Goal: Task Accomplishment & Management: Complete application form

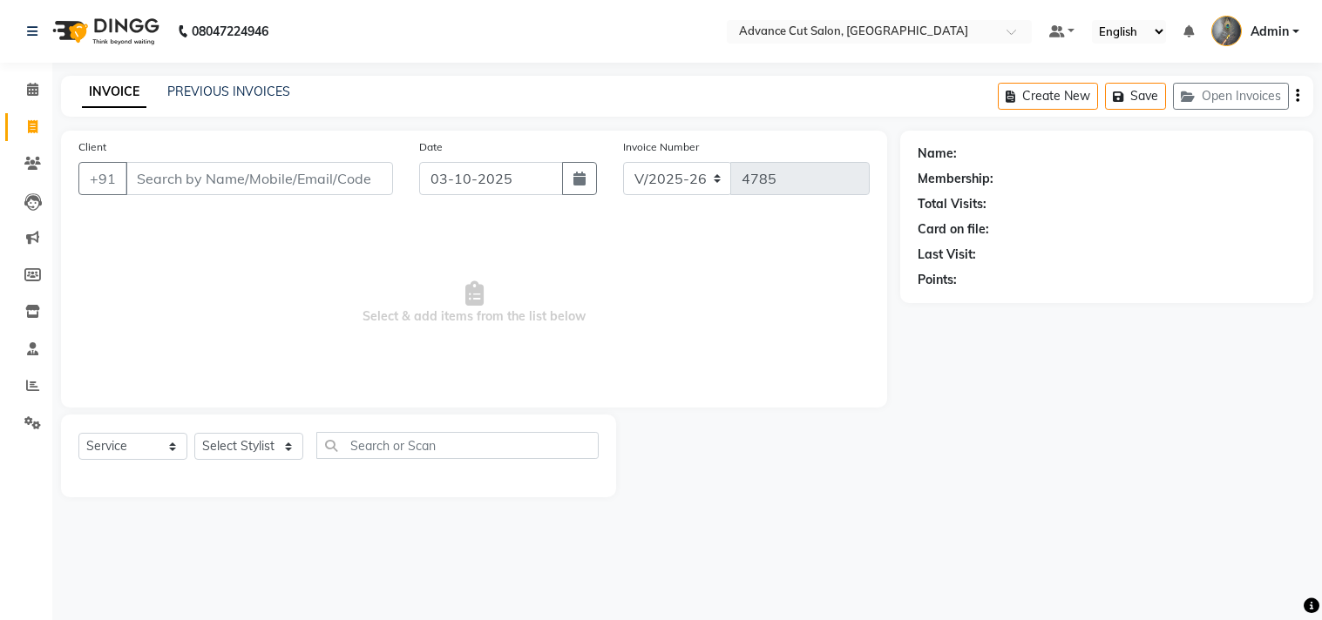
select select "4939"
select select "service"
click at [161, 176] on input "Client" at bounding box center [258, 178] width 267 height 33
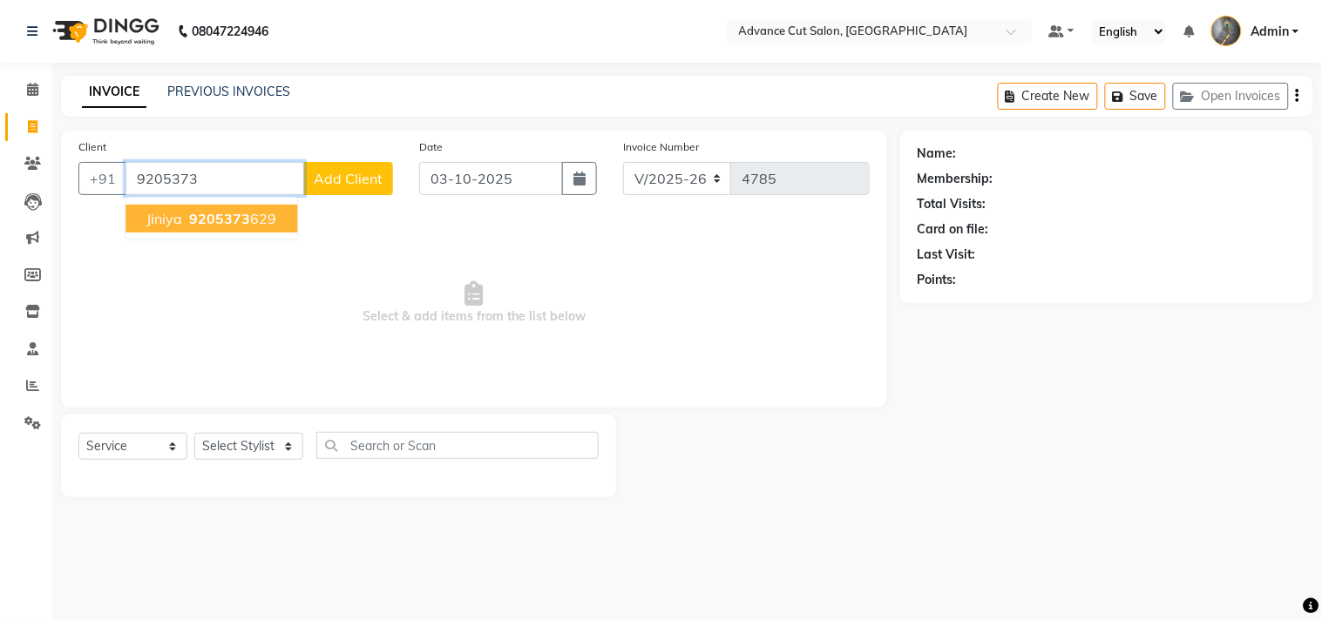
click at [189, 215] on span "9205373" at bounding box center [219, 218] width 61 height 17
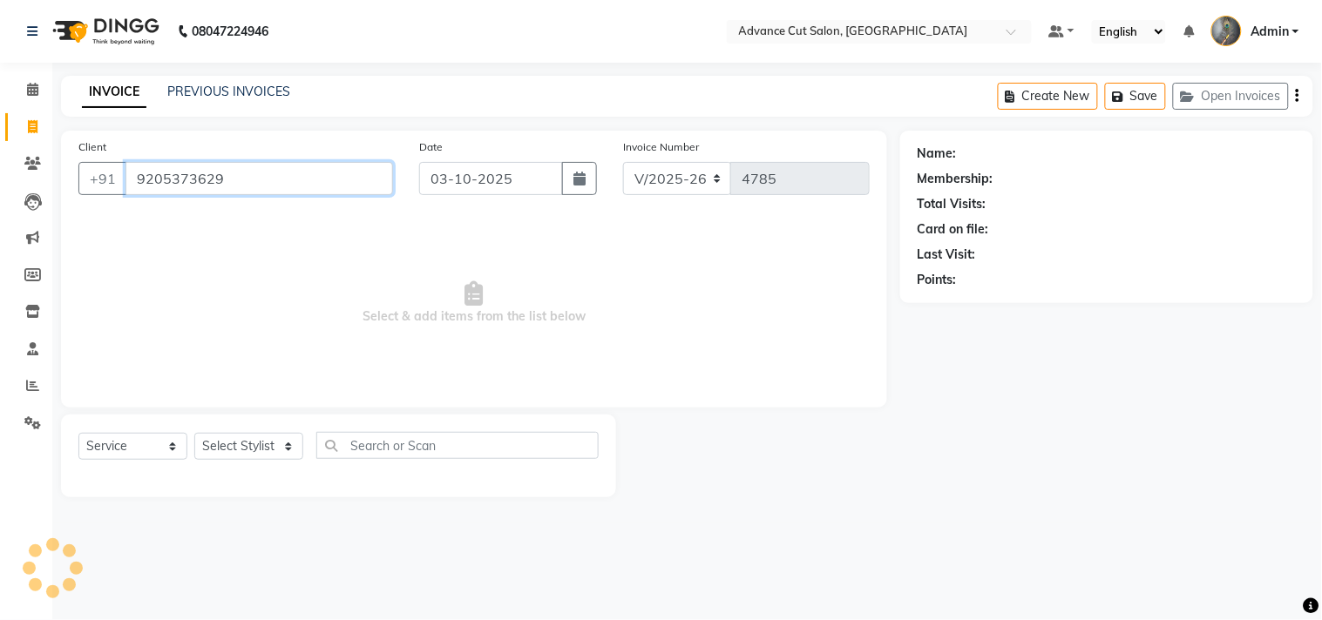
type input "9205373629"
click at [224, 449] on select "Select Stylist Admin chahit COUNTOR [PERSON_NAME] mamta [PERSON_NAME] navi [PER…" at bounding box center [248, 446] width 109 height 27
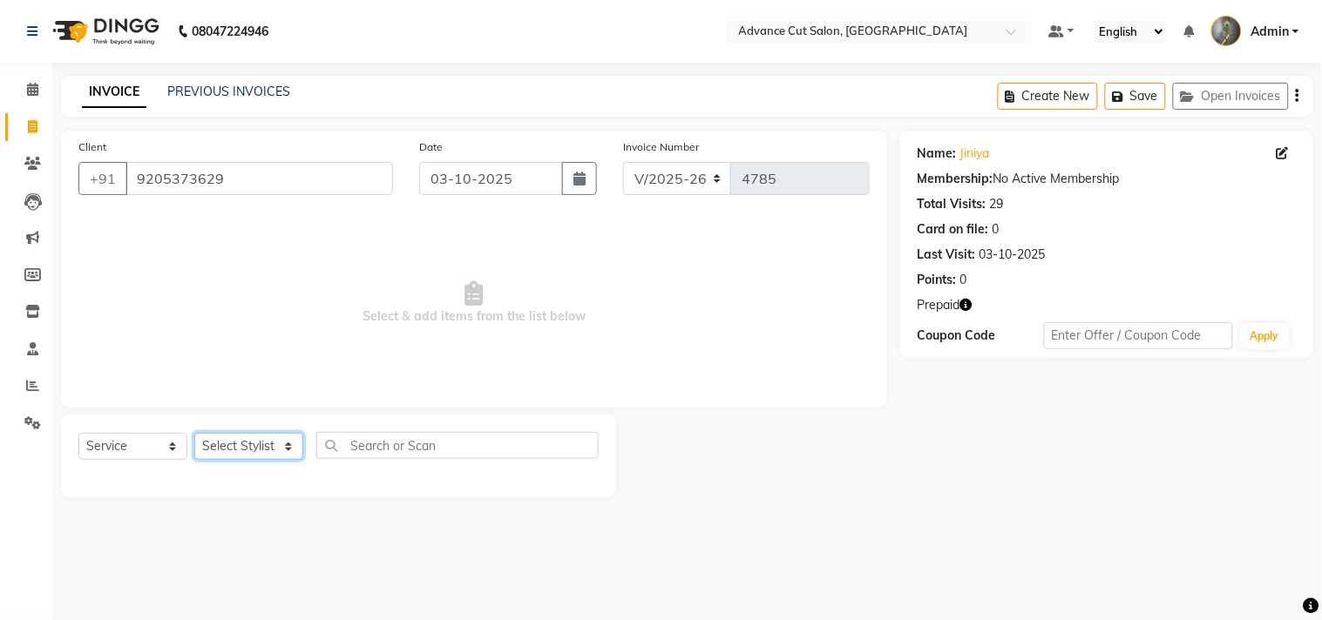
click at [224, 449] on select "Select Stylist Admin chahit COUNTOR [PERSON_NAME] mamta [PERSON_NAME] navi [PER…" at bounding box center [248, 446] width 109 height 27
select select "81671"
click at [194, 434] on select "Select Stylist Admin chahit COUNTOR [PERSON_NAME] mamta [PERSON_NAME] navi [PER…" at bounding box center [248, 446] width 109 height 27
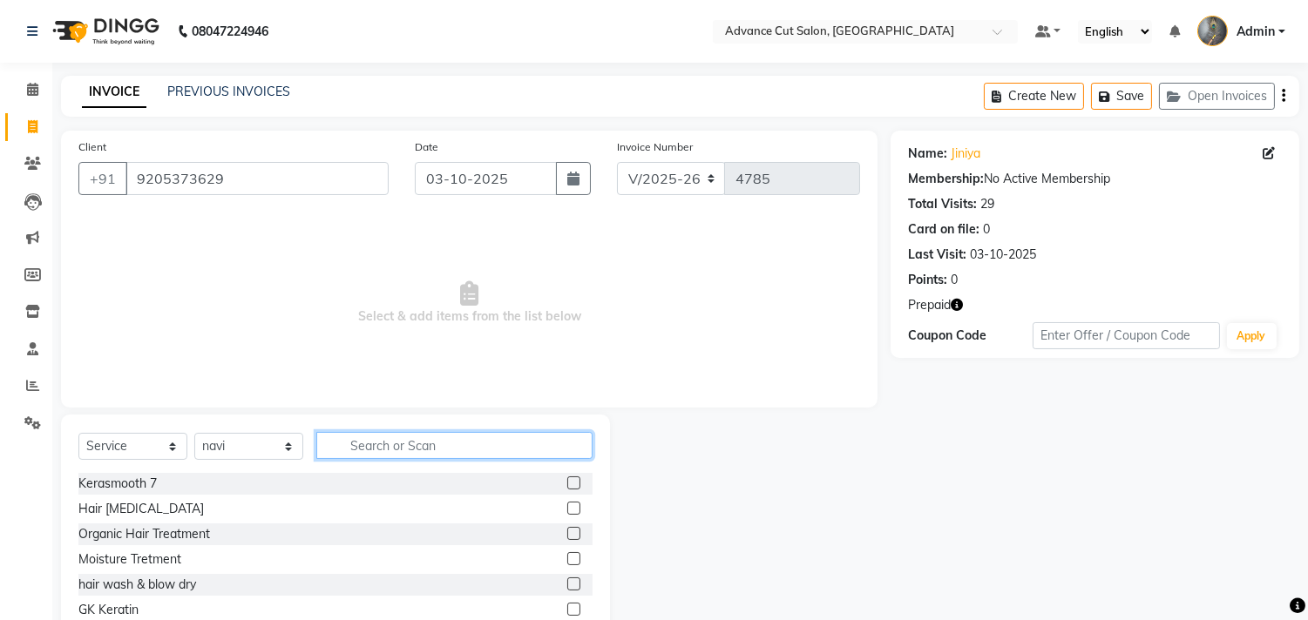
click at [359, 444] on input "text" at bounding box center [454, 445] width 276 height 27
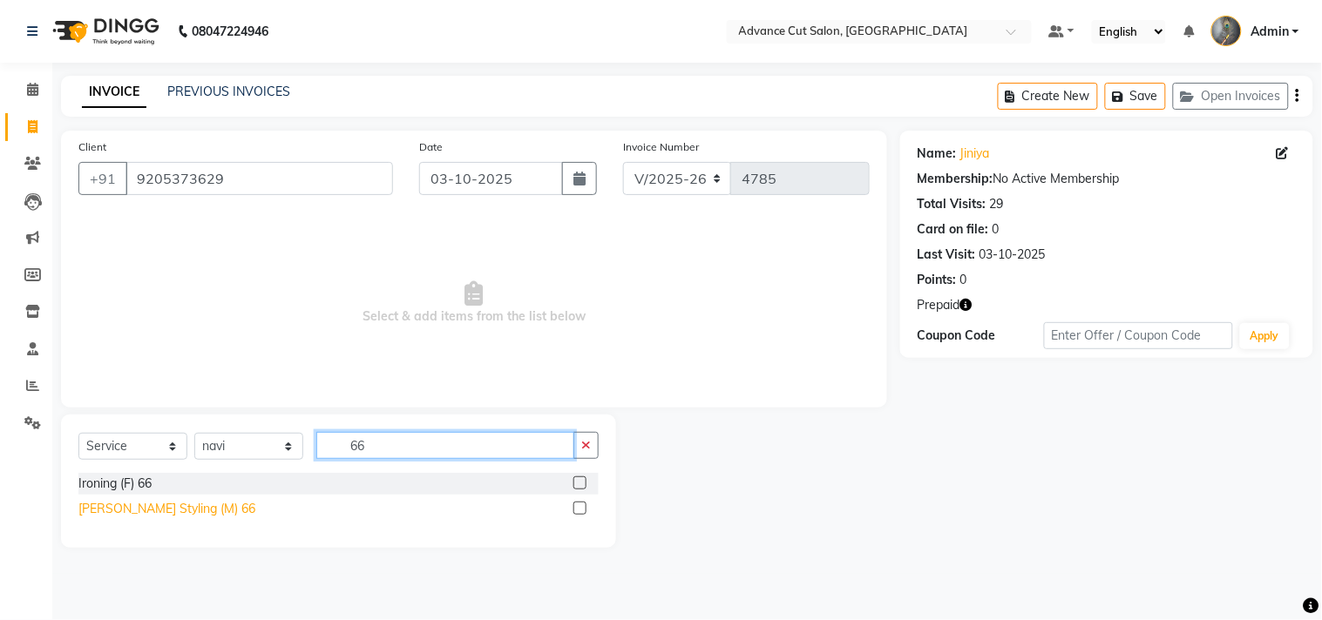
type input "66"
click at [146, 507] on div "[PERSON_NAME] Styling (M) 66" at bounding box center [166, 509] width 177 height 18
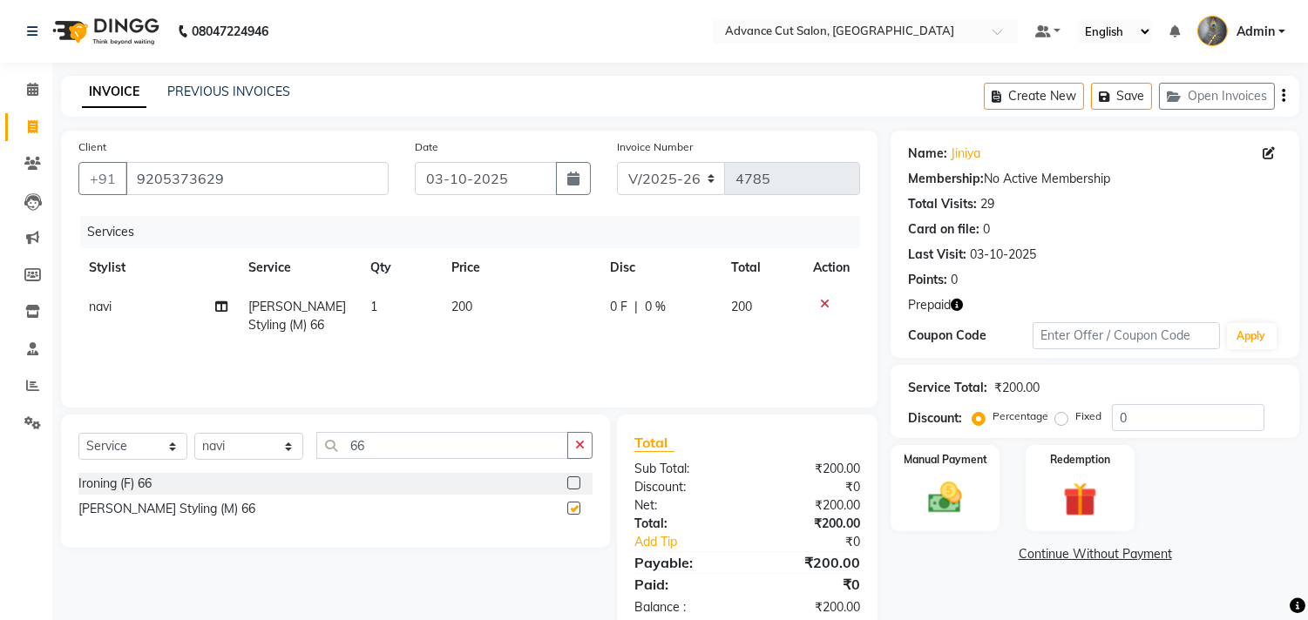
checkbox input "false"
click at [1113, 420] on input "0" at bounding box center [1188, 417] width 152 height 27
click at [1076, 494] on img at bounding box center [1079, 500] width 57 height 44
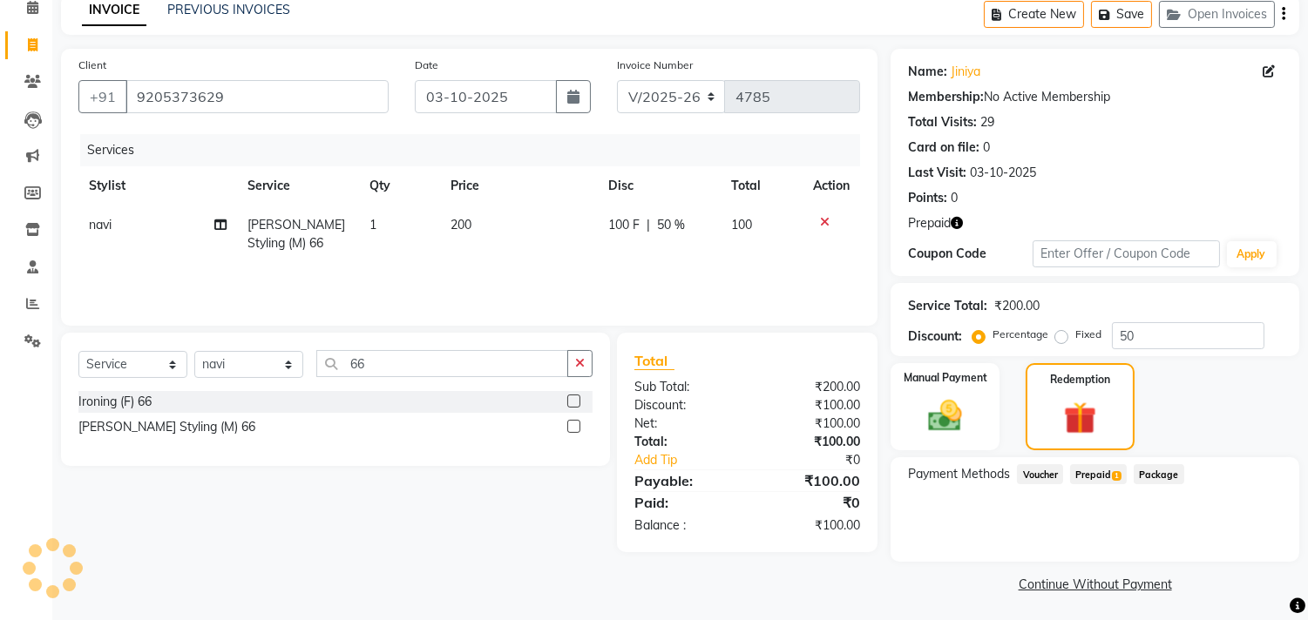
scroll to position [84, 0]
click at [1105, 480] on span "Prepaid 1" at bounding box center [1098, 473] width 57 height 20
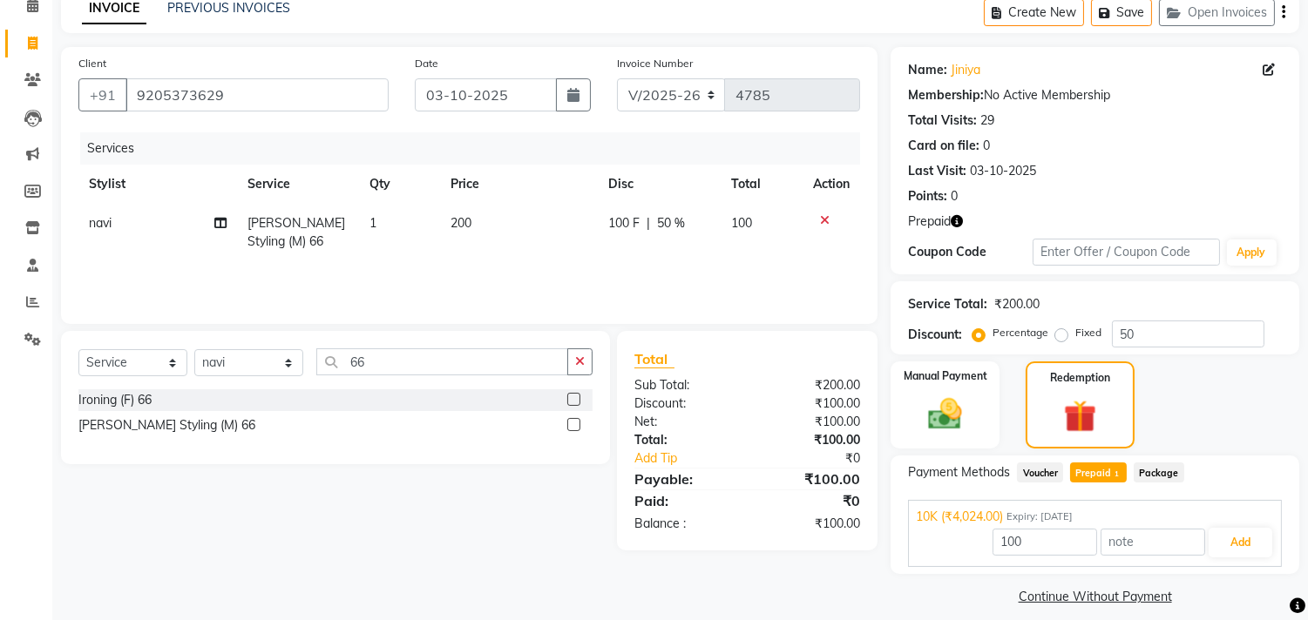
scroll to position [98, 0]
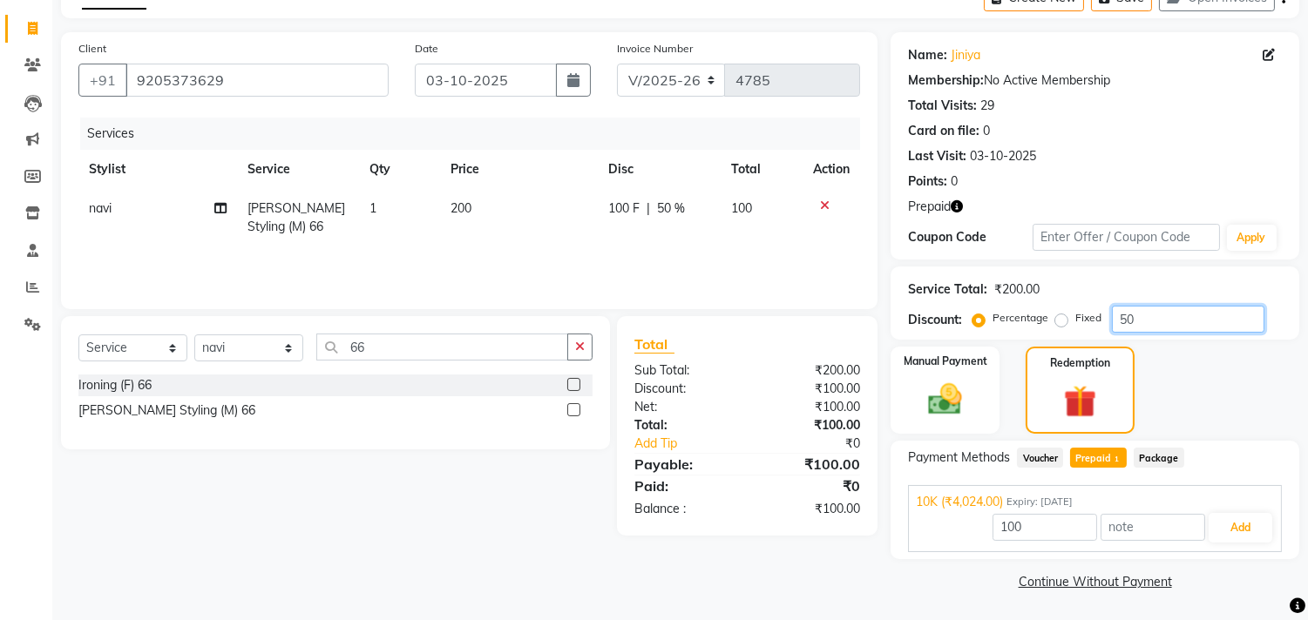
click at [1128, 314] on input "50" at bounding box center [1188, 319] width 152 height 27
type input "0"
type input "4024"
type input "40"
click at [1092, 459] on span "Prepaid 1" at bounding box center [1098, 458] width 57 height 20
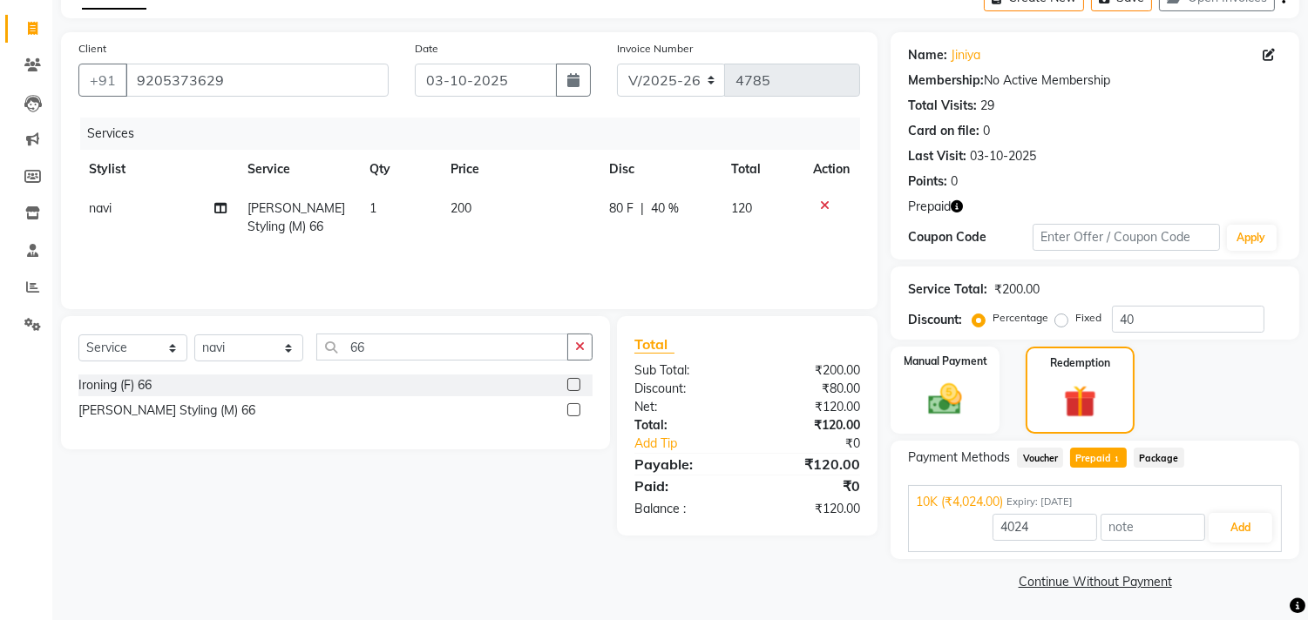
click at [1092, 459] on span "Prepaid 1" at bounding box center [1098, 458] width 57 height 20
type input "120"
click at [1240, 516] on button "Add" at bounding box center [1240, 528] width 64 height 30
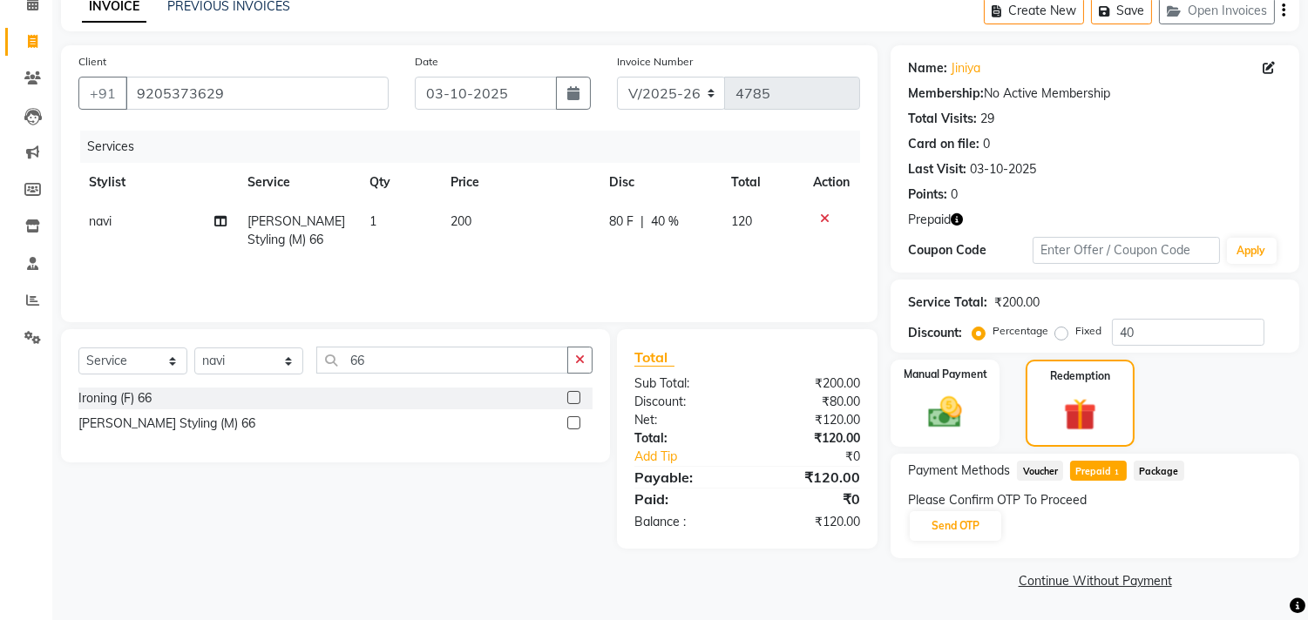
scroll to position [84, 0]
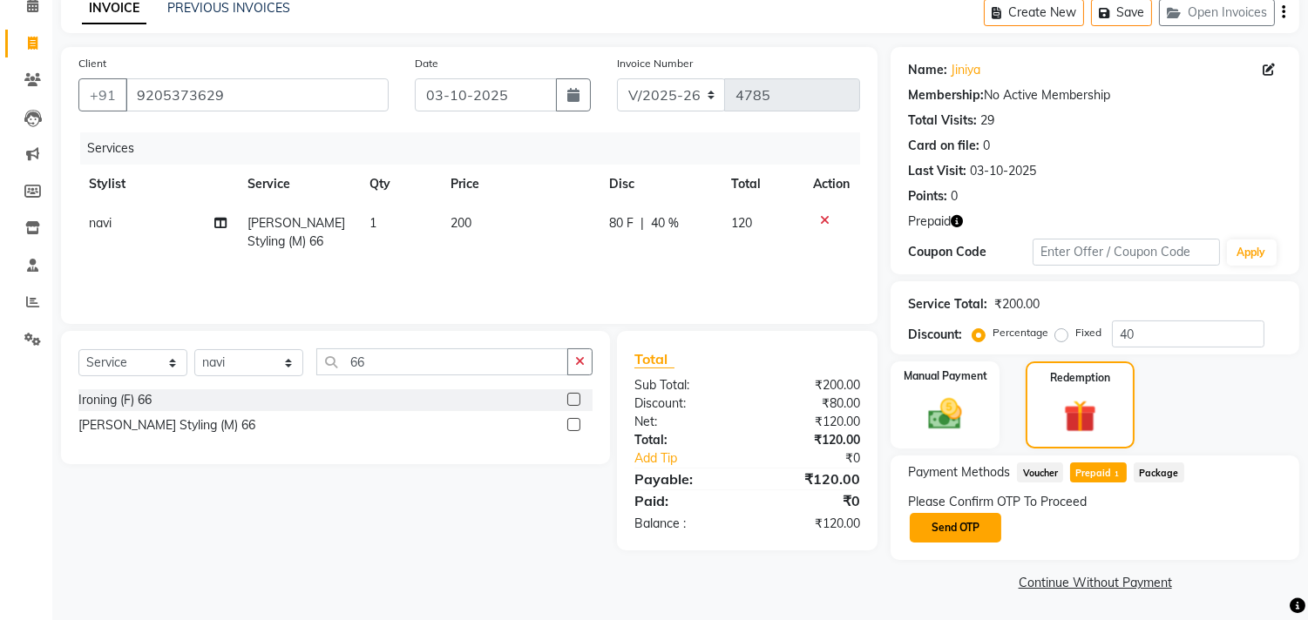
click at [954, 531] on button "Send OTP" at bounding box center [954, 528] width 91 height 30
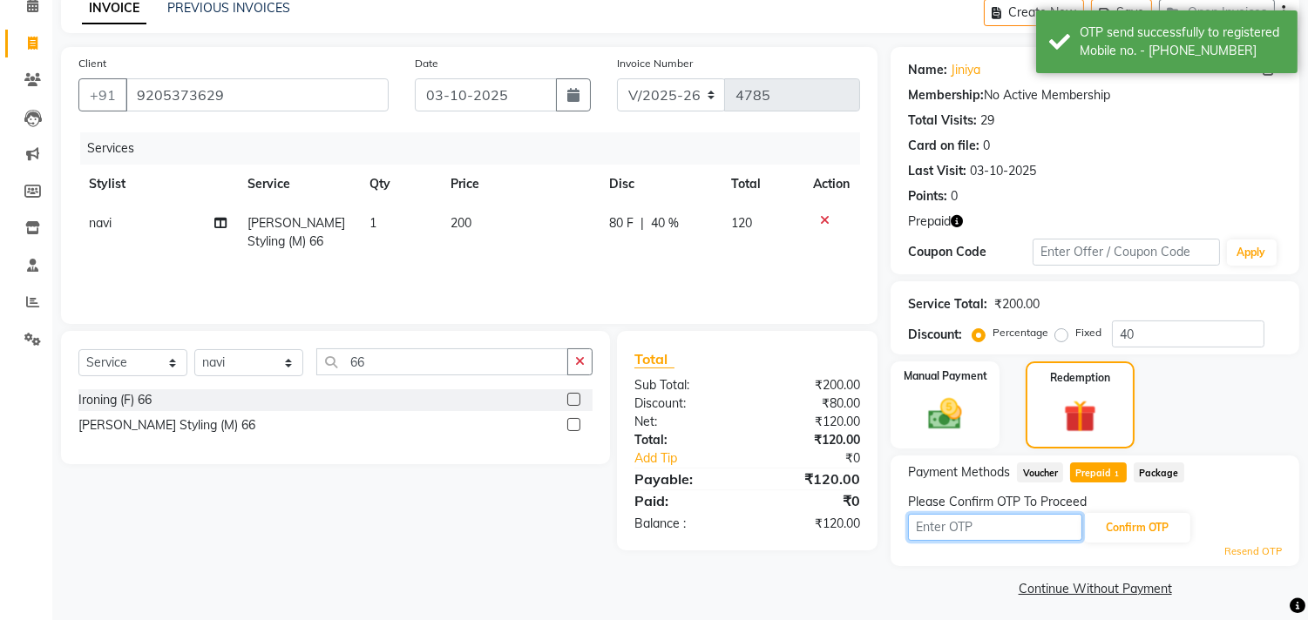
click at [950, 526] on input "text" at bounding box center [995, 527] width 174 height 27
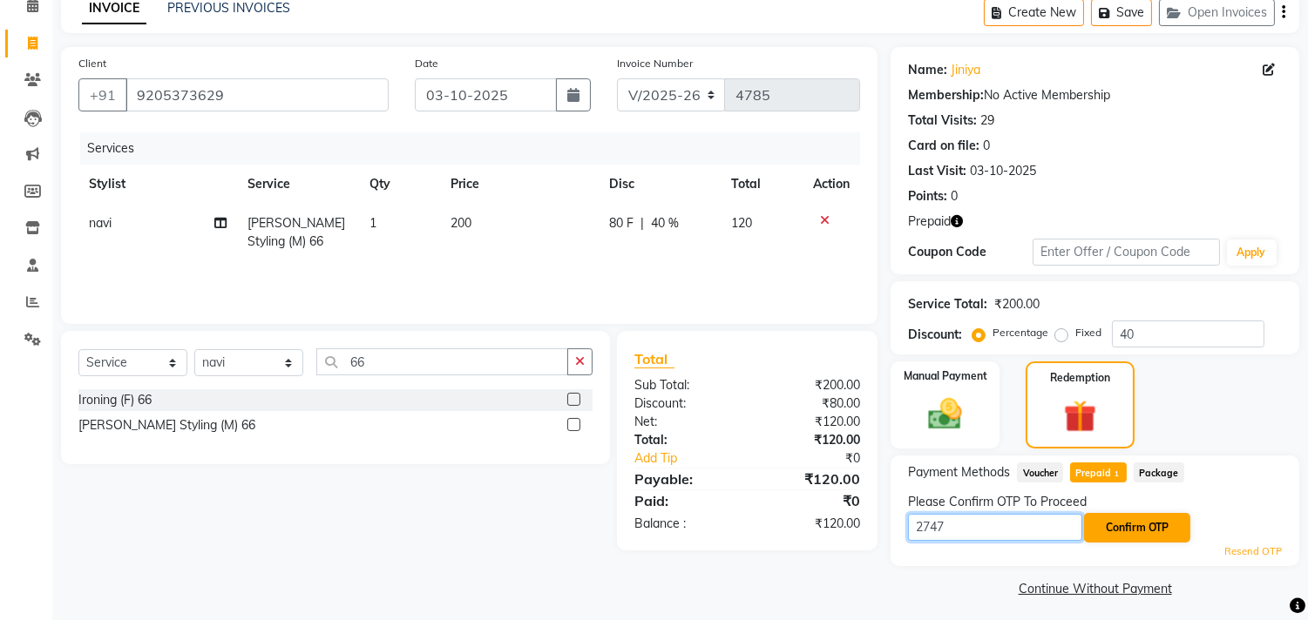
type input "2747"
click at [1138, 524] on button "Confirm OTP" at bounding box center [1137, 528] width 106 height 30
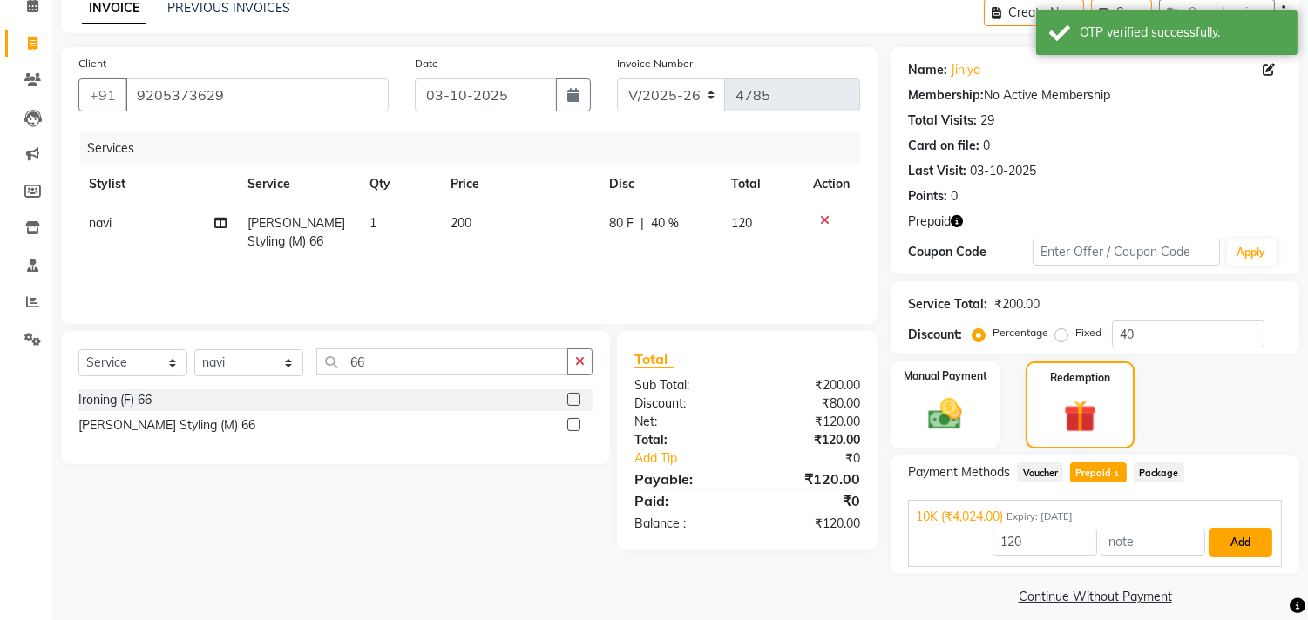
click at [1234, 544] on button "Add" at bounding box center [1240, 543] width 64 height 30
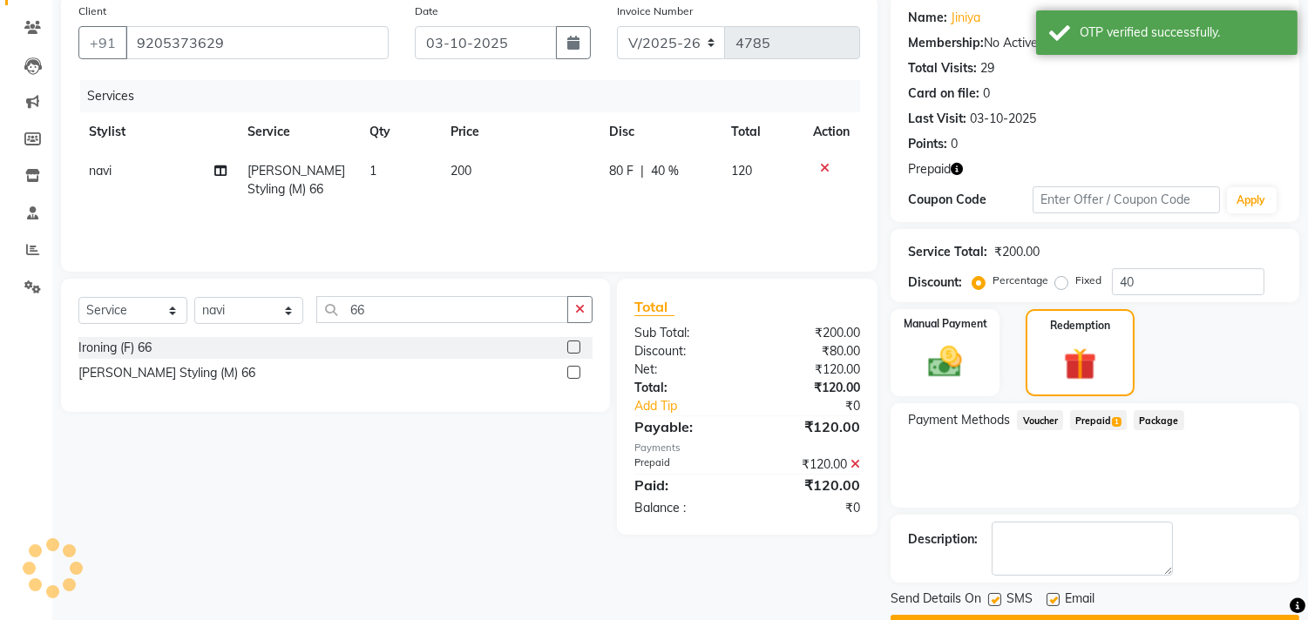
scroll to position [183, 0]
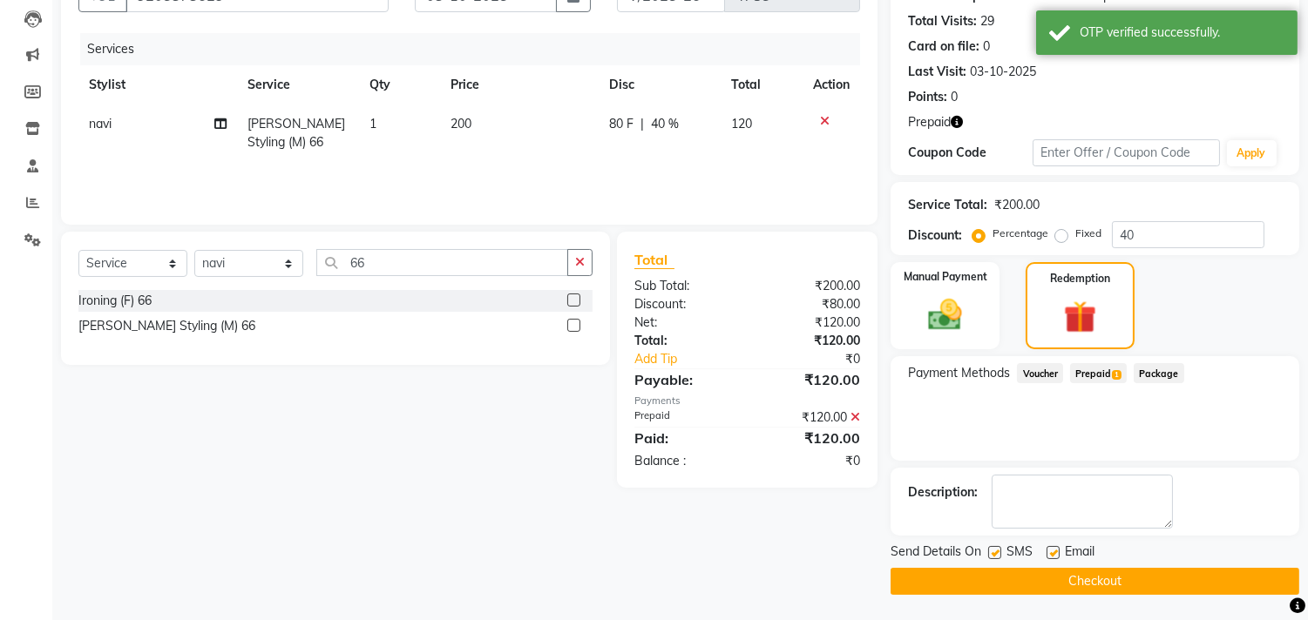
click at [1125, 582] on button "Checkout" at bounding box center [1094, 581] width 409 height 27
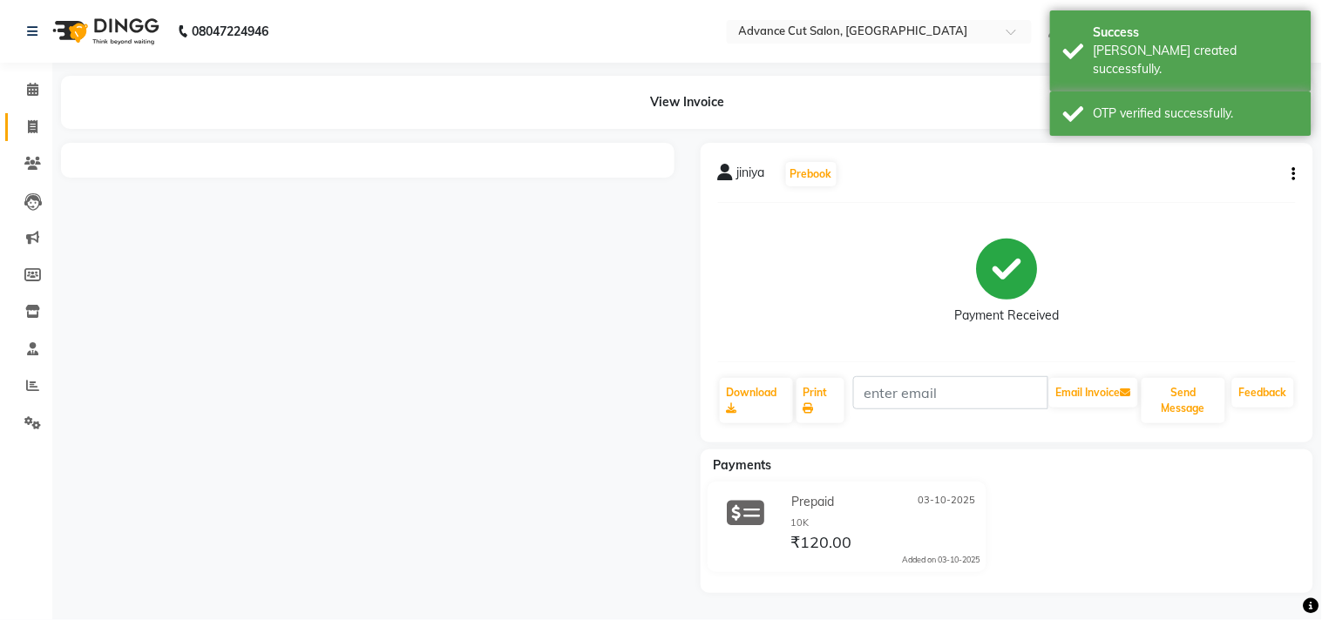
click at [32, 114] on link "Invoice" at bounding box center [26, 127] width 42 height 29
select select "service"
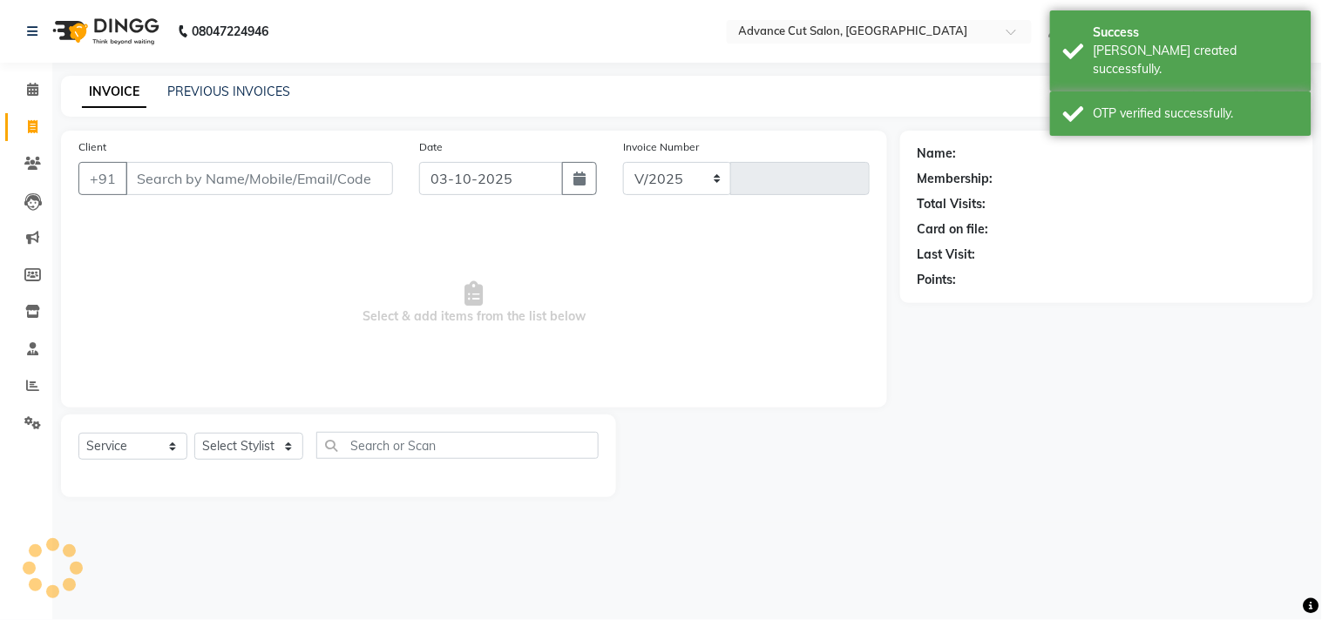
select select "4939"
type input "4786"
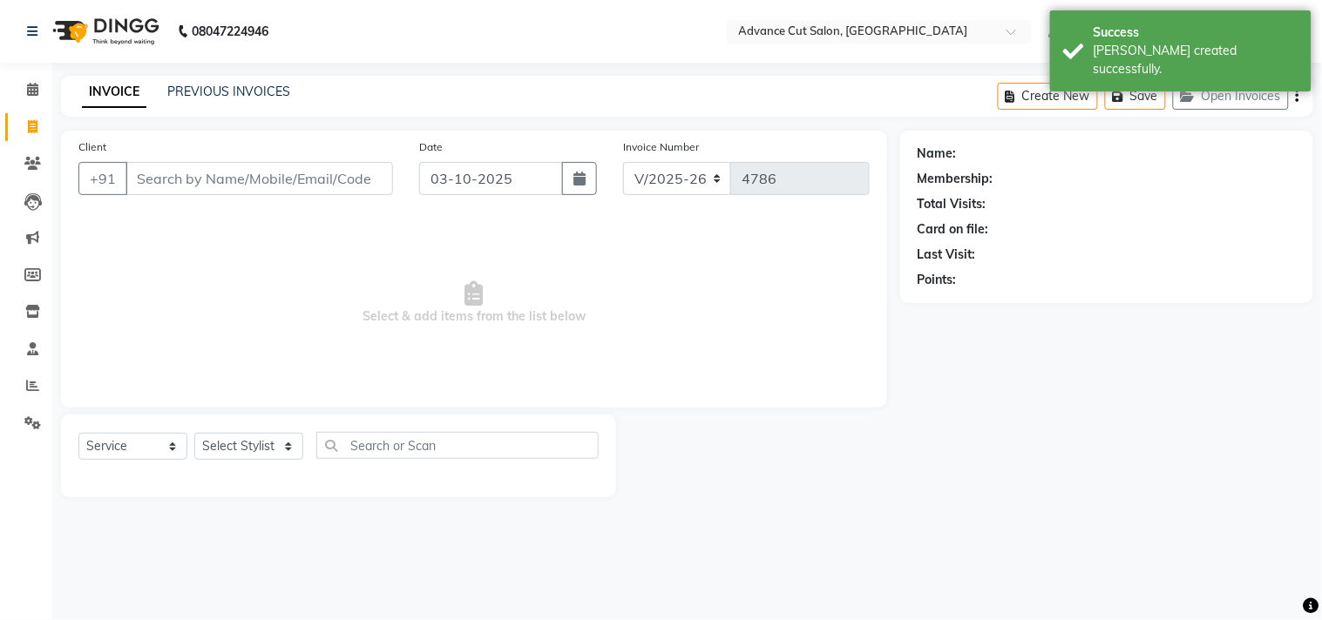
click at [253, 81] on div "INVOICE PREVIOUS INVOICES Create New Save Open Invoices" at bounding box center [687, 96] width 1252 height 41
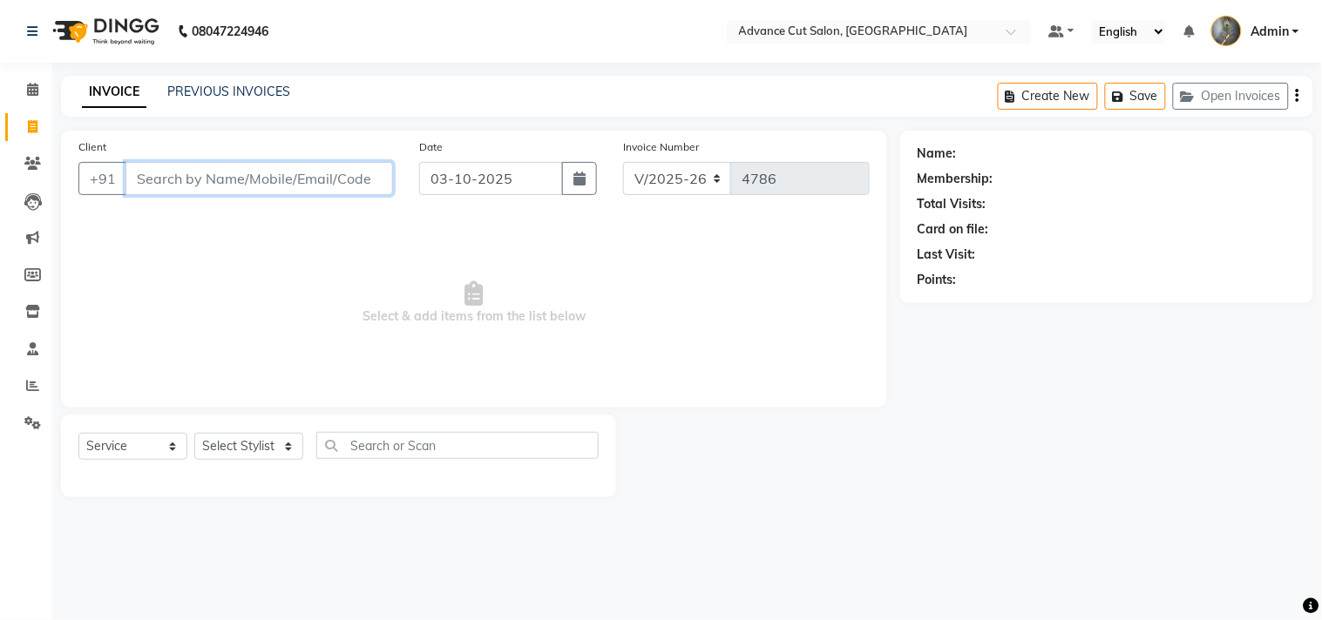
click at [157, 176] on input "Client" at bounding box center [258, 178] width 267 height 33
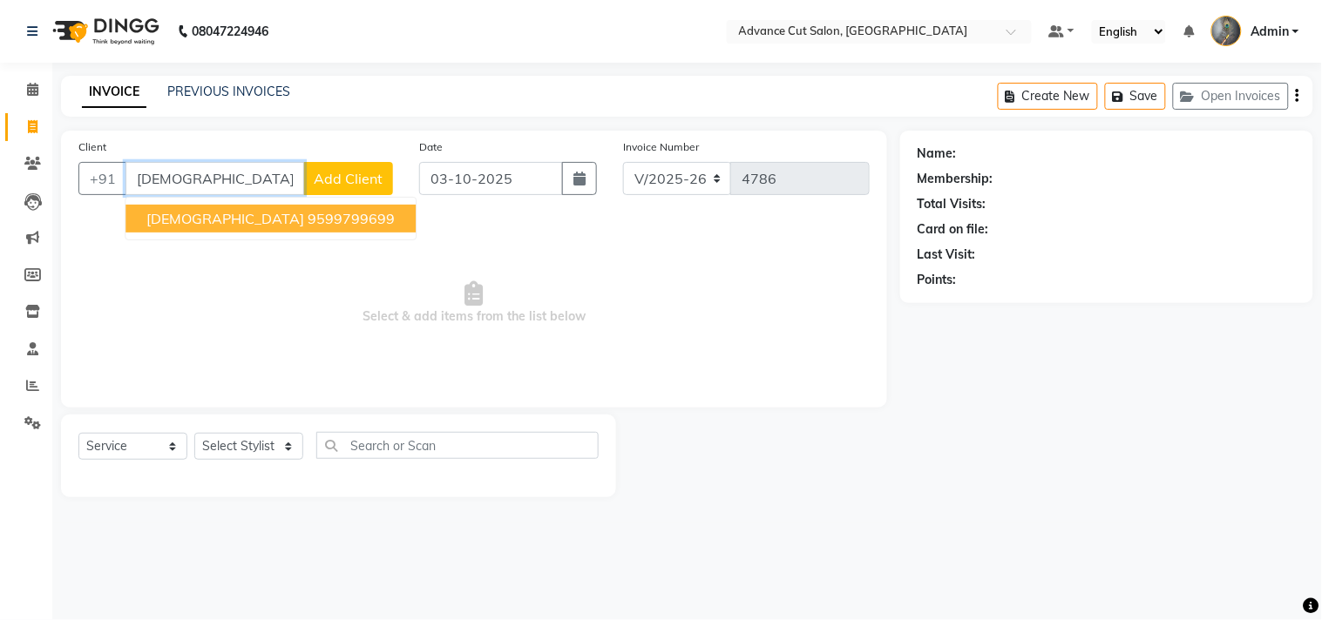
click at [175, 213] on span "[DEMOGRAPHIC_DATA]" at bounding box center [225, 218] width 158 height 17
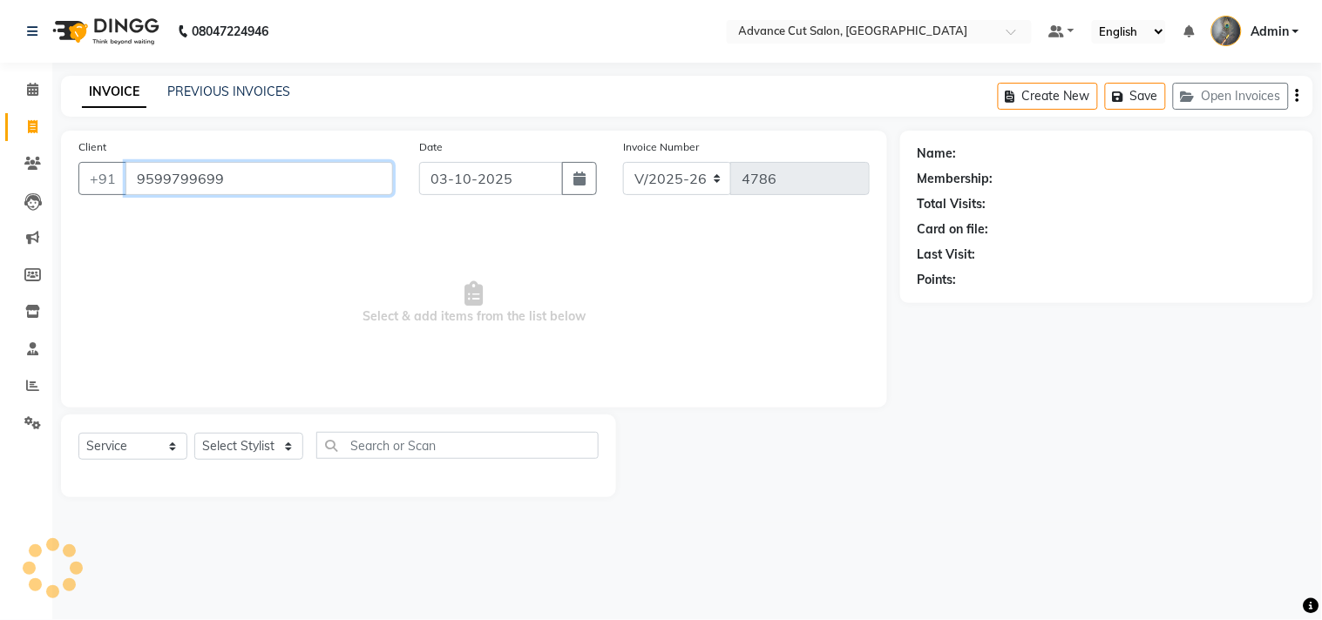
type input "9599799699"
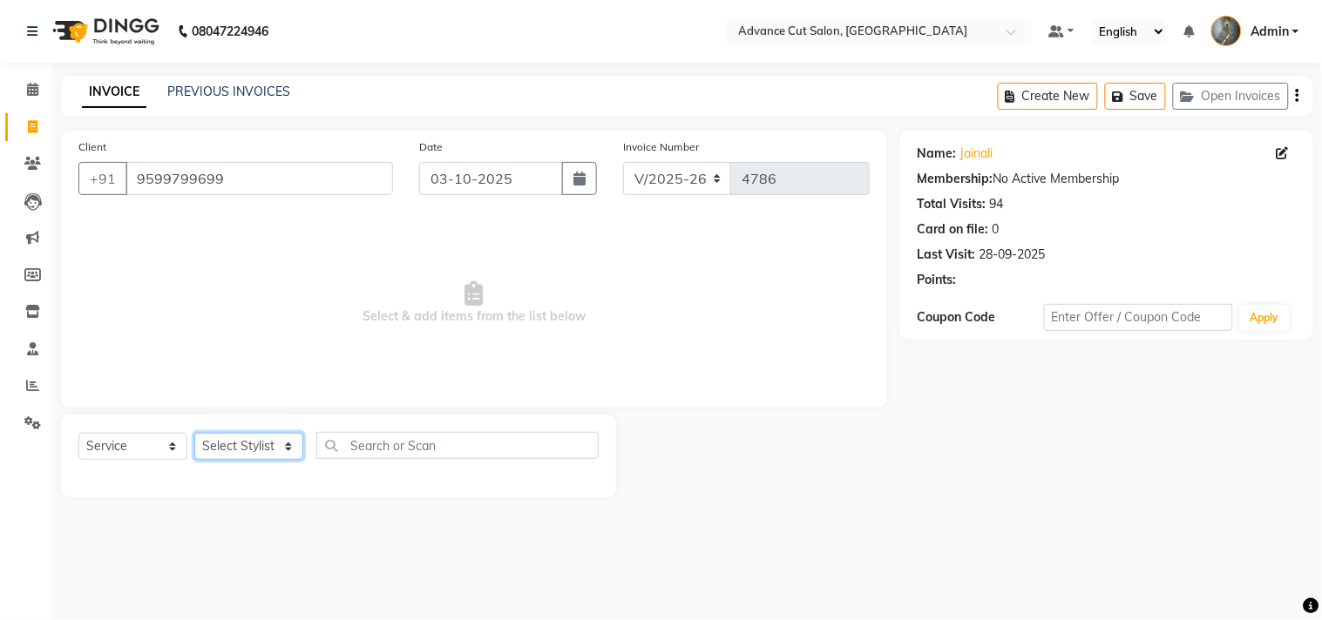
click at [254, 446] on select "Select Stylist Admin chahit COUNTOR [PERSON_NAME] mamta [PERSON_NAME] navi [PER…" at bounding box center [248, 446] width 109 height 27
select select "74352"
click at [194, 434] on select "Select Stylist Admin chahit COUNTOR [PERSON_NAME] mamta [PERSON_NAME] navi [PER…" at bounding box center [248, 446] width 109 height 27
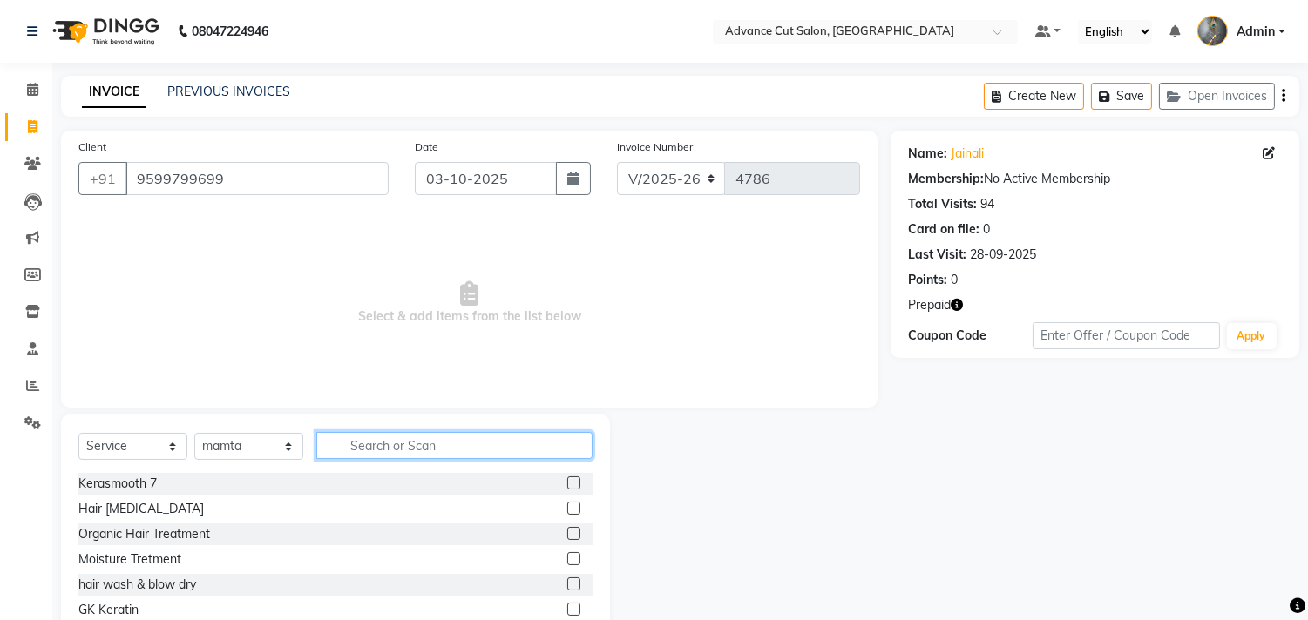
click at [348, 441] on input "text" at bounding box center [454, 445] width 276 height 27
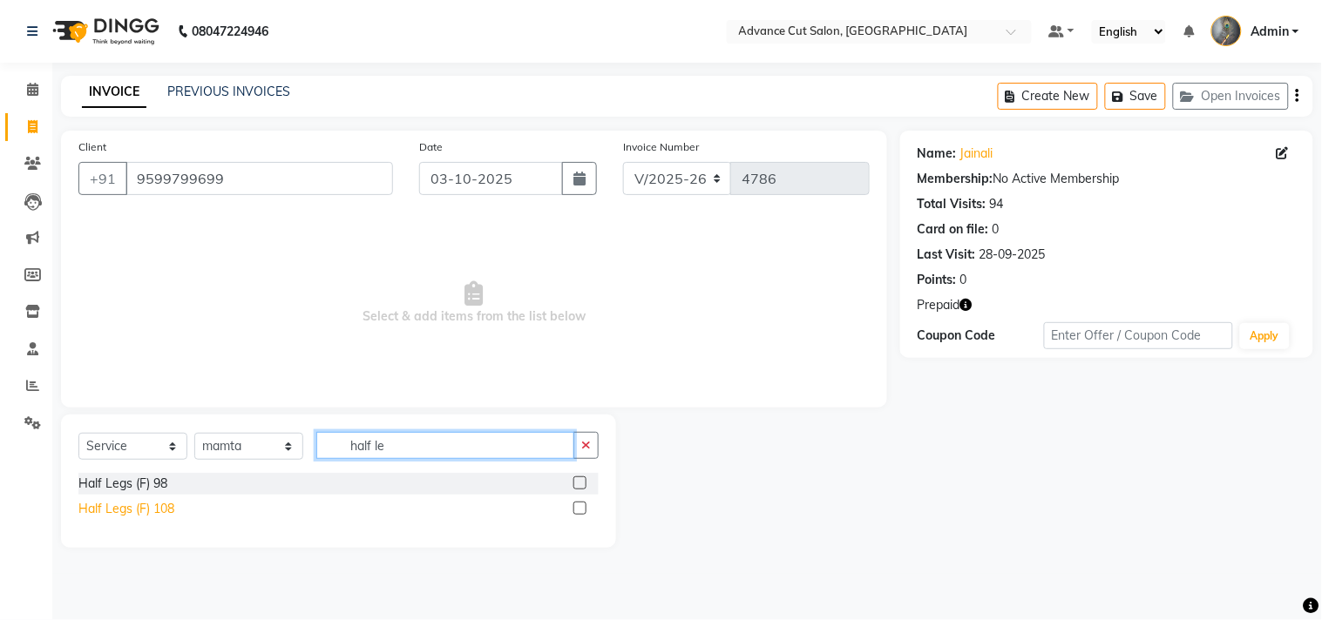
type input "half le"
click at [150, 504] on div "Half Legs (F) 108" at bounding box center [126, 509] width 96 height 18
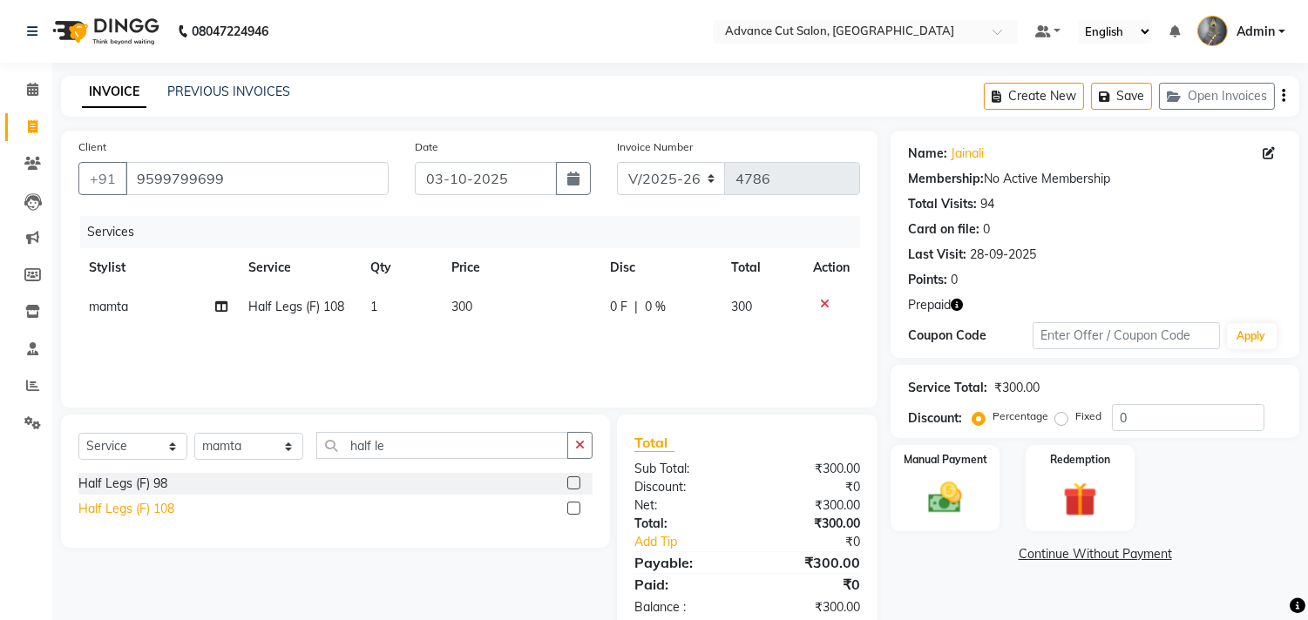
scroll to position [40, 0]
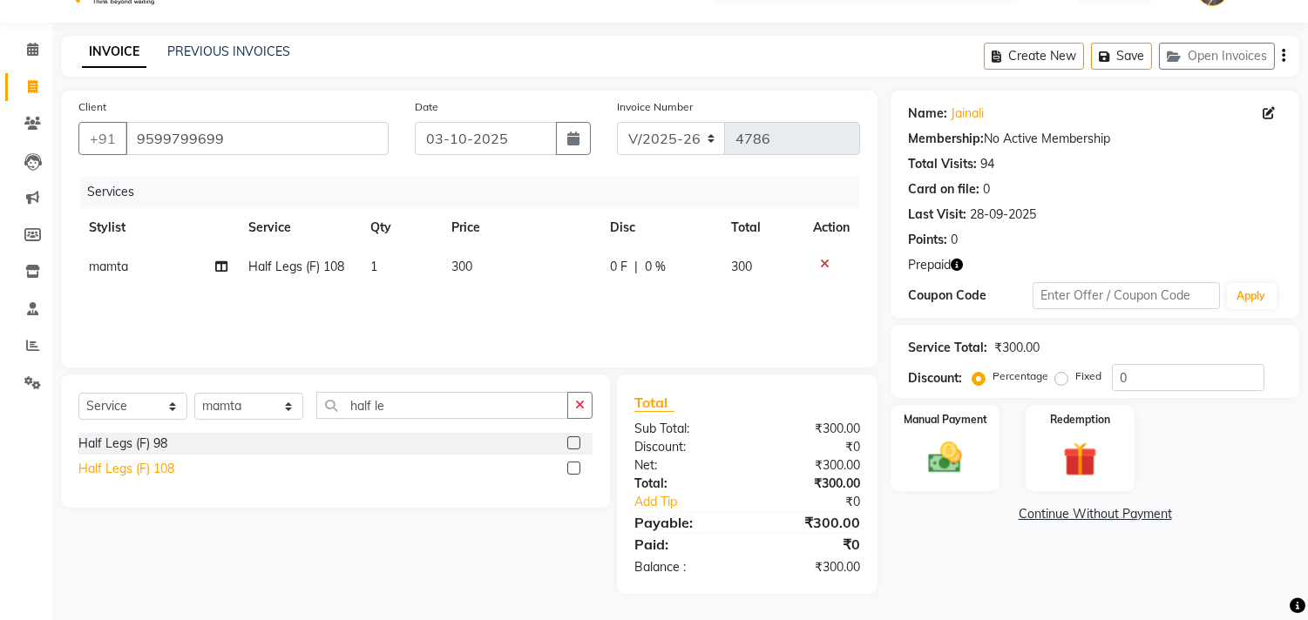
click at [146, 467] on div "Half Legs (F) 108" at bounding box center [126, 469] width 96 height 18
checkbox input "false"
click at [822, 300] on icon at bounding box center [825, 303] width 10 height 12
click at [471, 255] on td "300" at bounding box center [520, 266] width 159 height 39
select select "74352"
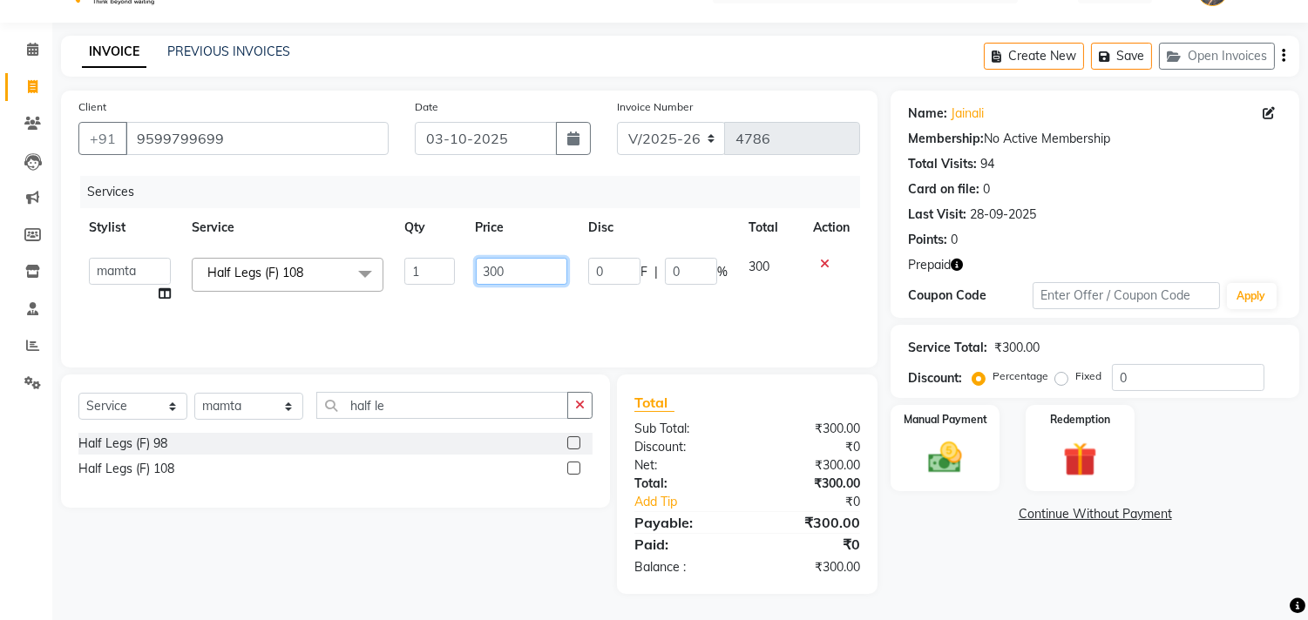
click at [489, 267] on input "300" at bounding box center [521, 271] width 91 height 27
type input "400"
click at [440, 528] on div "Select Service Product Membership Package Voucher Prepaid Gift Card Select Styl…" at bounding box center [329, 485] width 562 height 220
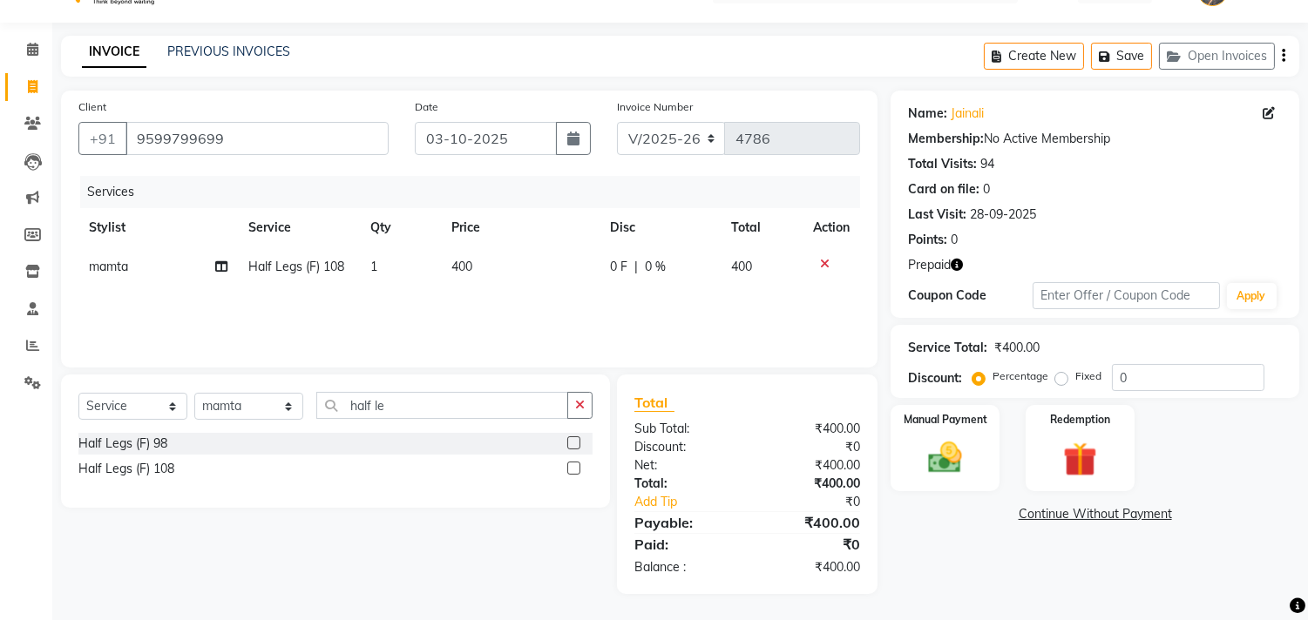
click at [460, 267] on span "400" at bounding box center [461, 267] width 21 height 16
select select "74352"
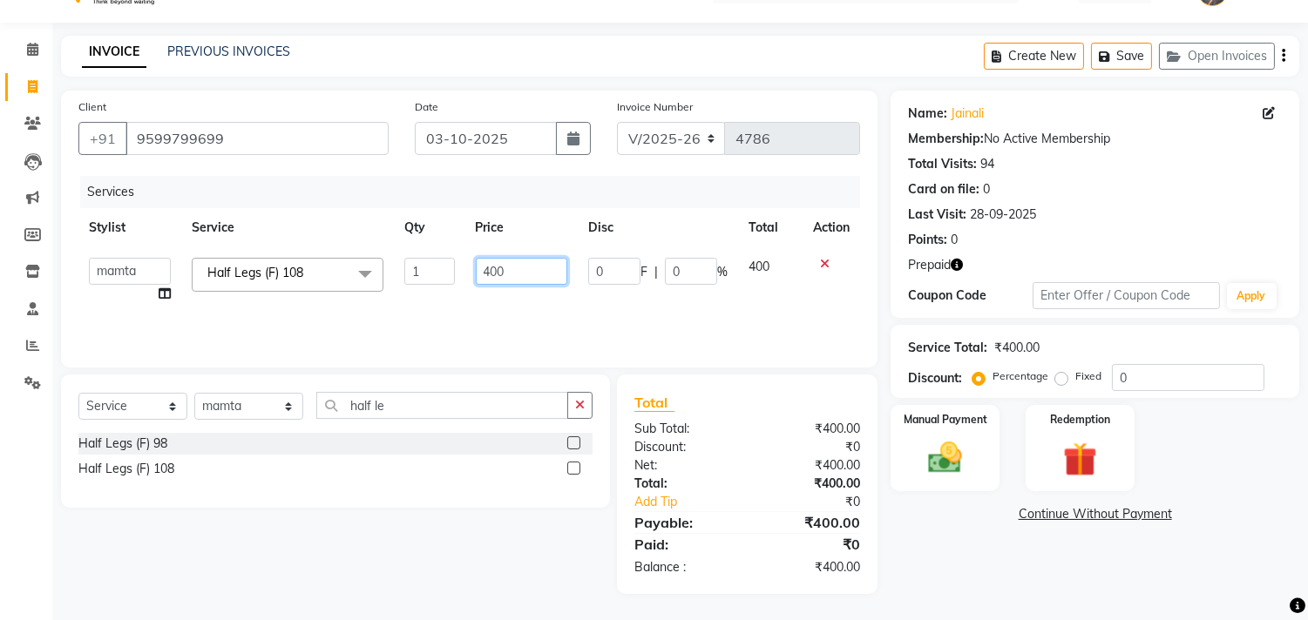
click at [493, 274] on input "400" at bounding box center [521, 271] width 91 height 27
type input "200"
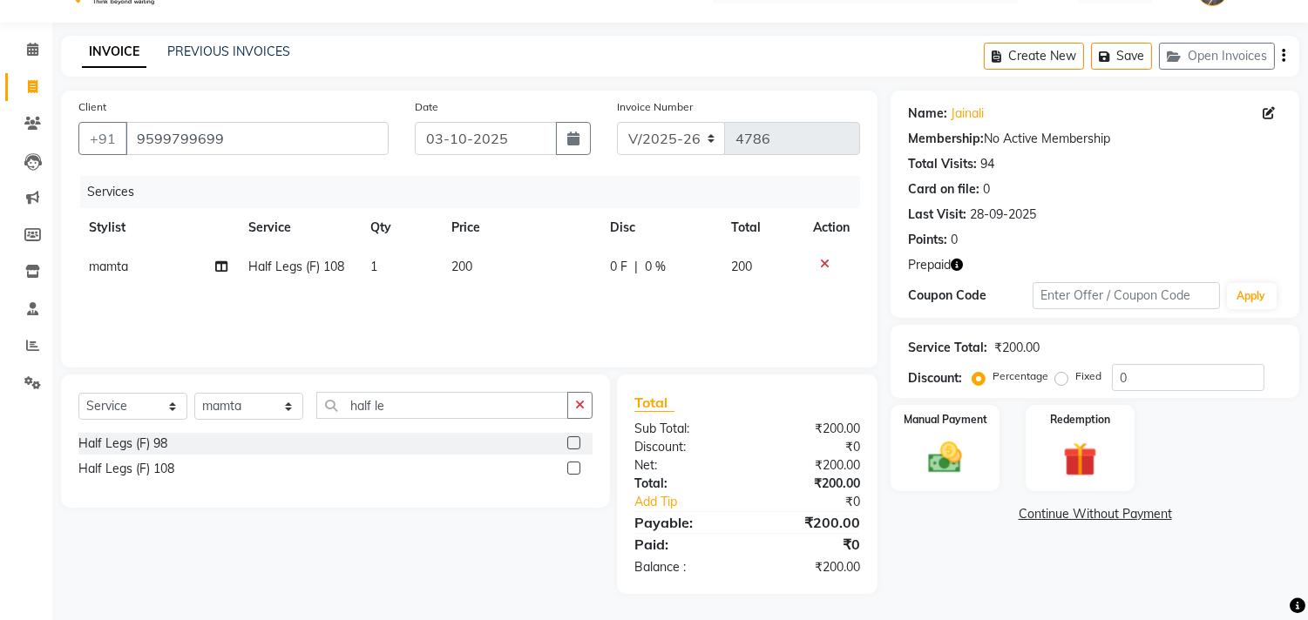
click at [430, 530] on div "Select Service Product Membership Package Voucher Prepaid Gift Card Select Styl…" at bounding box center [329, 485] width 562 height 220
drag, startPoint x: 396, startPoint y: 409, endPoint x: 314, endPoint y: 422, distance: 82.8
click at [314, 422] on div "Select Service Product Membership Package Voucher Prepaid Gift Card Select Styl…" at bounding box center [335, 412] width 514 height 41
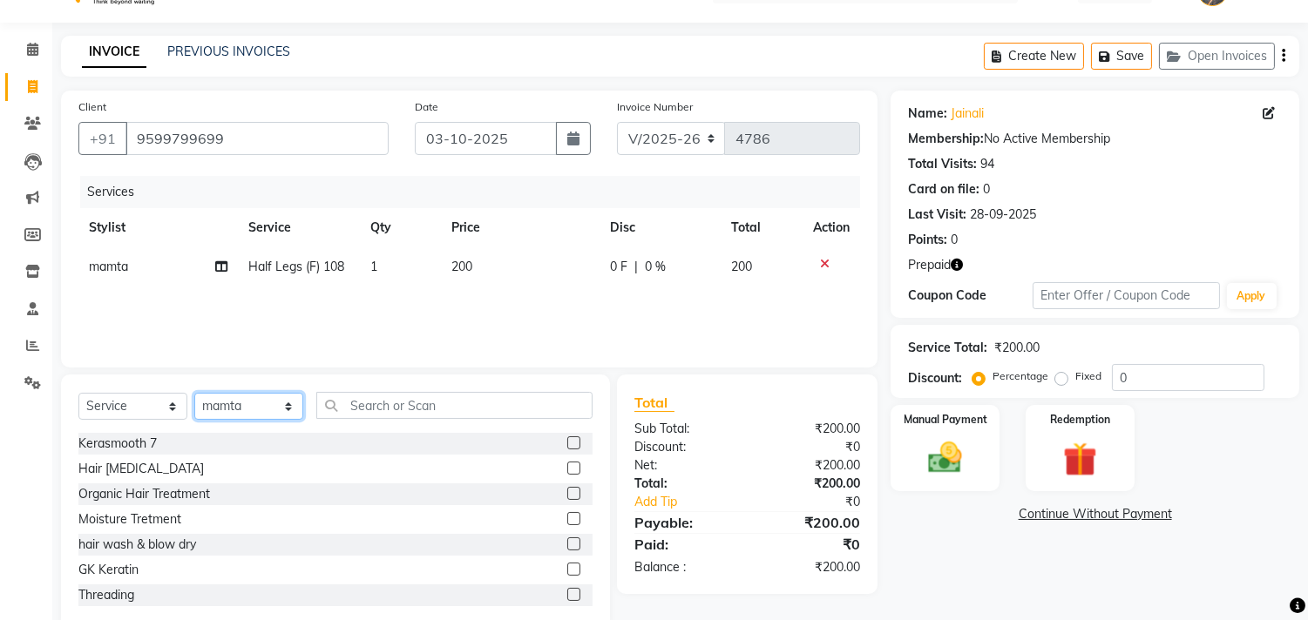
click at [214, 407] on select "Select Stylist Admin chahit COUNTOR [PERSON_NAME] mamta [PERSON_NAME] navi [PER…" at bounding box center [248, 406] width 109 height 27
select select "86614"
click at [194, 393] on select "Select Stylist Admin chahit COUNTOR [PERSON_NAME] mamta [PERSON_NAME] navi [PER…" at bounding box center [248, 406] width 109 height 27
click at [366, 404] on input "text" at bounding box center [454, 405] width 276 height 27
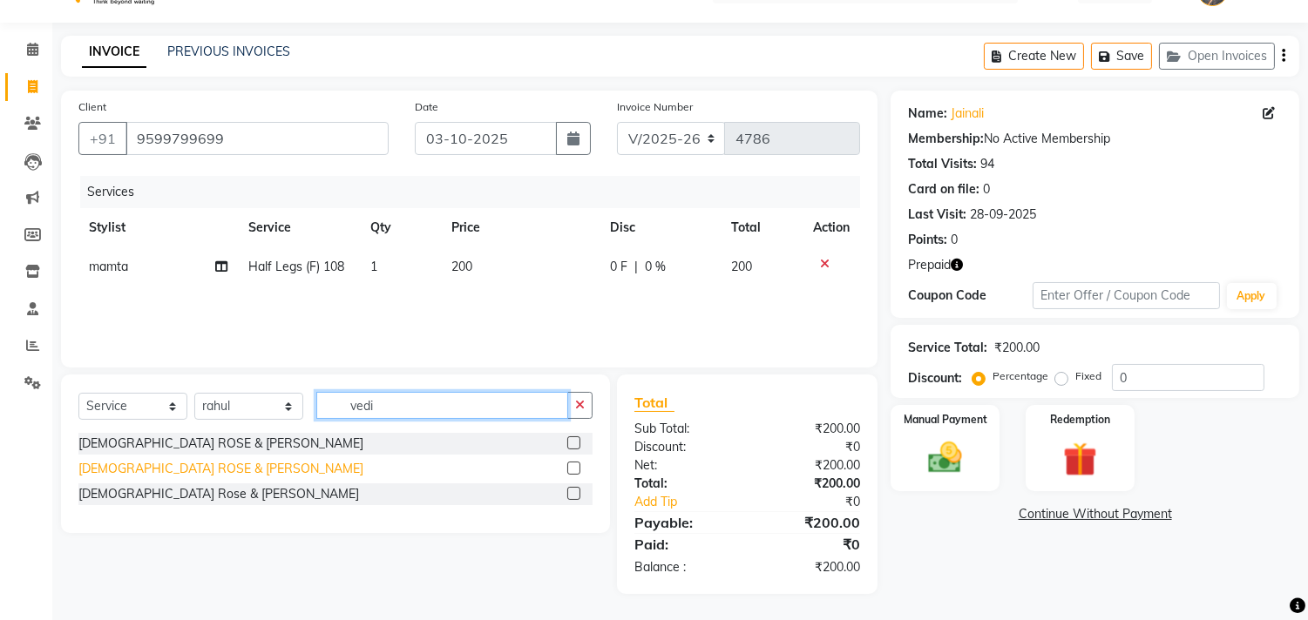
type input "vedi"
click at [257, 462] on div "[DEMOGRAPHIC_DATA] ROSE & [PERSON_NAME]" at bounding box center [220, 469] width 285 height 18
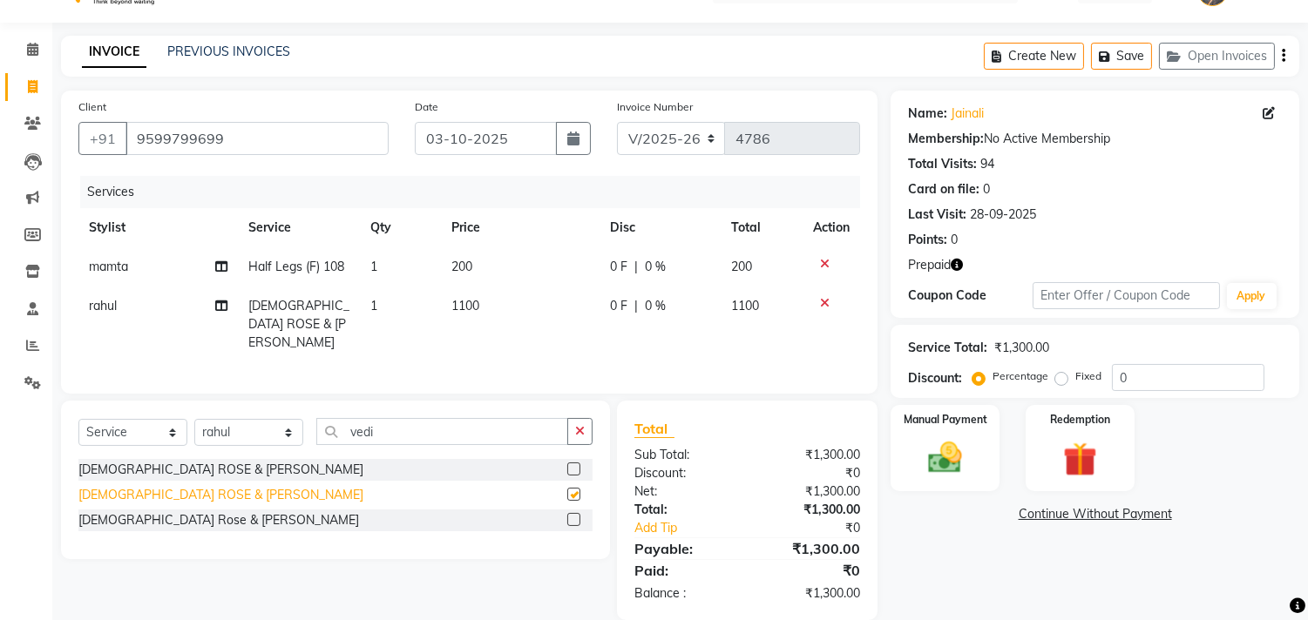
checkbox input "false"
click at [1112, 378] on div "Percentage Fixed 0" at bounding box center [1120, 377] width 288 height 27
click at [1115, 376] on input "0" at bounding box center [1188, 377] width 152 height 27
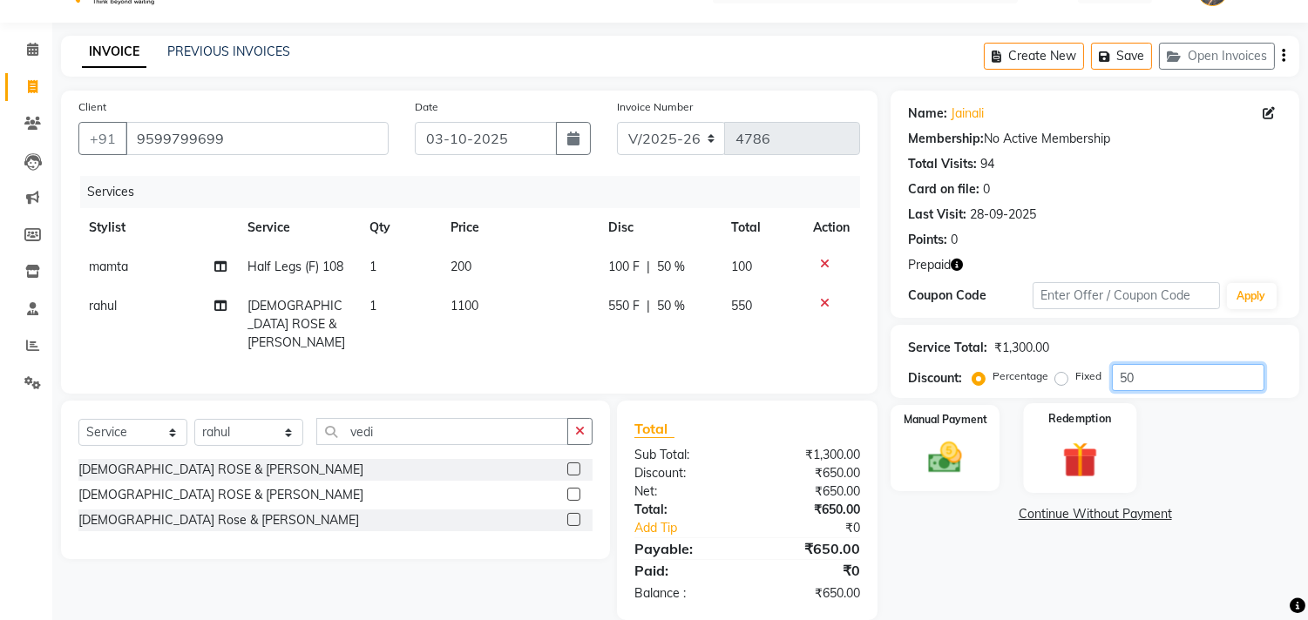
type input "50"
click at [1100, 436] on div "Redemption" at bounding box center [1079, 447] width 113 height 89
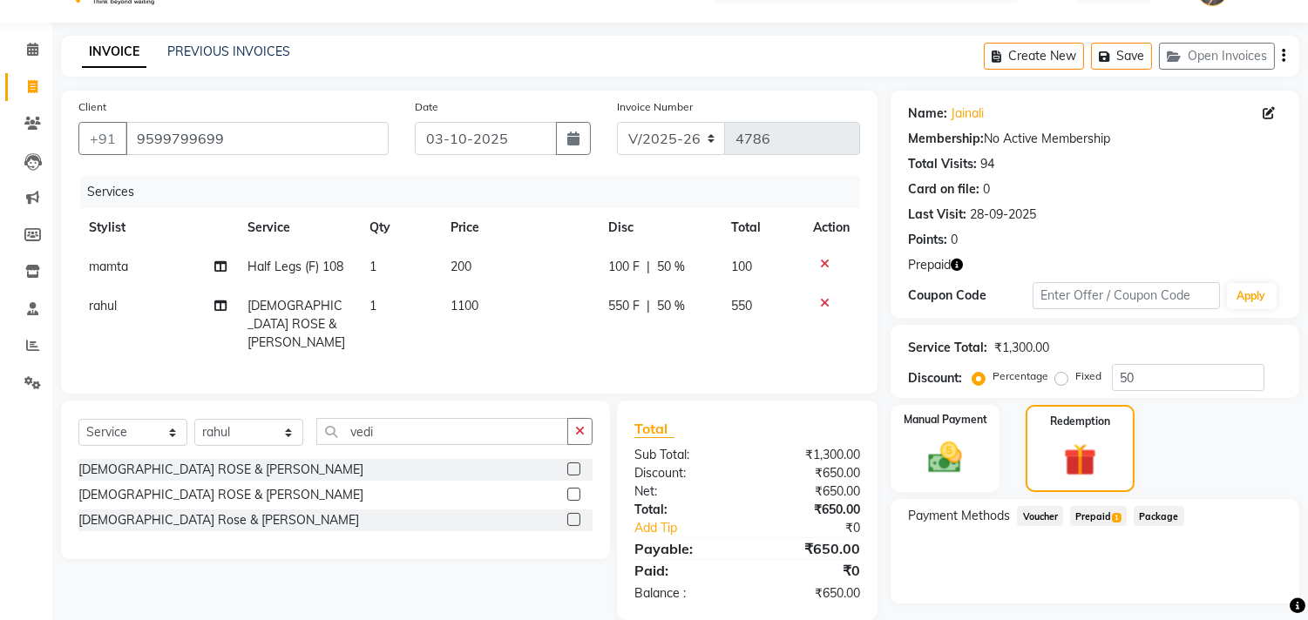
click at [1102, 509] on span "Prepaid 1" at bounding box center [1098, 516] width 57 height 20
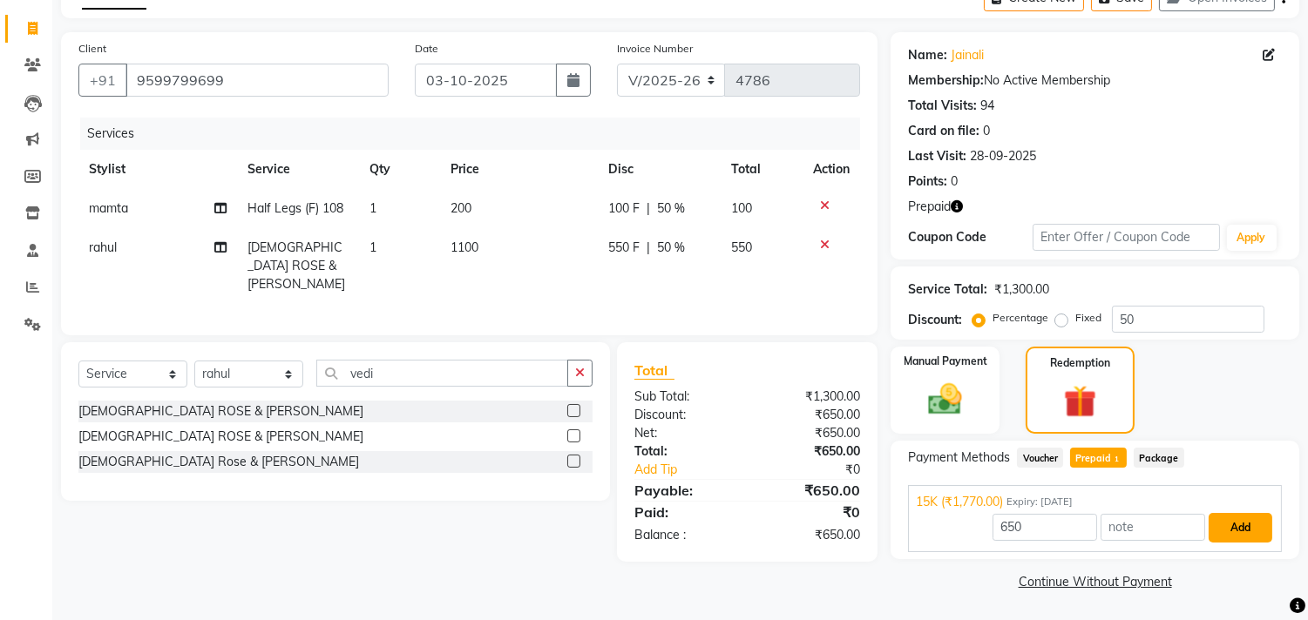
click at [1250, 521] on button "Add" at bounding box center [1240, 528] width 64 height 30
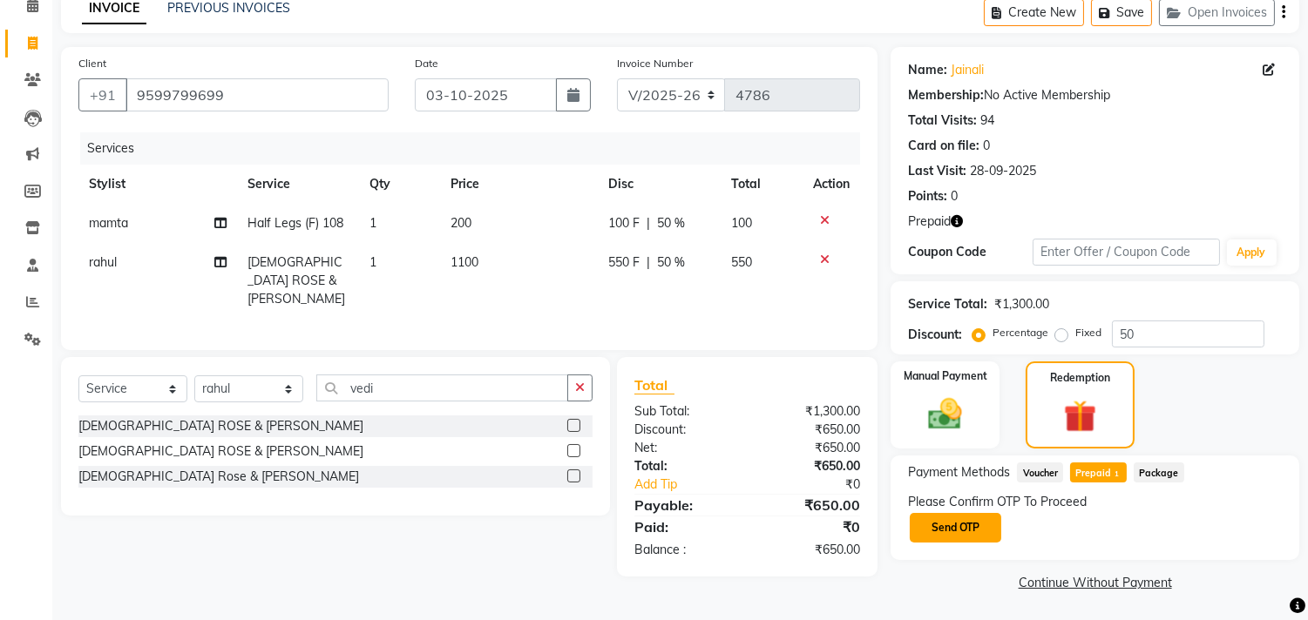
click at [956, 524] on button "Send OTP" at bounding box center [954, 528] width 91 height 30
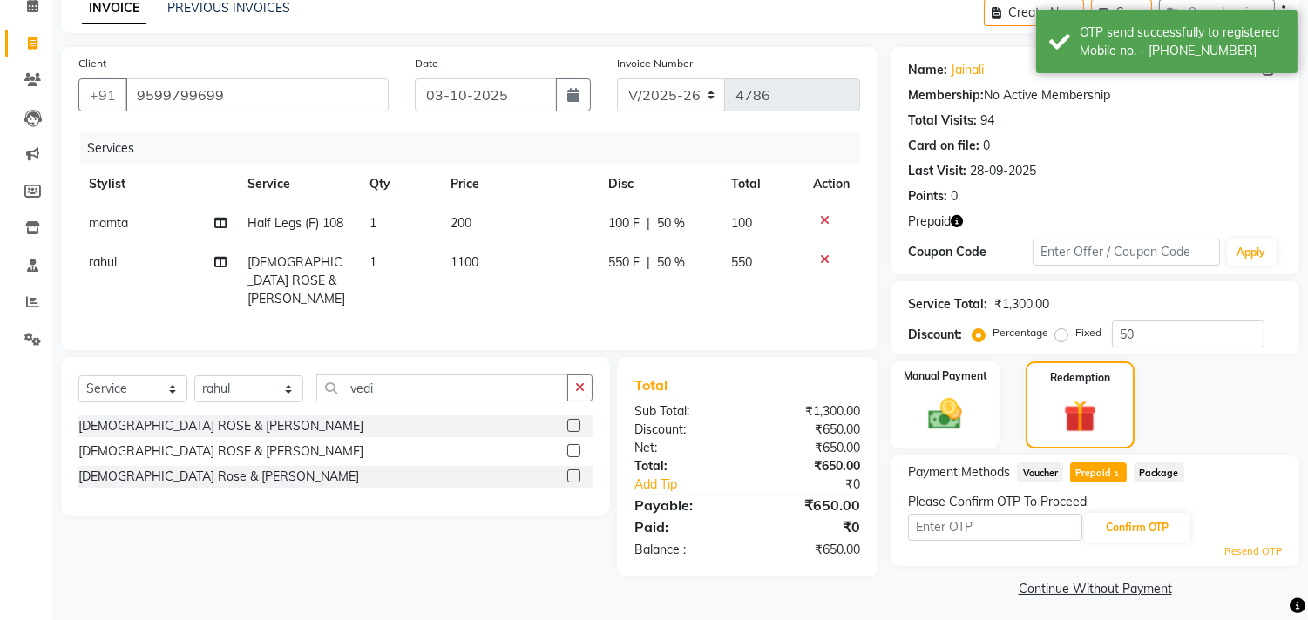
click at [956, 524] on input "text" at bounding box center [995, 527] width 174 height 27
type input "4987"
click at [1131, 524] on button "Confirm OTP" at bounding box center [1137, 528] width 106 height 30
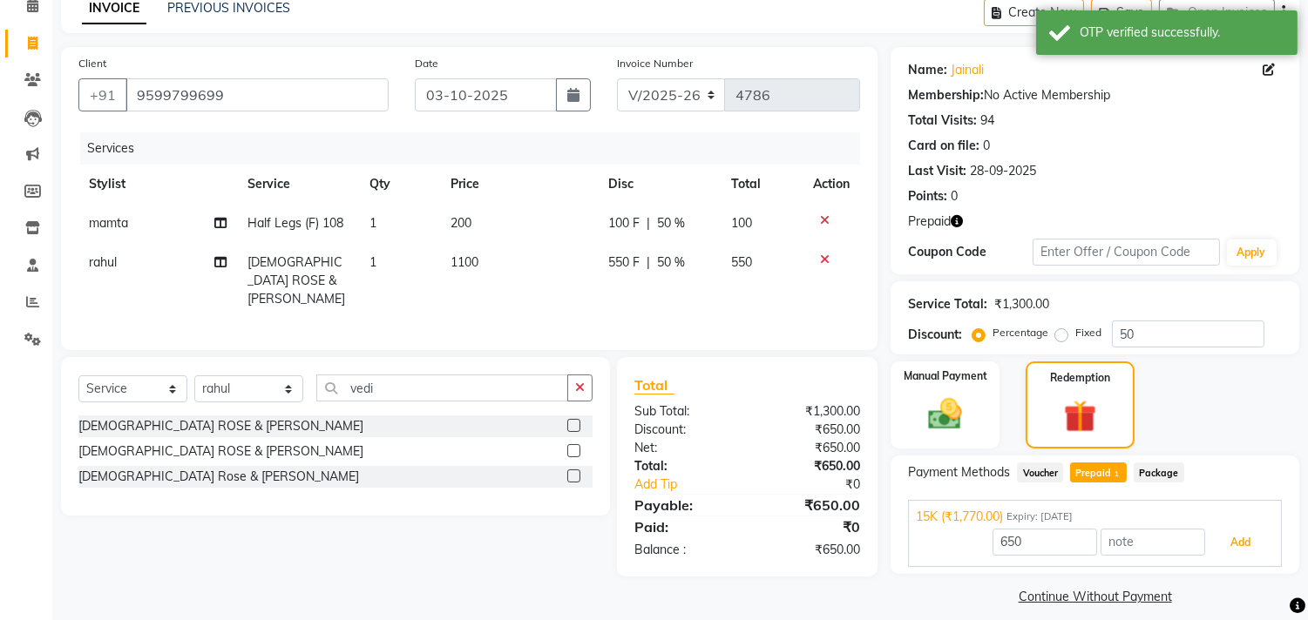
click at [1218, 543] on button "Add" at bounding box center [1240, 543] width 64 height 30
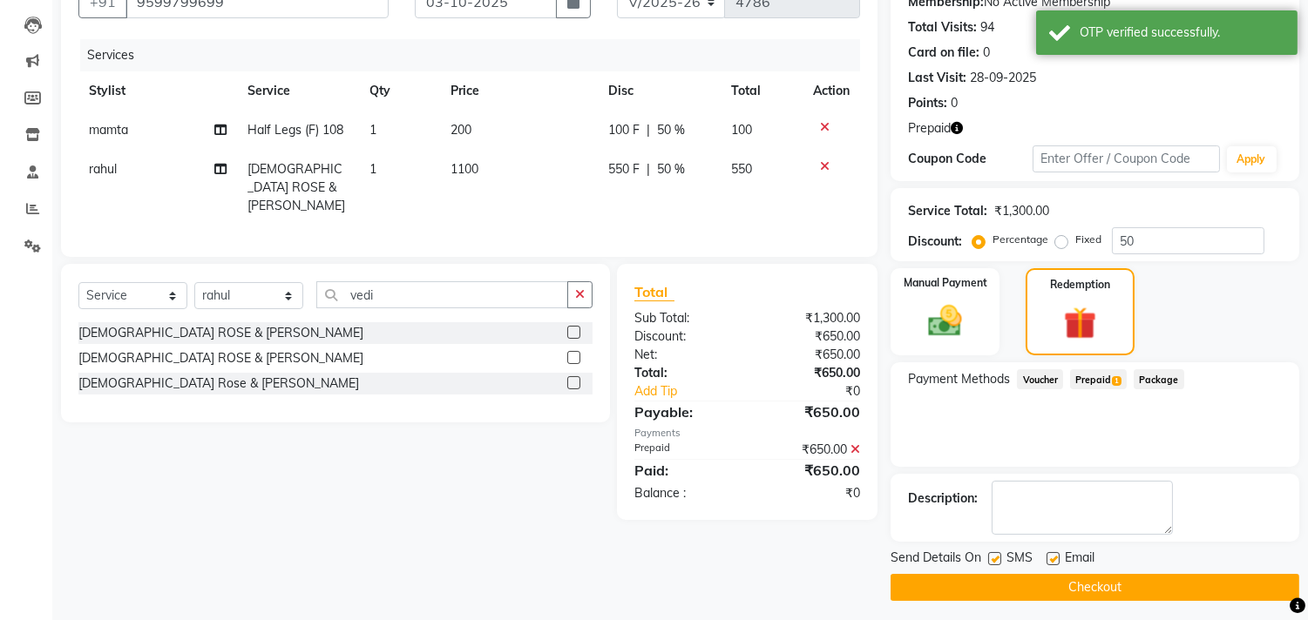
scroll to position [183, 0]
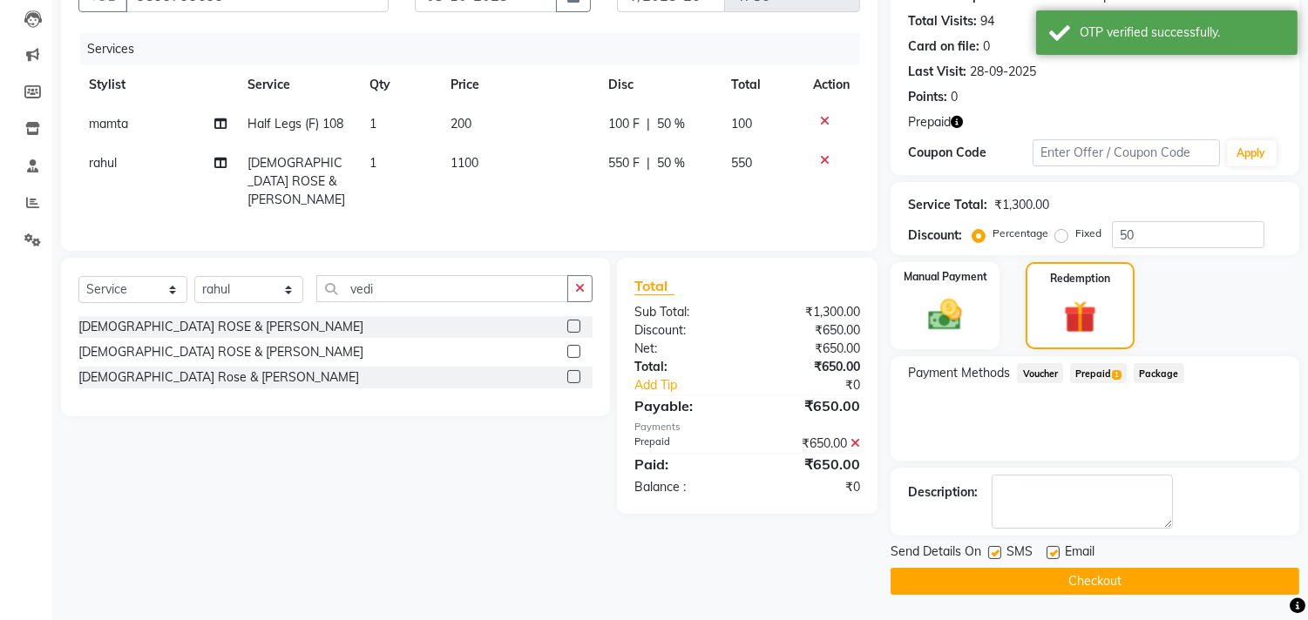
click at [1083, 579] on button "Checkout" at bounding box center [1094, 581] width 409 height 27
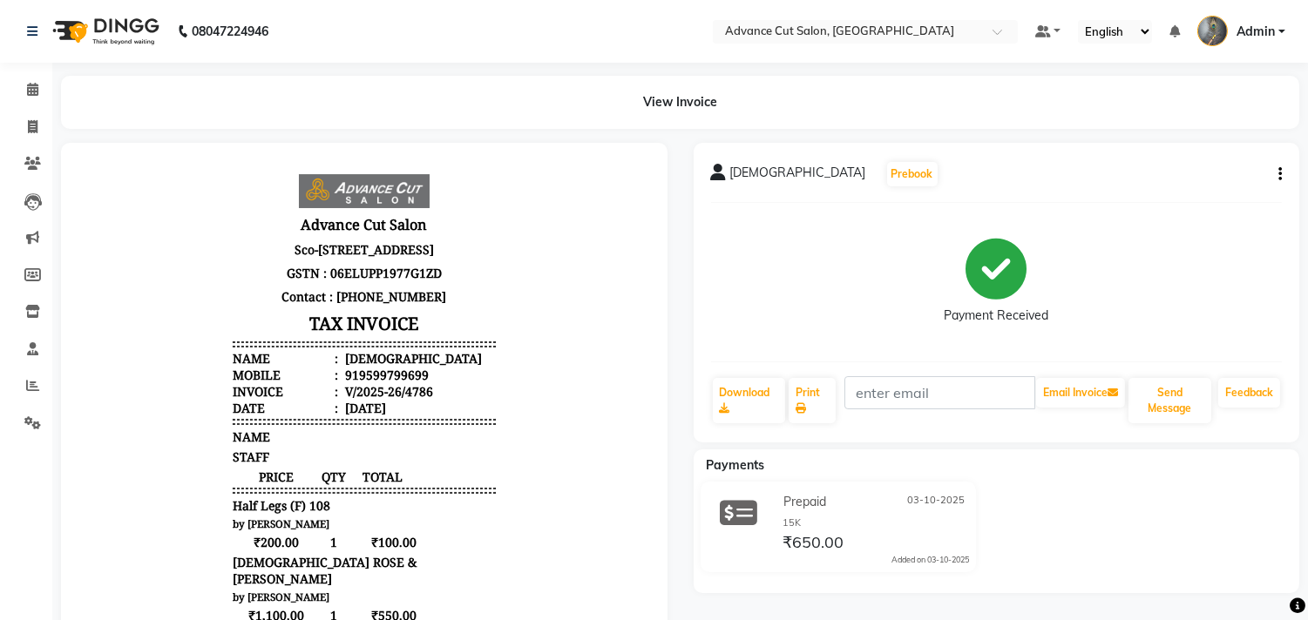
click at [75, 469] on div at bounding box center [364, 564] width 606 height 842
click at [35, 128] on icon at bounding box center [33, 126] width 10 height 13
select select "service"
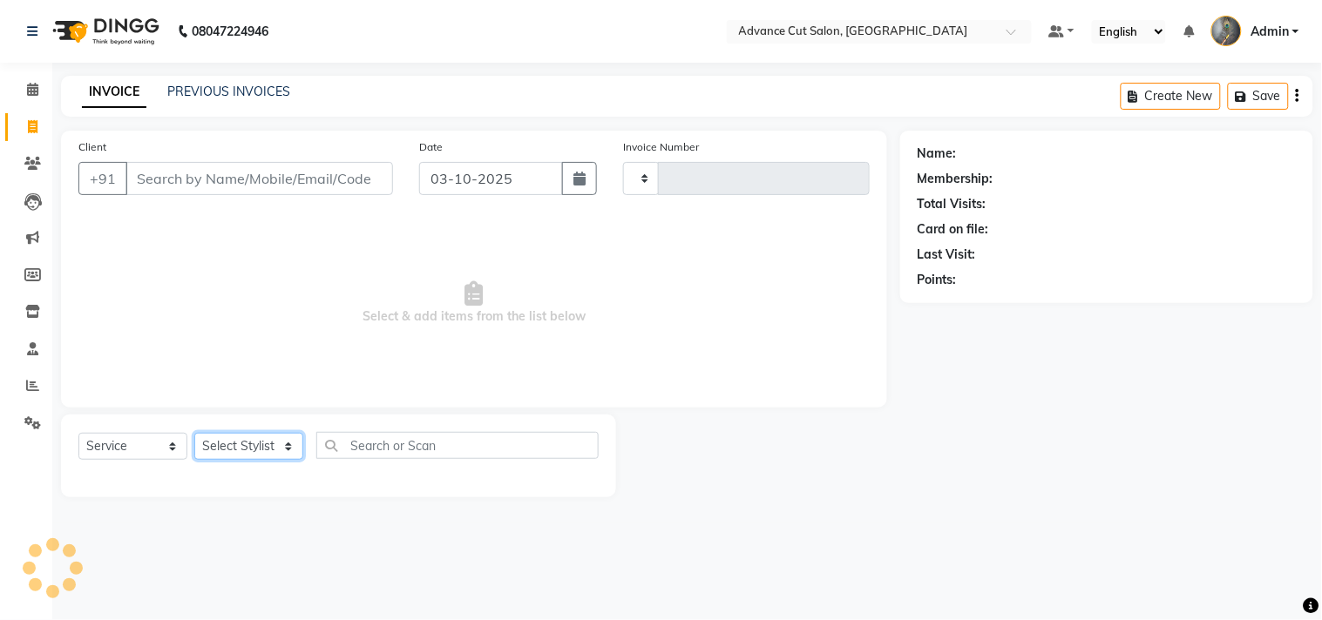
click at [232, 433] on select "Select Stylist" at bounding box center [248, 446] width 109 height 27
click at [233, 443] on select "Select Stylist" at bounding box center [248, 446] width 109 height 27
type input "4787"
select select "4939"
click at [233, 443] on select "Select Stylist" at bounding box center [248, 446] width 109 height 27
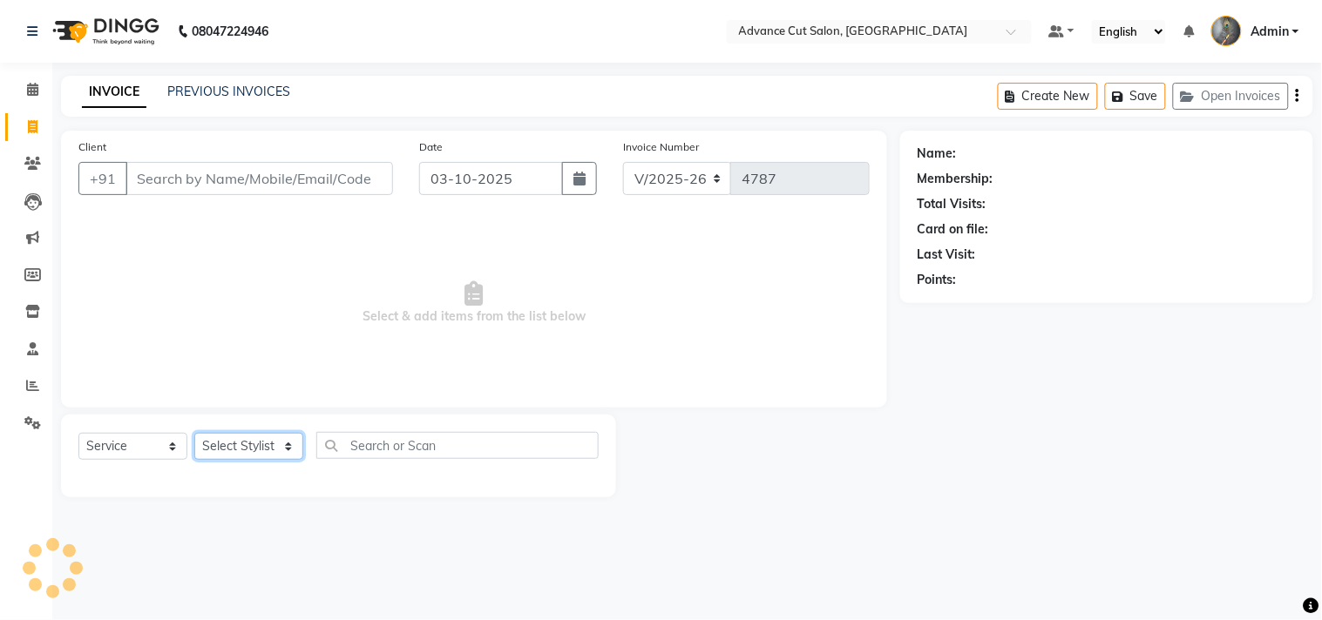
click at [233, 443] on select "Select Stylist" at bounding box center [248, 446] width 109 height 27
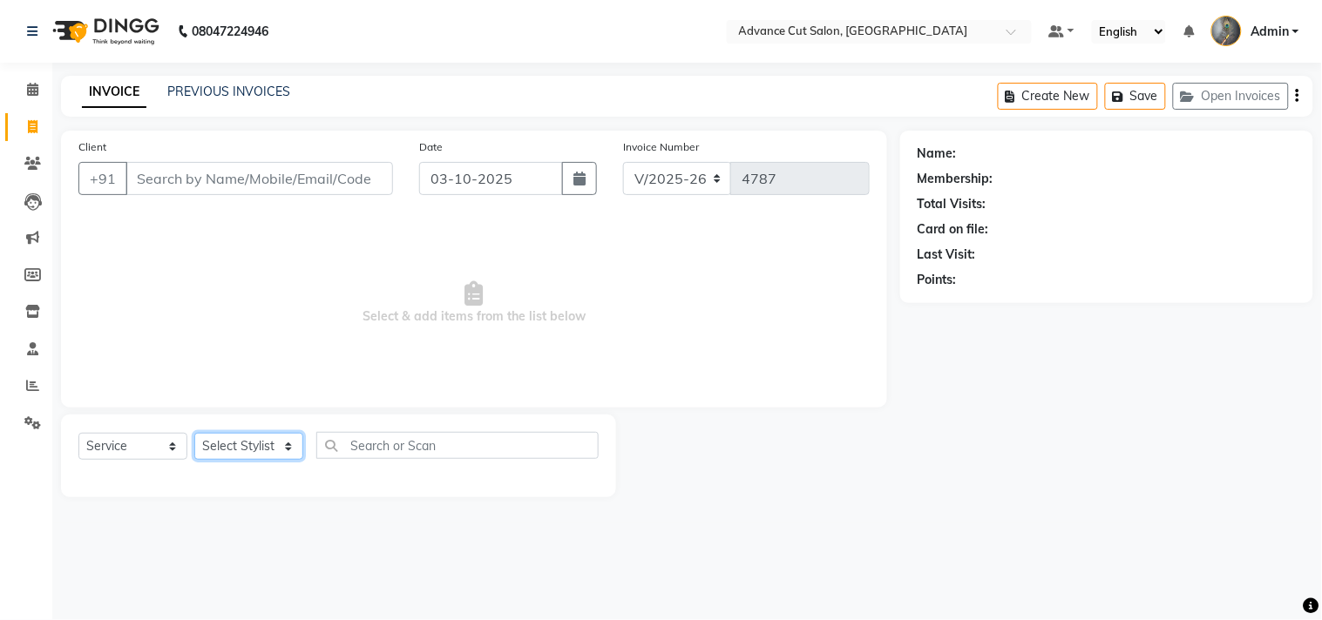
click at [233, 443] on select "Select Stylist" at bounding box center [248, 446] width 109 height 27
click at [233, 442] on select "Select Stylist" at bounding box center [248, 446] width 109 height 27
click at [227, 442] on select "Select Stylist Admin chahit COUNTOR [PERSON_NAME] mamta [PERSON_NAME] navi [PER…" at bounding box center [248, 446] width 109 height 27
select select "78660"
click at [194, 434] on select "Select Stylist Admin chahit COUNTOR [PERSON_NAME] mamta [PERSON_NAME] navi [PER…" at bounding box center [248, 446] width 109 height 27
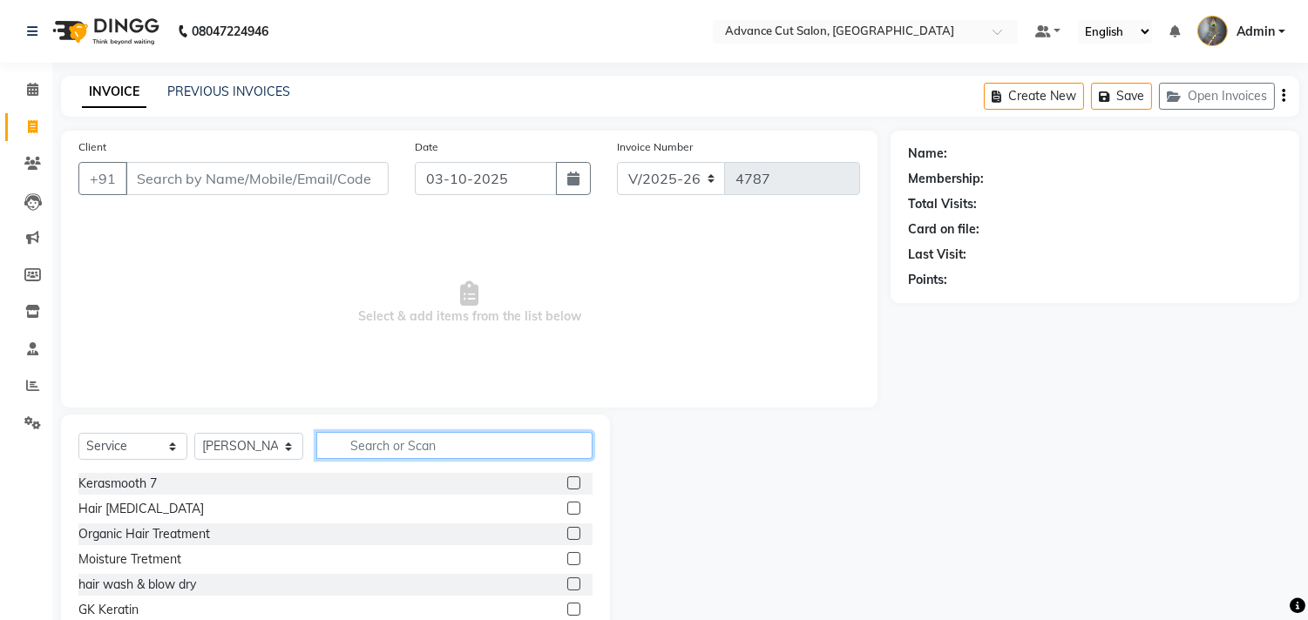
click at [358, 450] on input "text" at bounding box center [454, 445] width 276 height 27
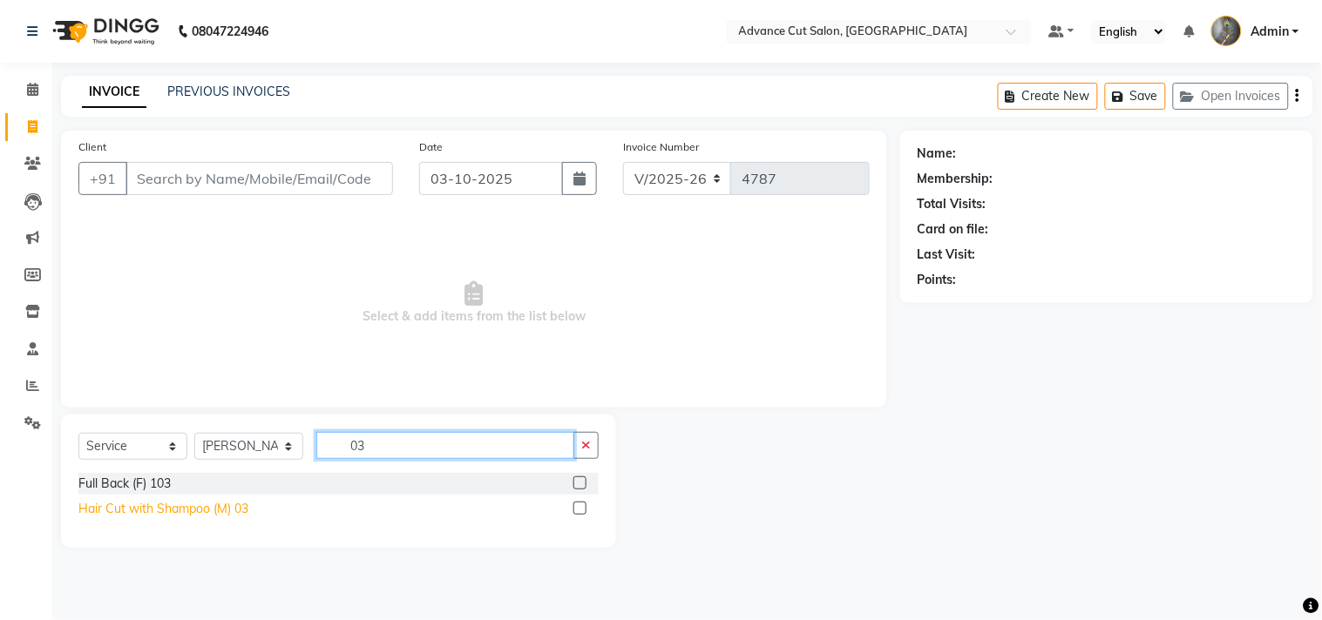
type input "03"
click at [150, 505] on div "Hair Cut with Shampoo (M) 03" at bounding box center [163, 509] width 170 height 18
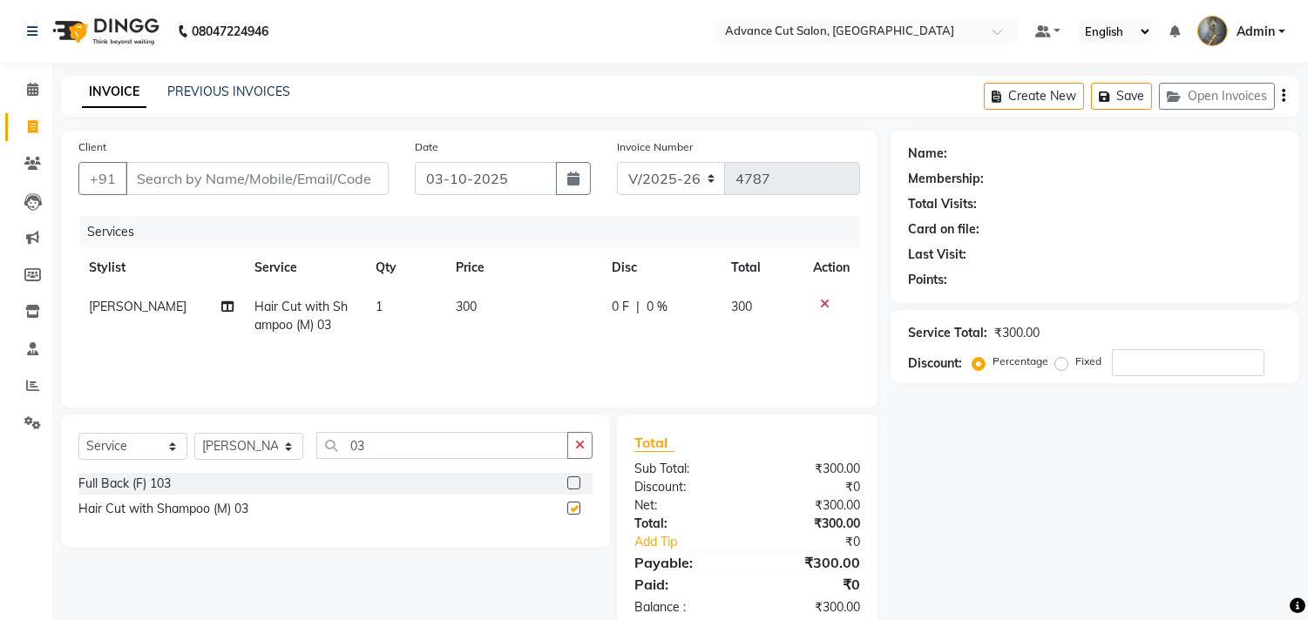
checkbox input "false"
click at [396, 439] on input "03" at bounding box center [442, 445] width 252 height 27
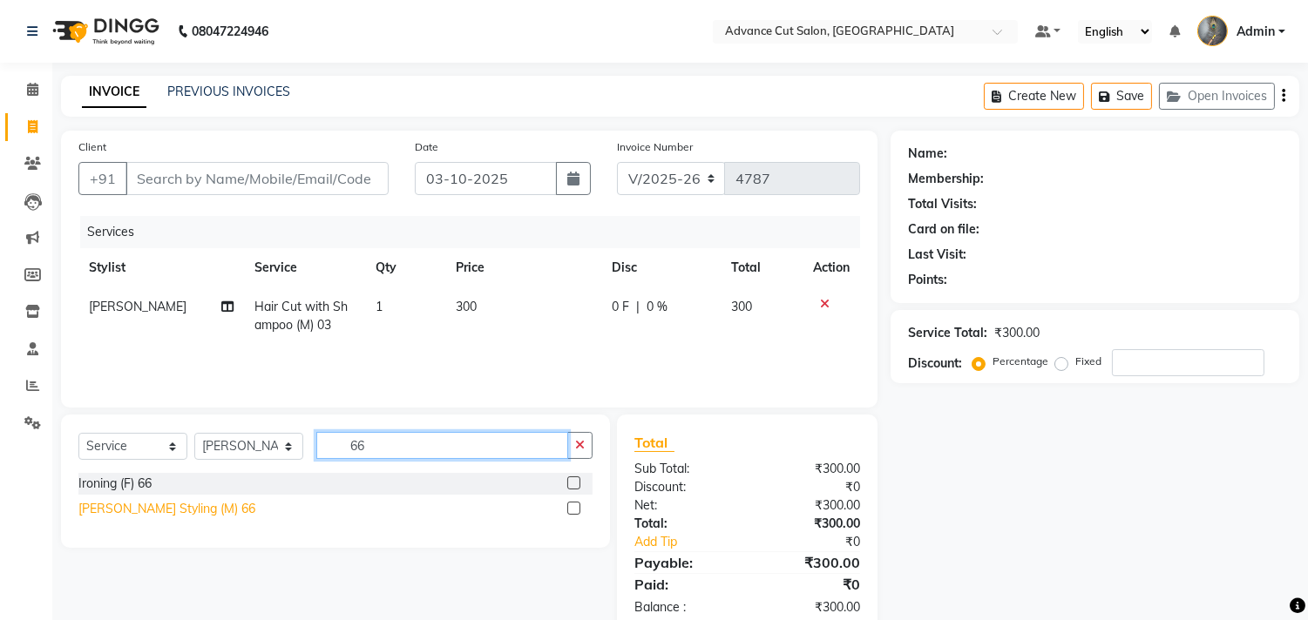
type input "66"
click at [133, 511] on div "[PERSON_NAME] Styling (M) 66" at bounding box center [166, 509] width 177 height 18
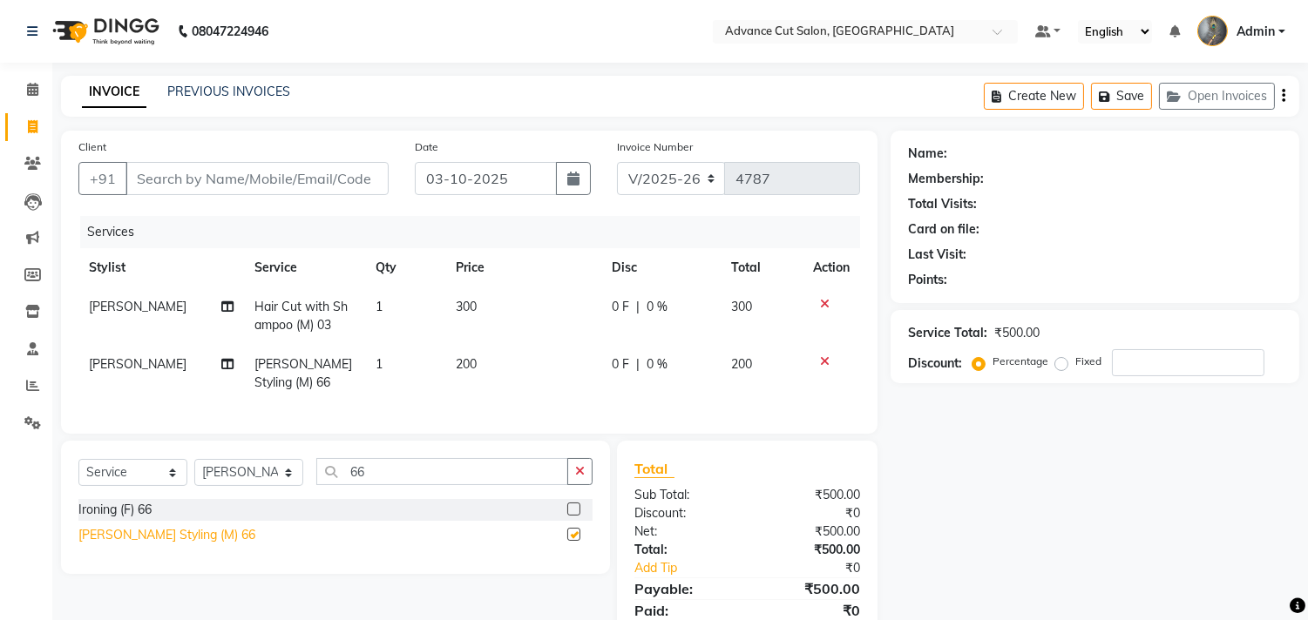
checkbox input "false"
click at [138, 175] on input "Client" at bounding box center [256, 178] width 263 height 33
type input "8"
type input "0"
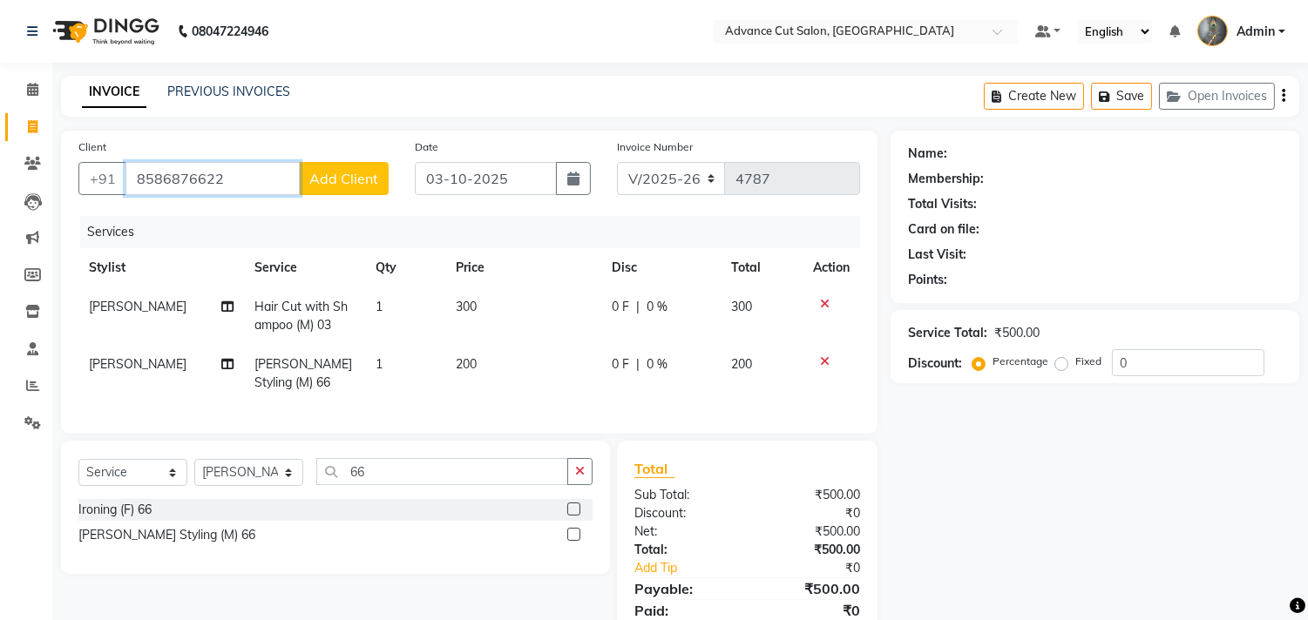
type input "8586876622"
click at [338, 174] on span "Add Client" at bounding box center [343, 178] width 69 height 17
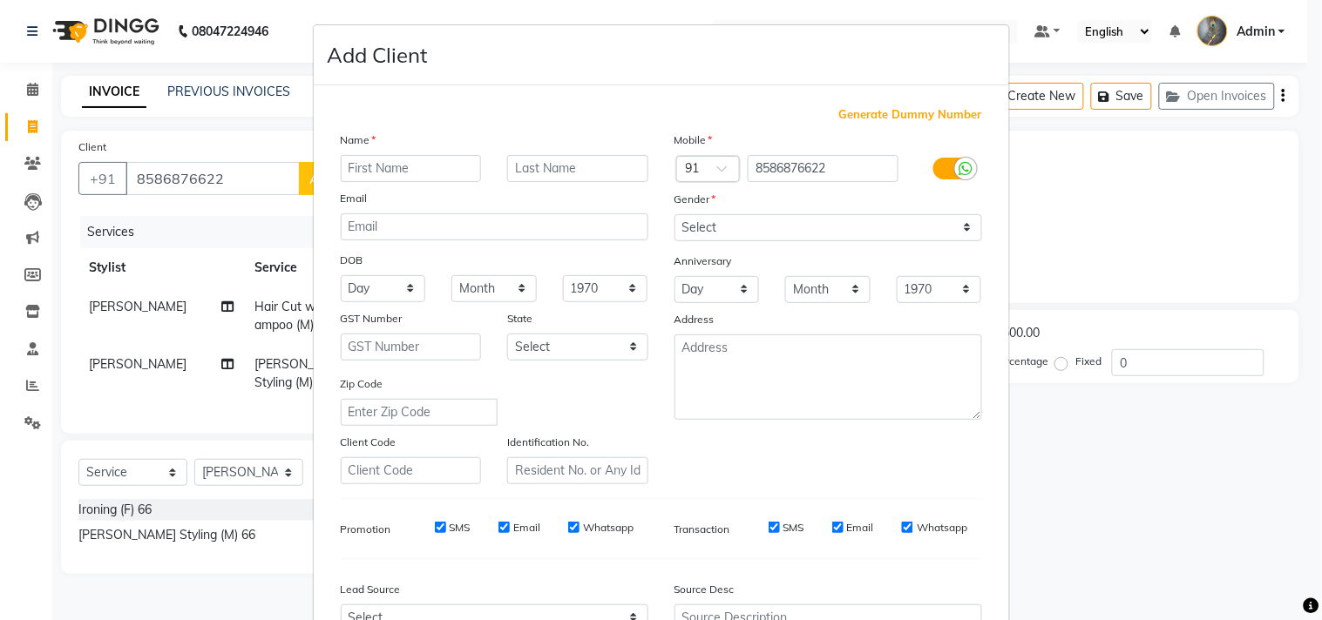
click at [347, 167] on input "text" at bounding box center [411, 168] width 141 height 27
type input "sunny"
click at [712, 222] on select "Select [DEMOGRAPHIC_DATA] [DEMOGRAPHIC_DATA] Other Prefer Not To Say" at bounding box center [828, 227] width 308 height 27
select select "[DEMOGRAPHIC_DATA]"
click at [674, 214] on select "Select [DEMOGRAPHIC_DATA] [DEMOGRAPHIC_DATA] Other Prefer Not To Say" at bounding box center [828, 227] width 308 height 27
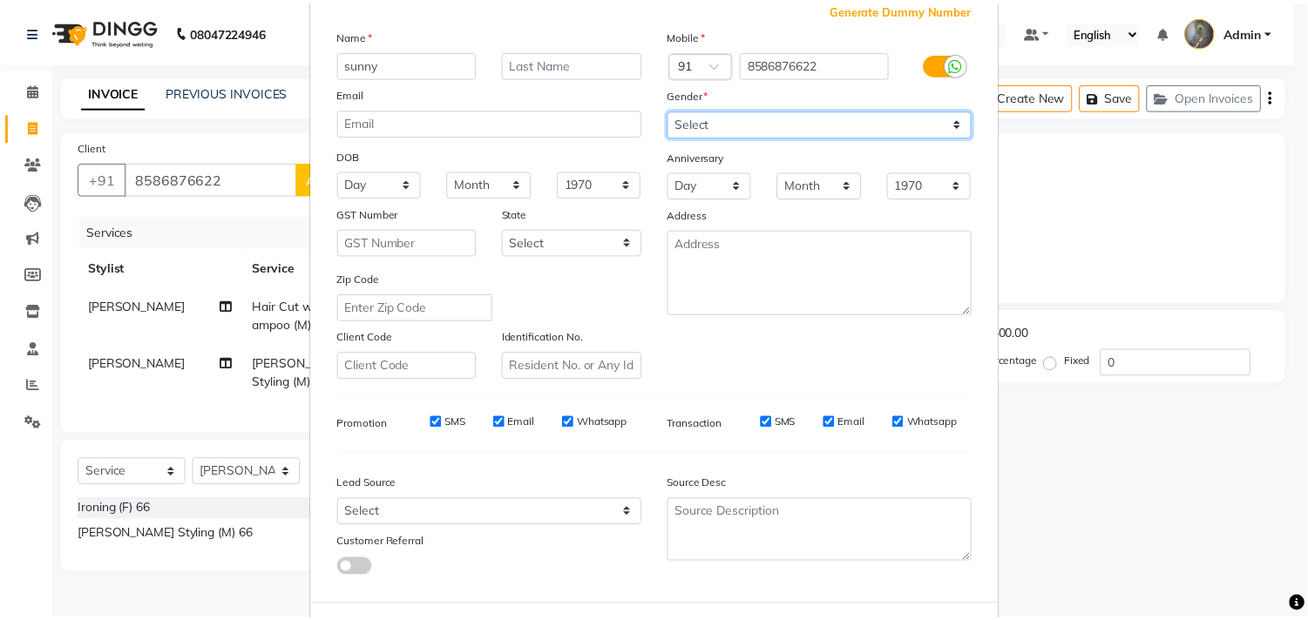
scroll to position [185, 0]
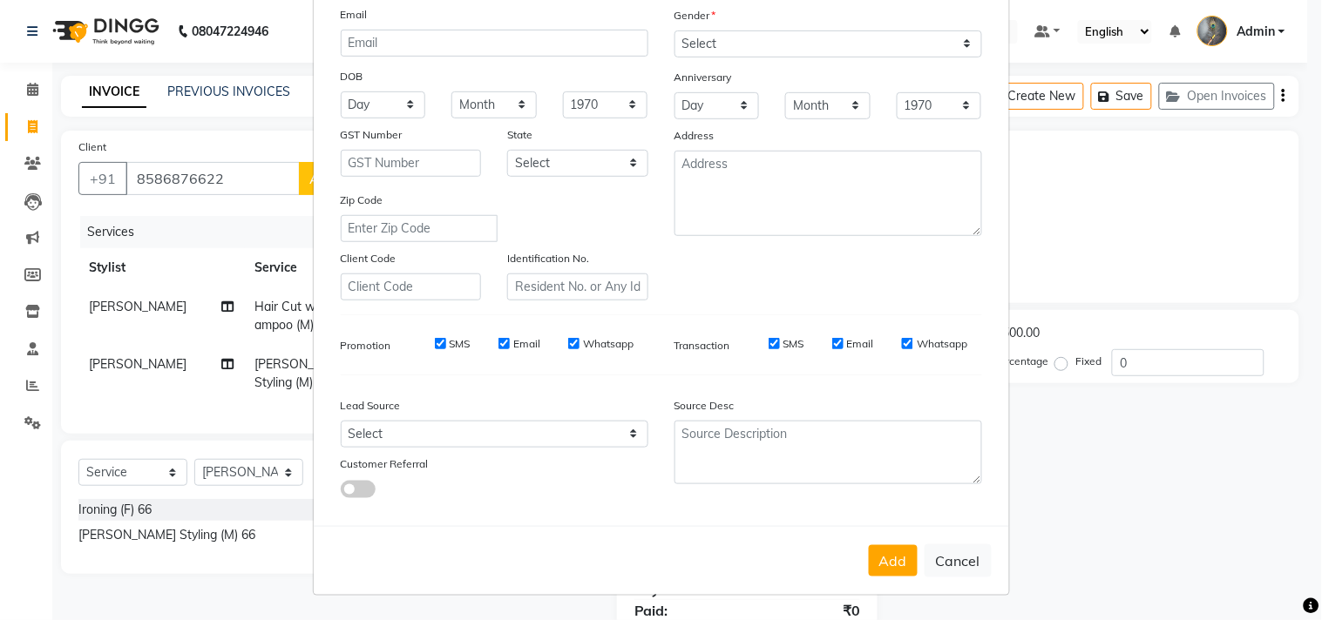
click at [889, 558] on button "Add" at bounding box center [893, 560] width 49 height 31
select select
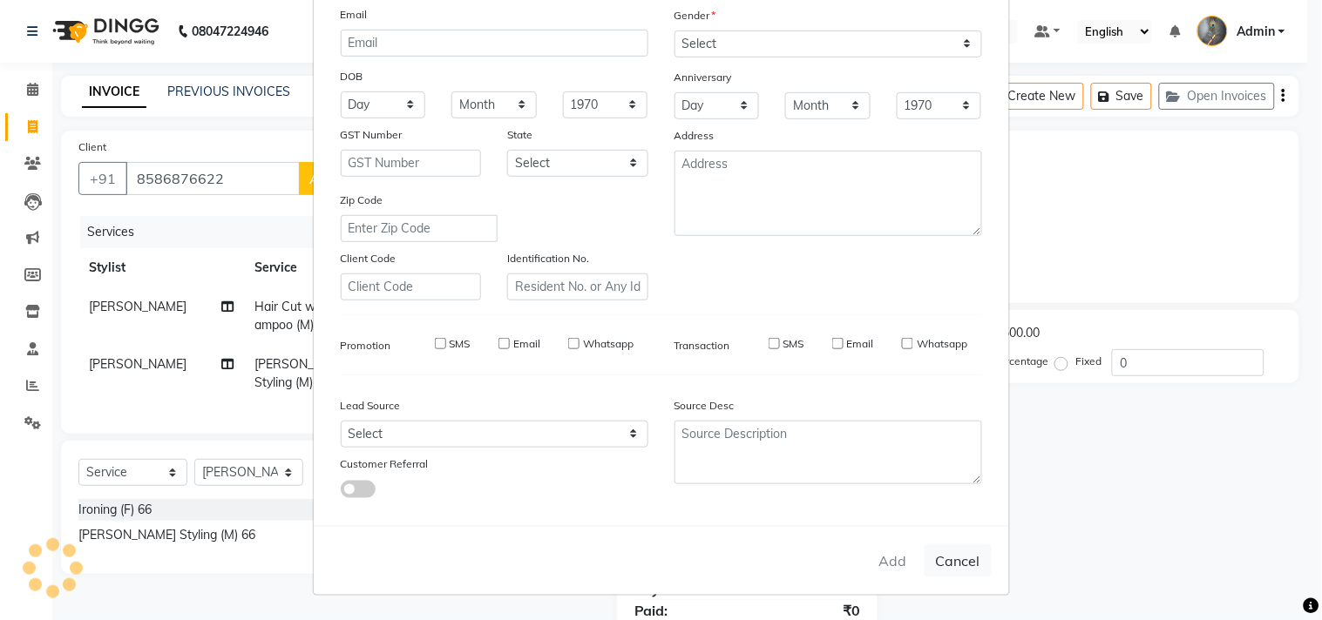
select select
checkbox input "false"
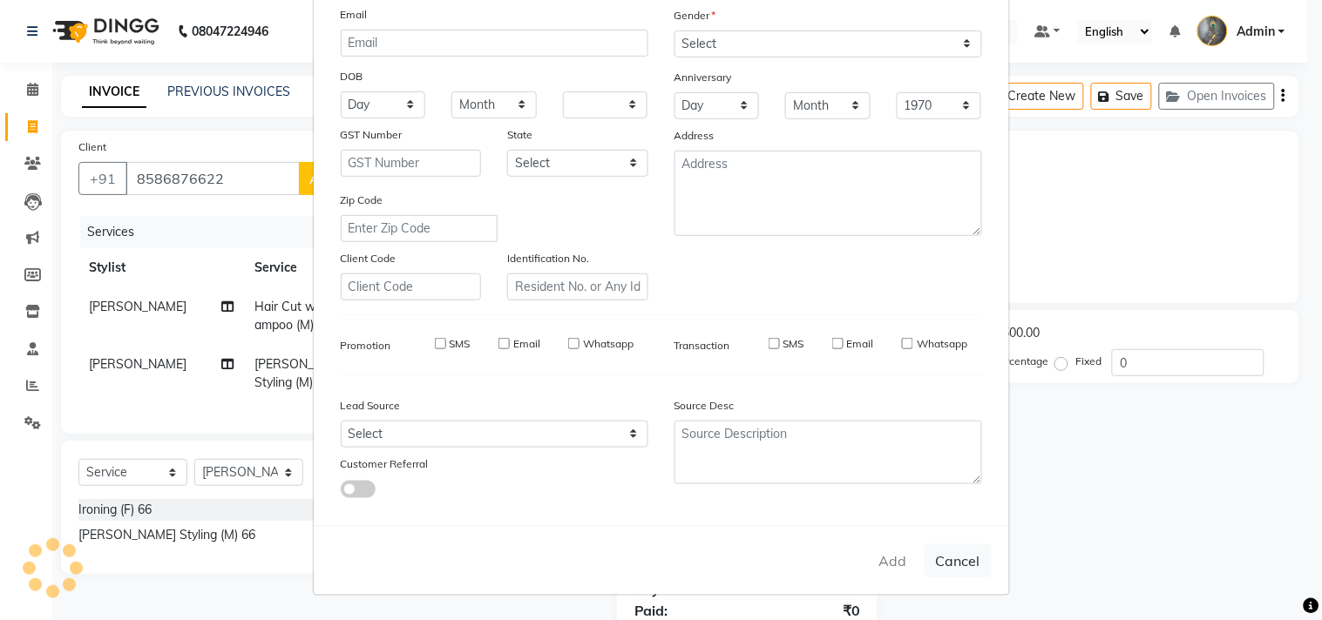
checkbox input "false"
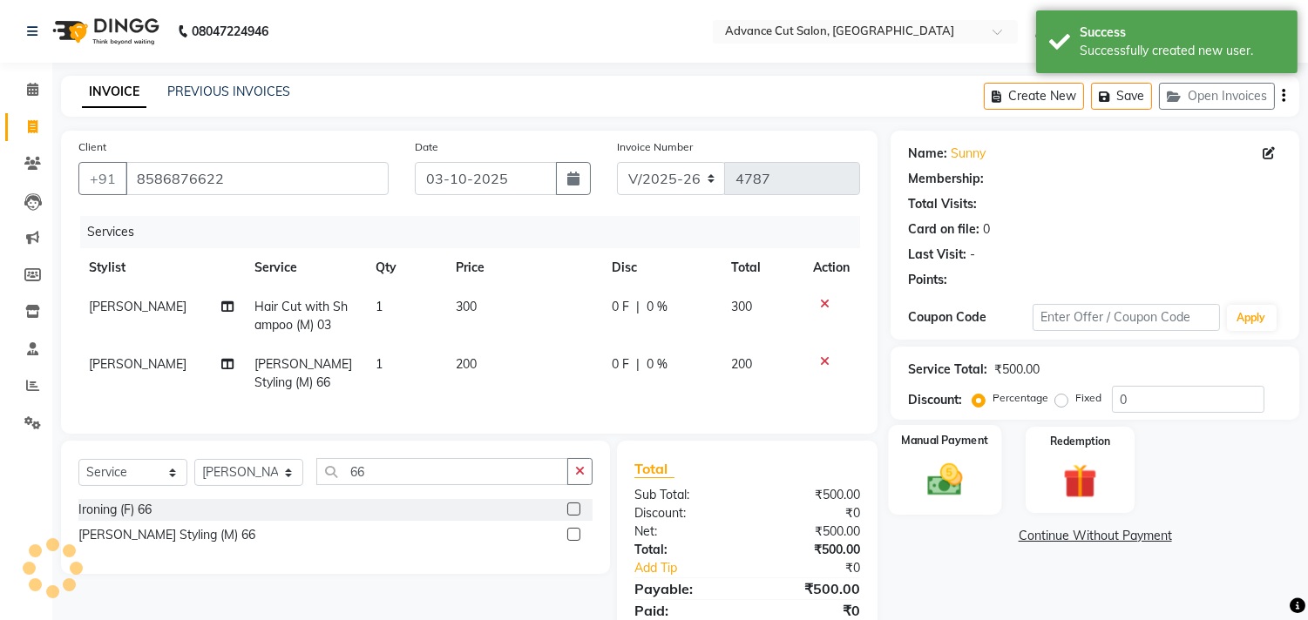
click at [924, 455] on div "Manual Payment" at bounding box center [945, 469] width 113 height 89
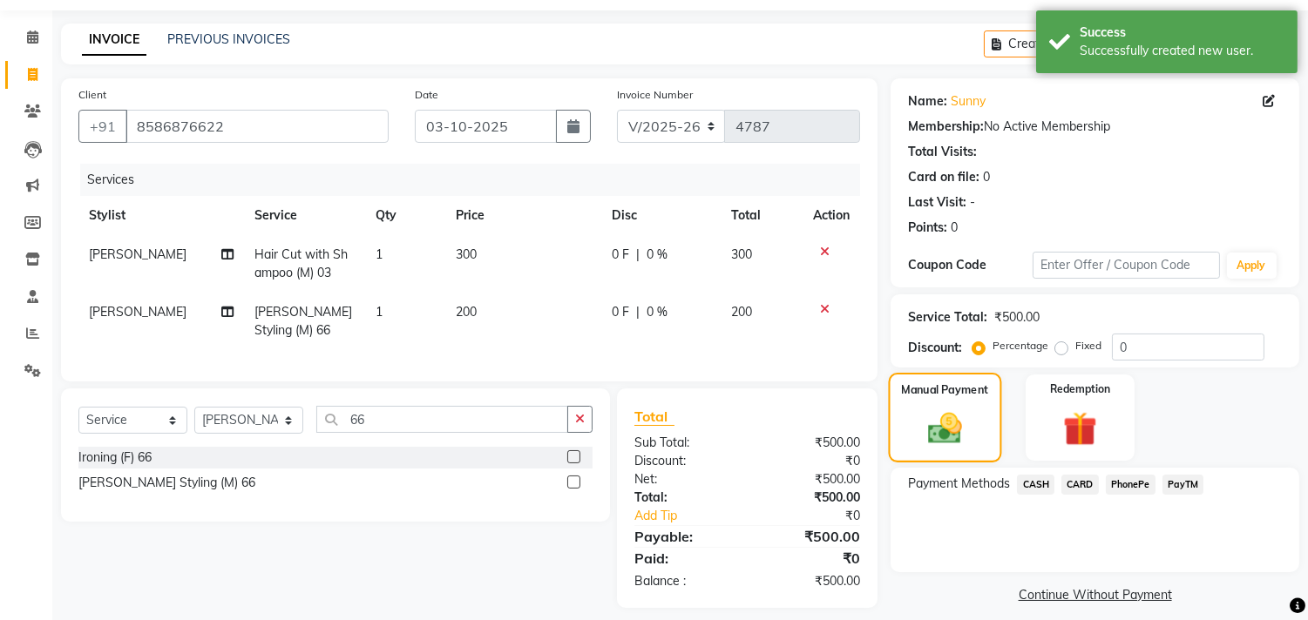
scroll to position [80, 0]
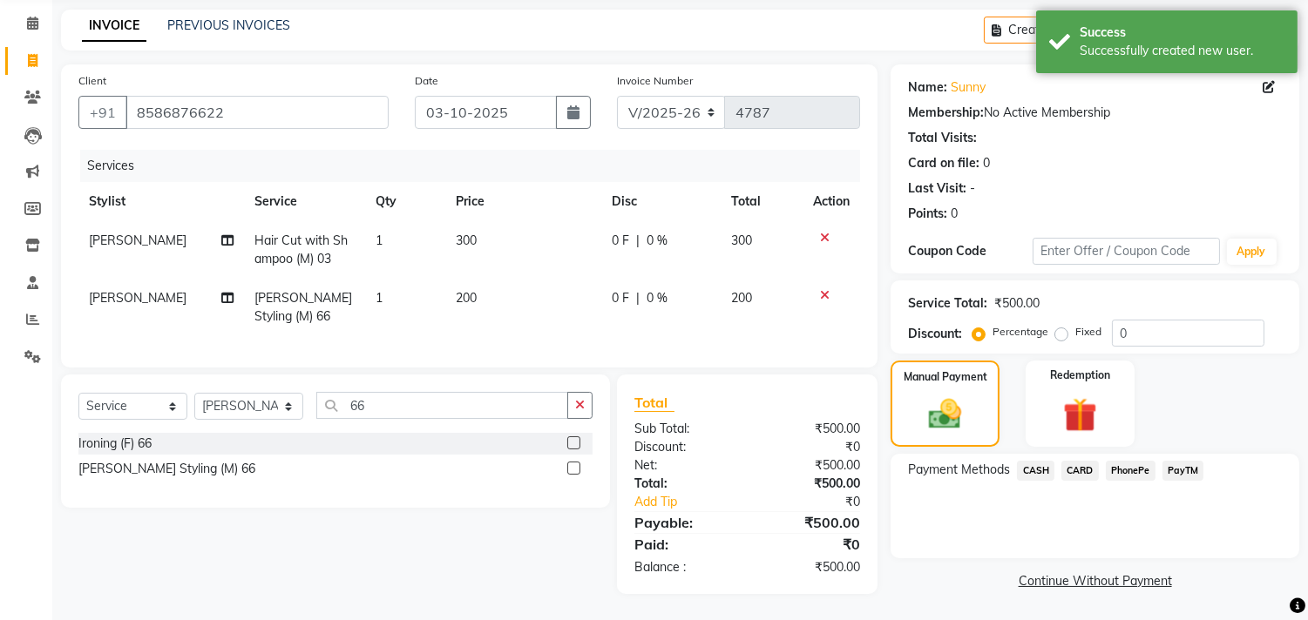
click at [1196, 461] on span "PayTM" at bounding box center [1183, 471] width 42 height 20
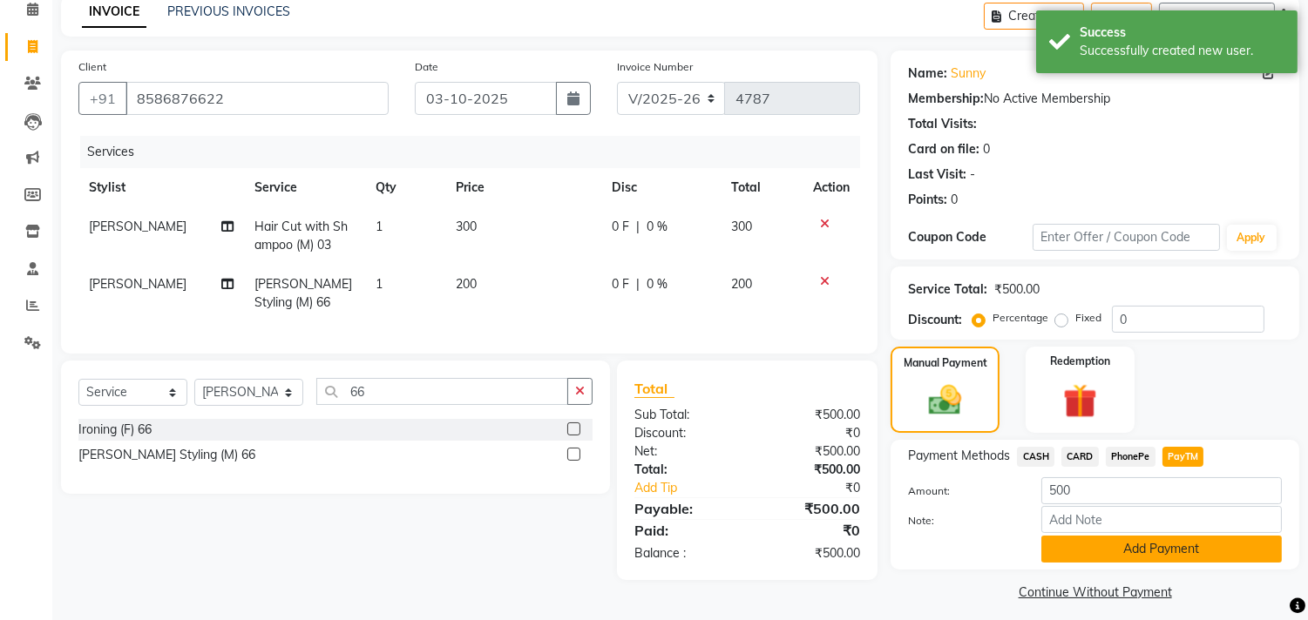
click at [1164, 550] on button "Add Payment" at bounding box center [1161, 549] width 240 height 27
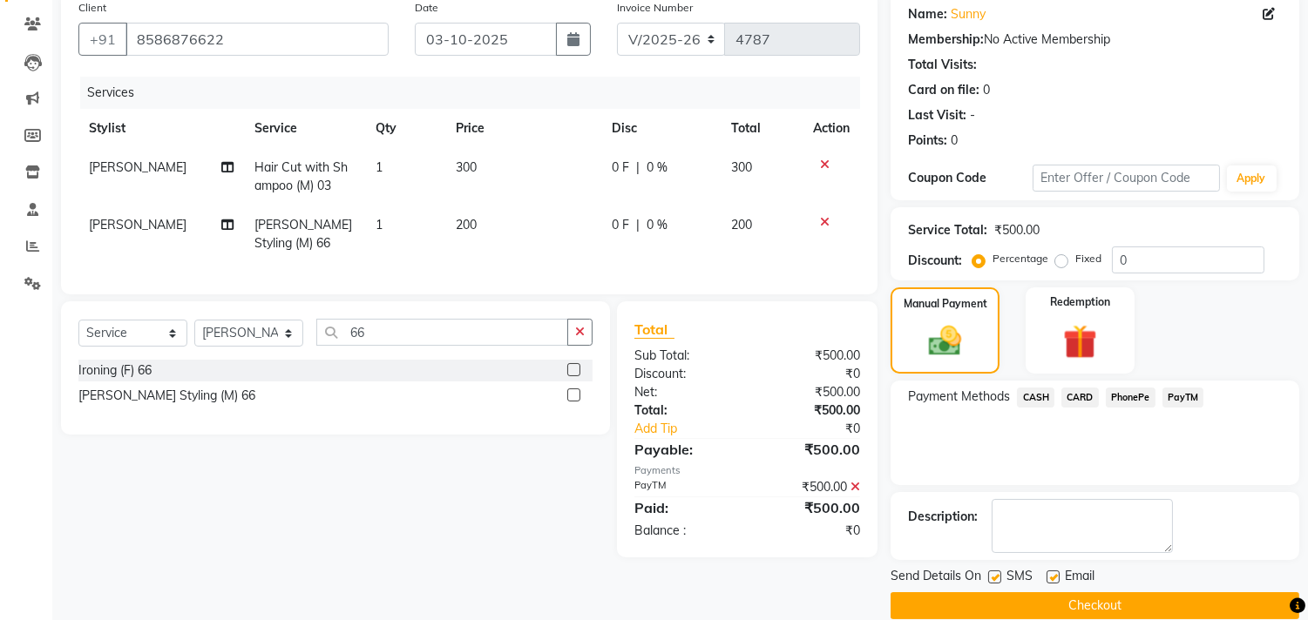
scroll to position [163, 0]
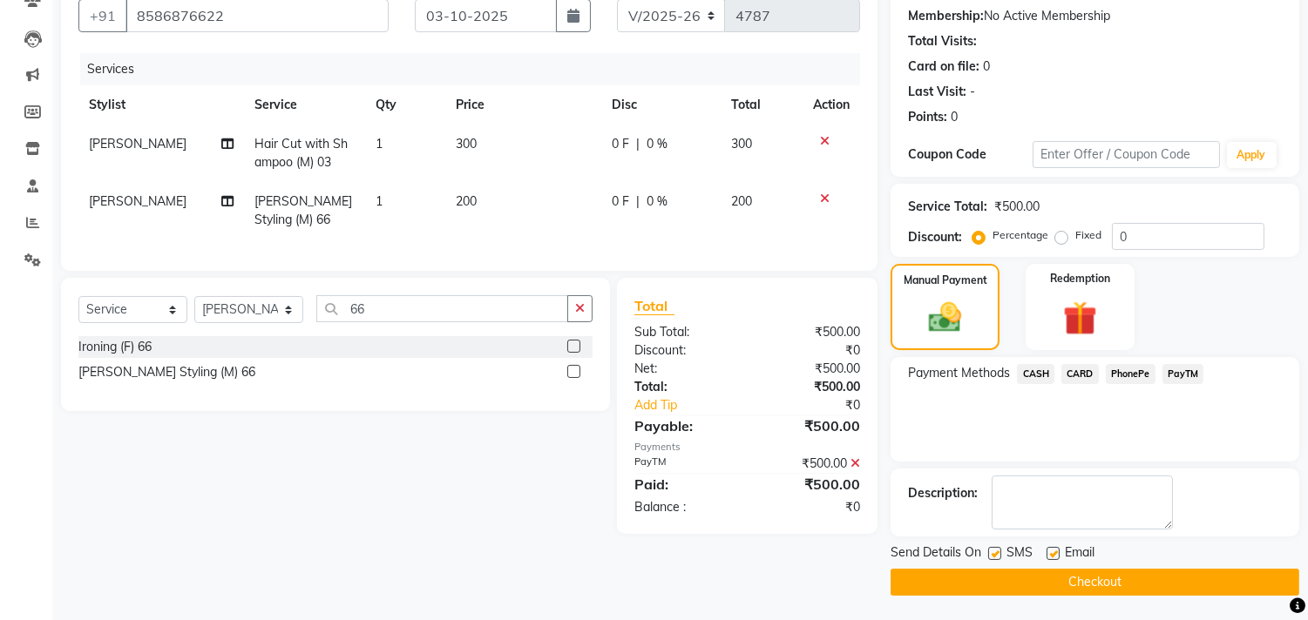
click at [1063, 590] on button "Checkout" at bounding box center [1094, 582] width 409 height 27
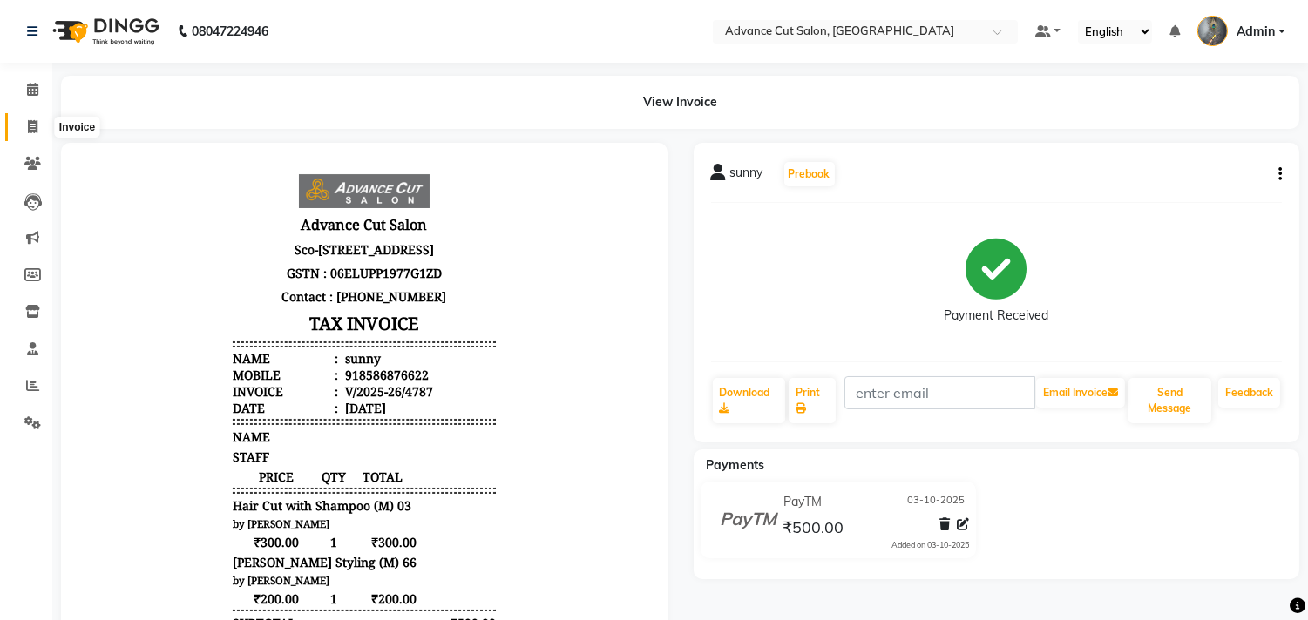
click at [30, 125] on icon at bounding box center [33, 126] width 10 height 13
select select "service"
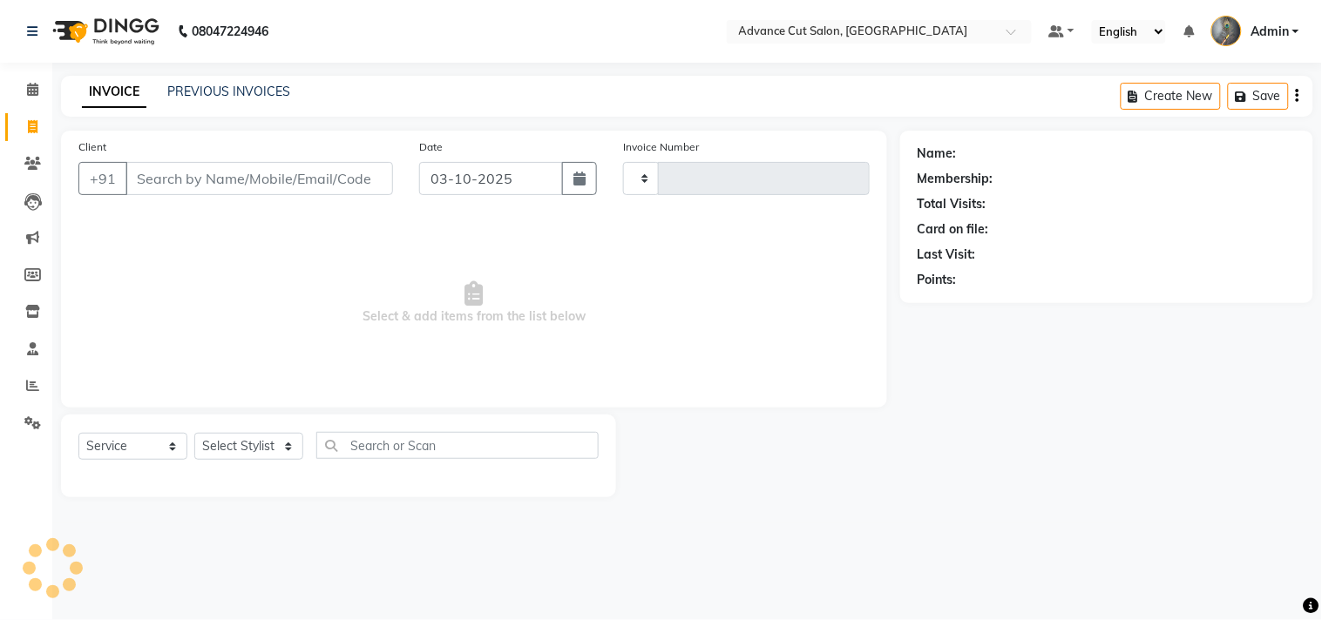
click at [149, 171] on input "Client" at bounding box center [258, 178] width 267 height 33
select select "4939"
type input "4788"
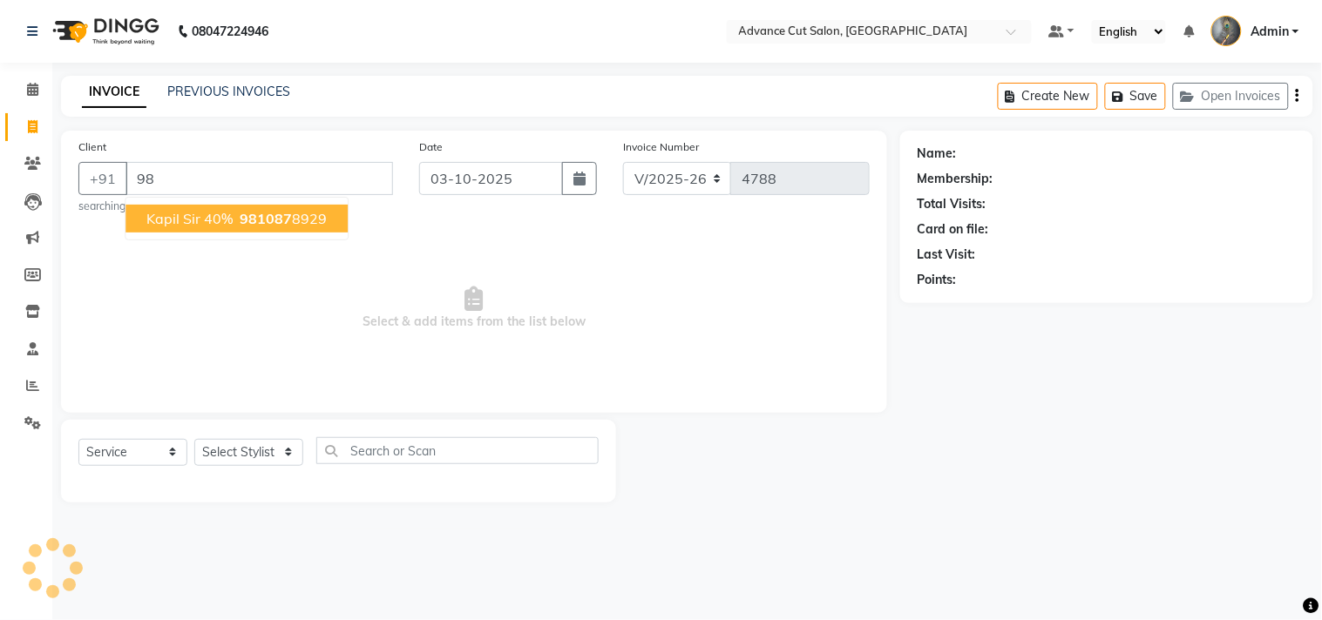
type input "9"
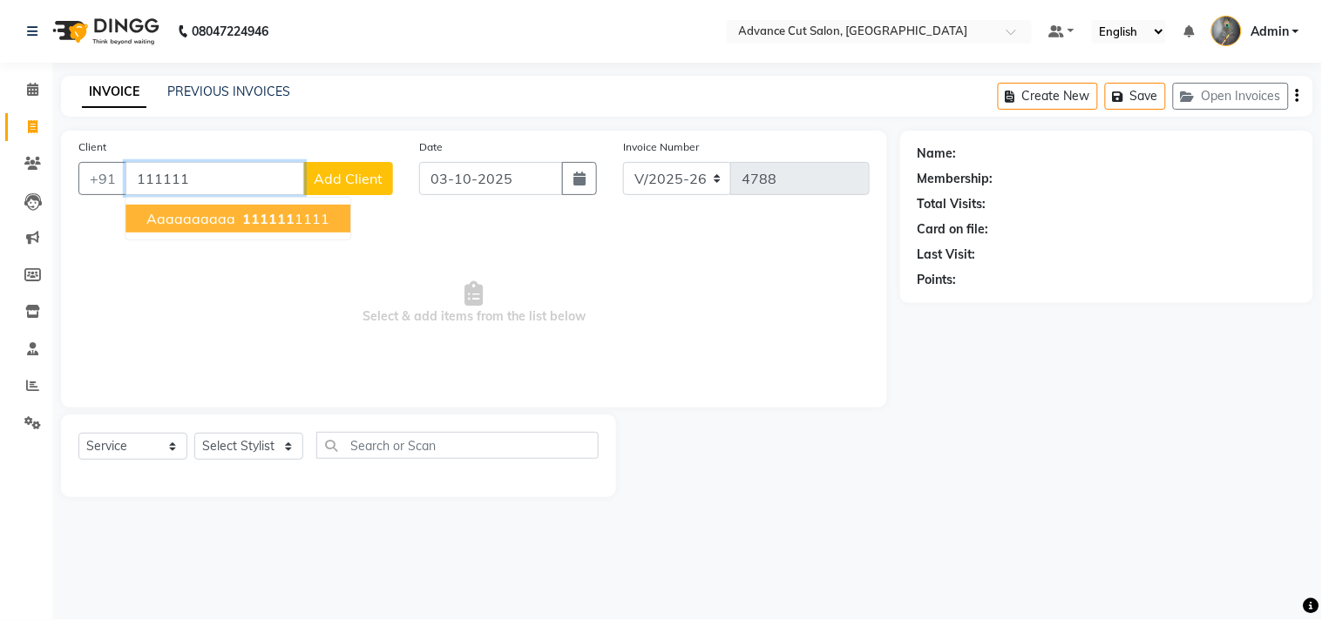
click at [183, 229] on button "aaaaaaaaaa 111111 1111" at bounding box center [237, 219] width 225 height 28
type input "1111111111"
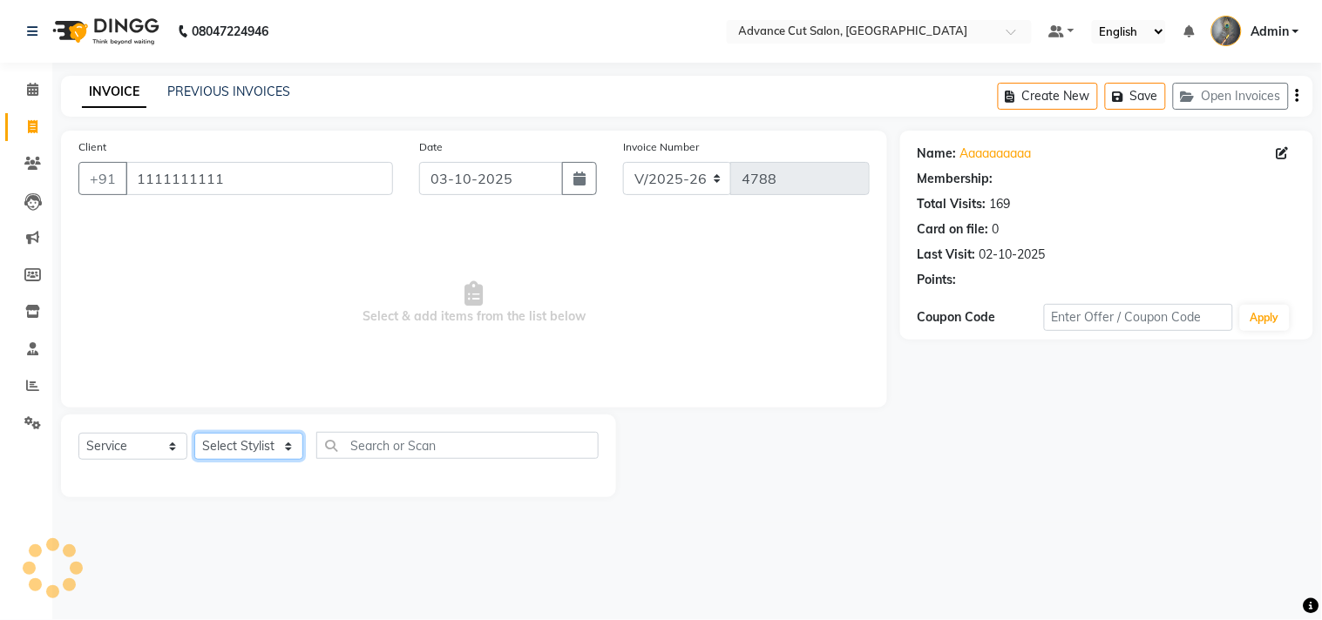
click at [242, 443] on select "Select Stylist Admin chahit COUNTOR [PERSON_NAME] mamta [PERSON_NAME] navi [PER…" at bounding box center [248, 446] width 109 height 27
select select "58461"
click at [194, 434] on select "Select Stylist Admin chahit COUNTOR [PERSON_NAME] mamta [PERSON_NAME] navi [PER…" at bounding box center [248, 446] width 109 height 27
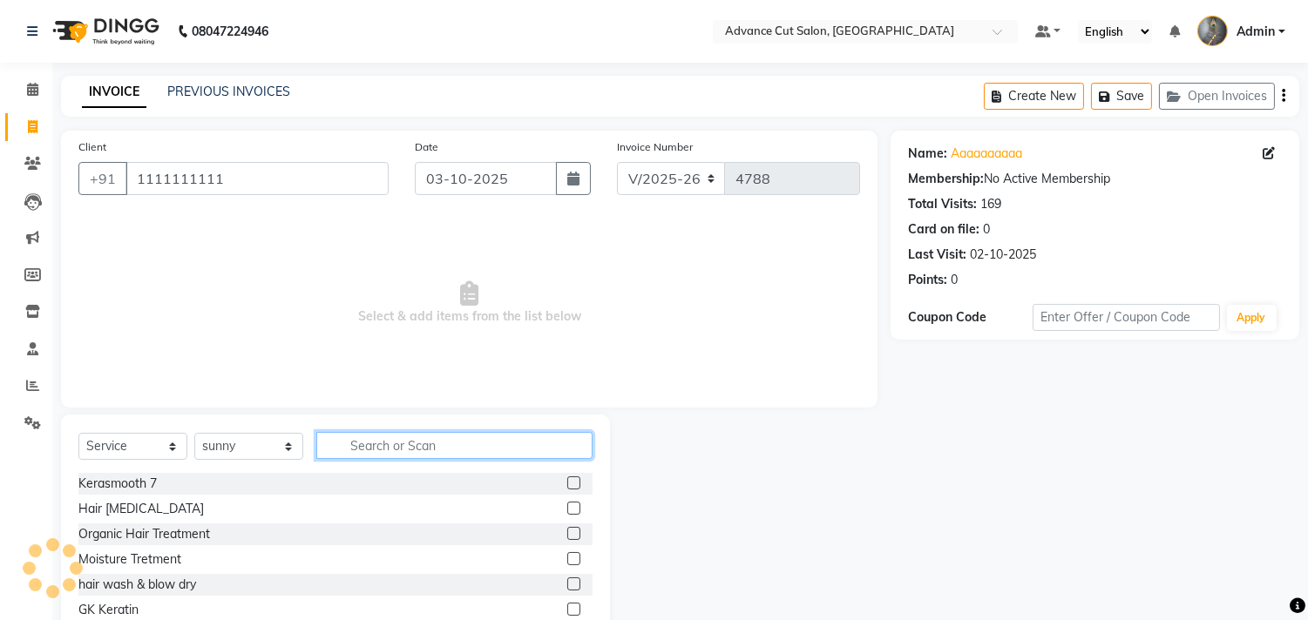
click at [346, 456] on input "text" at bounding box center [454, 445] width 276 height 27
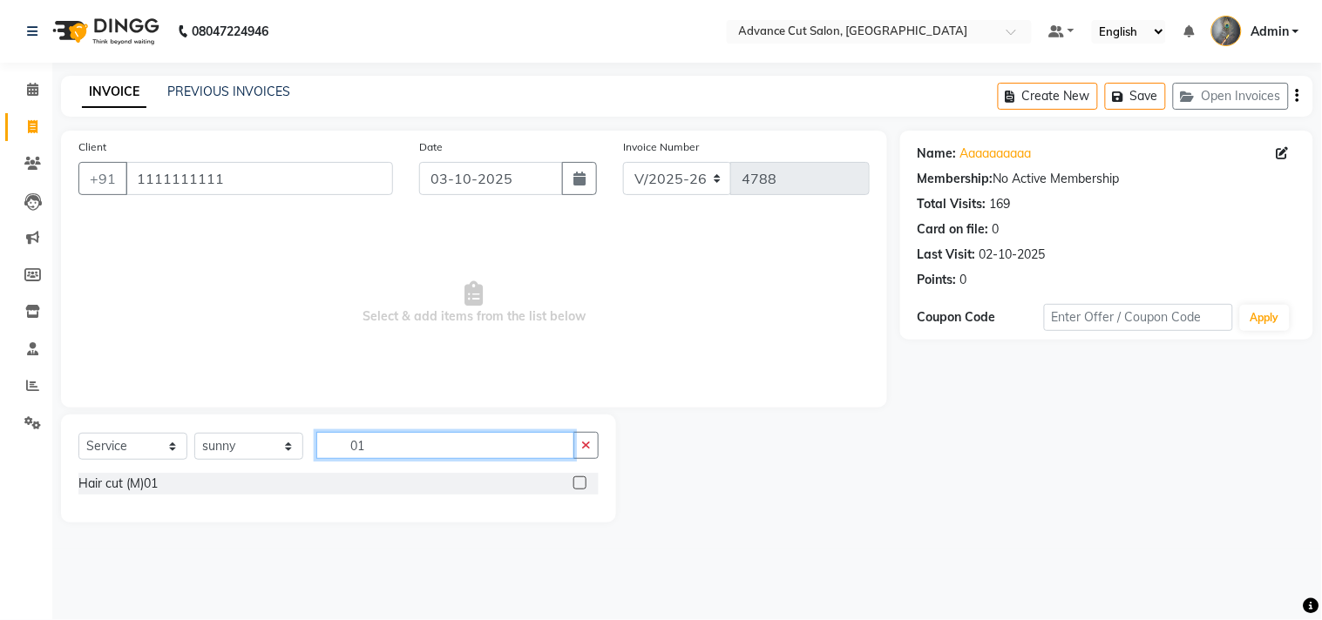
type input "01"
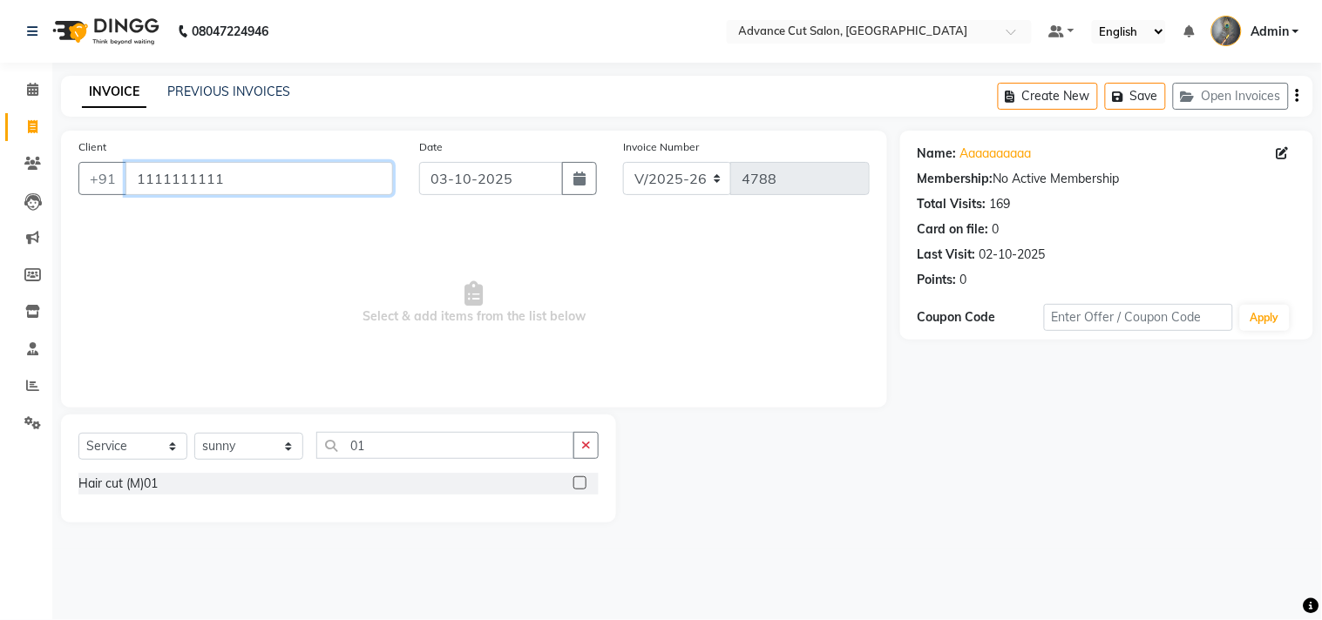
click at [245, 194] on input "1111111111" at bounding box center [258, 178] width 267 height 33
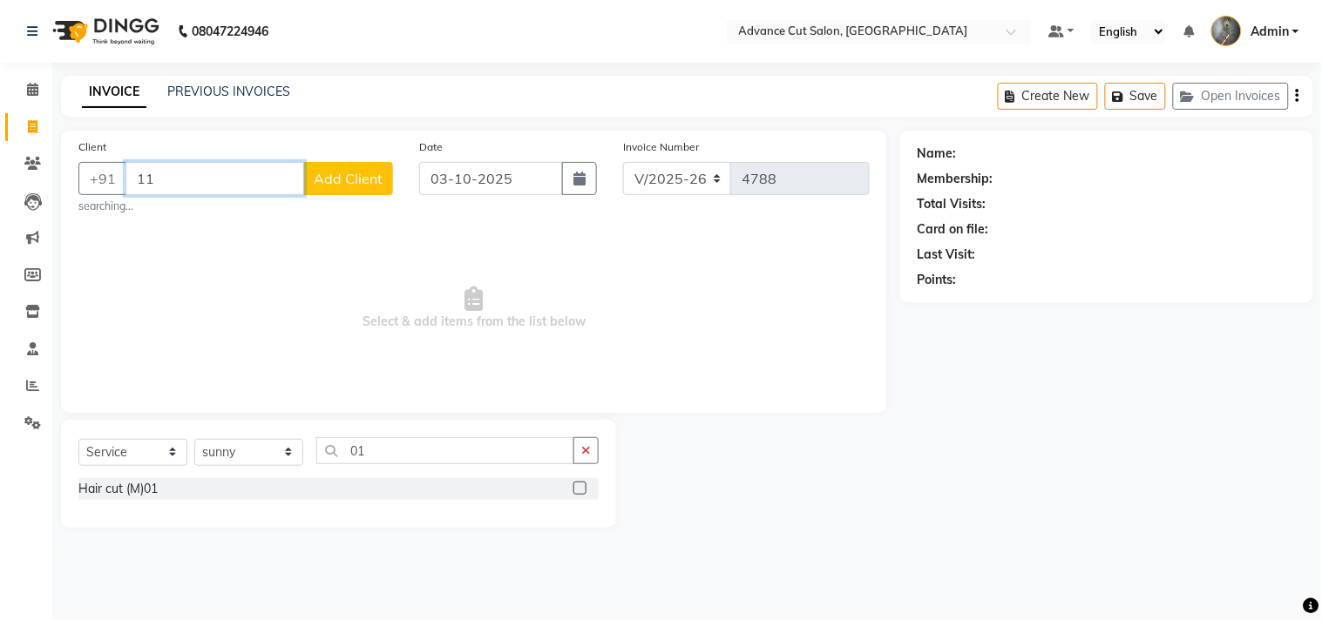
type input "1"
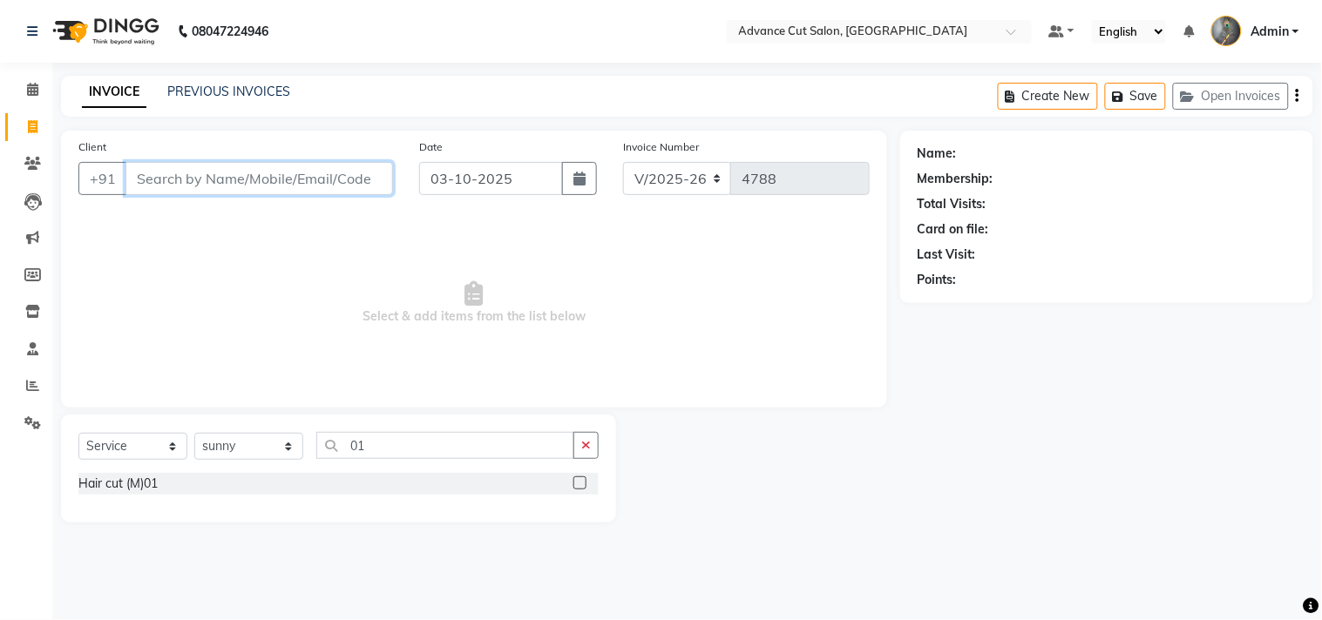
type input "7"
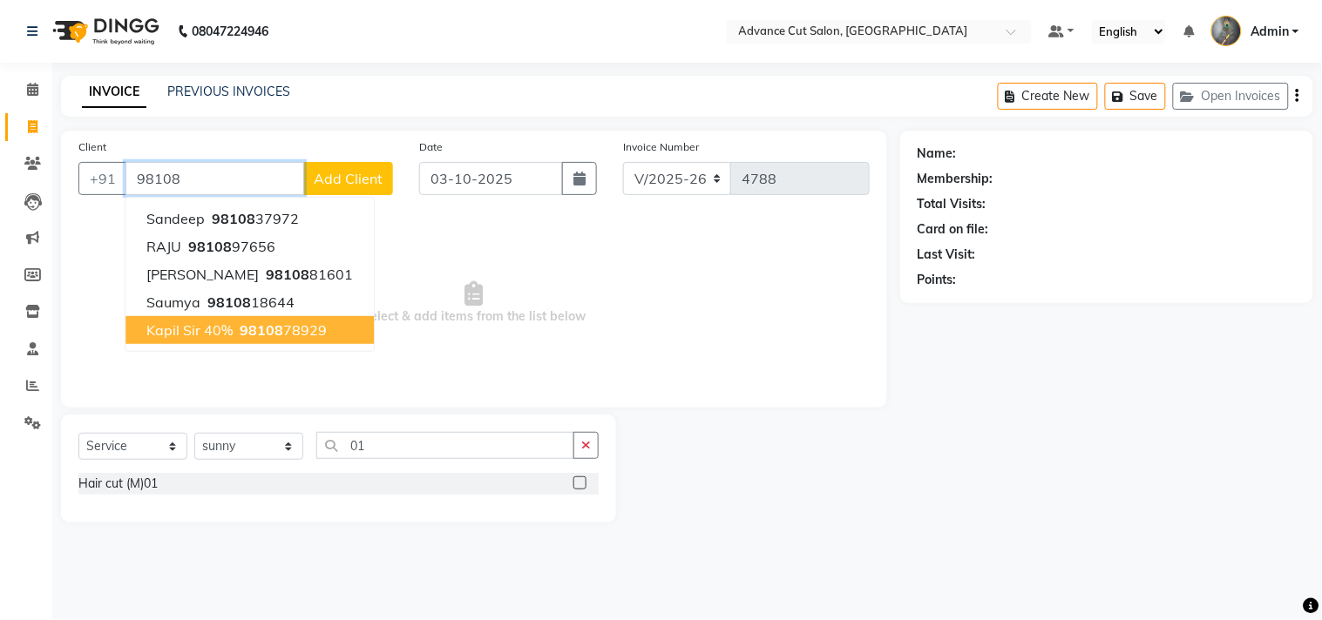
click at [219, 326] on span "kapil sir 40%" at bounding box center [189, 329] width 86 height 17
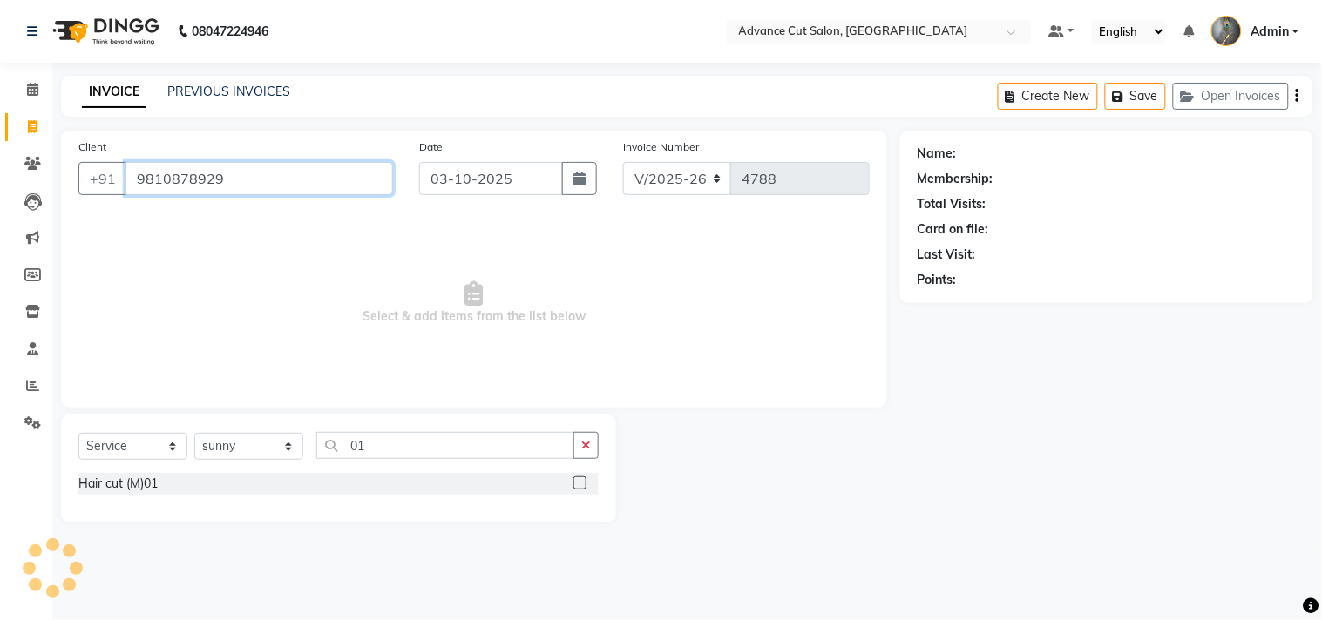
type input "9810878929"
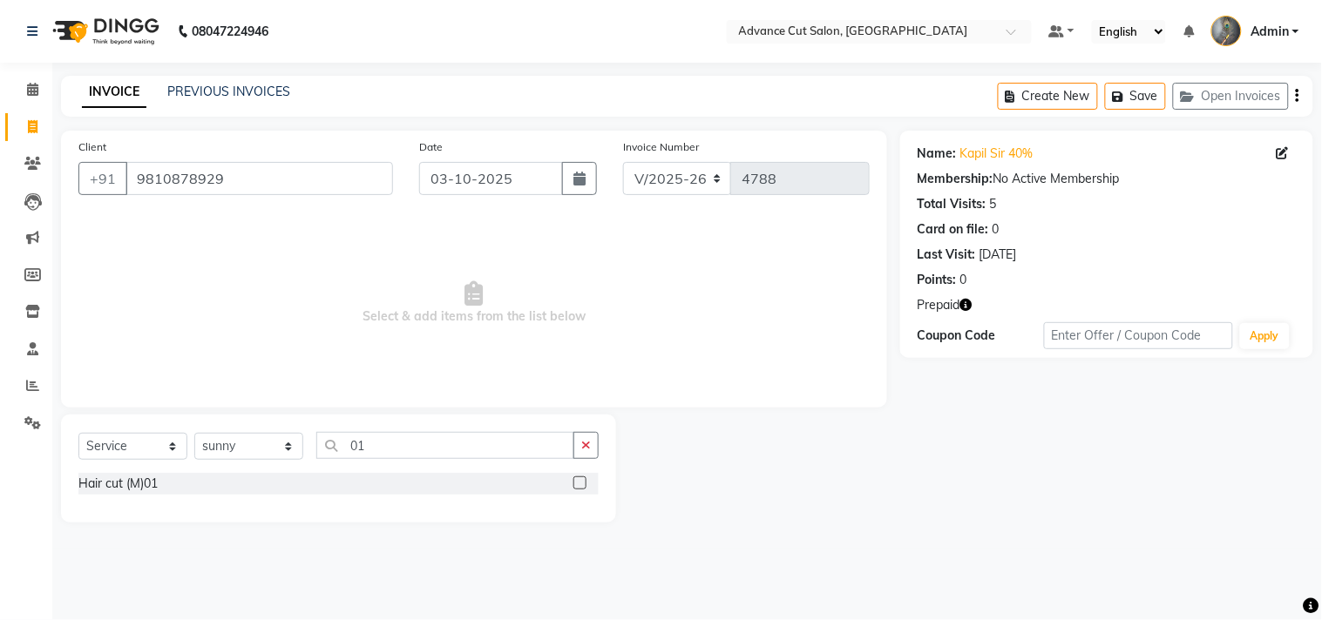
click at [582, 482] on label at bounding box center [579, 483] width 13 height 13
click at [582, 482] on input "checkbox" at bounding box center [578, 483] width 11 height 11
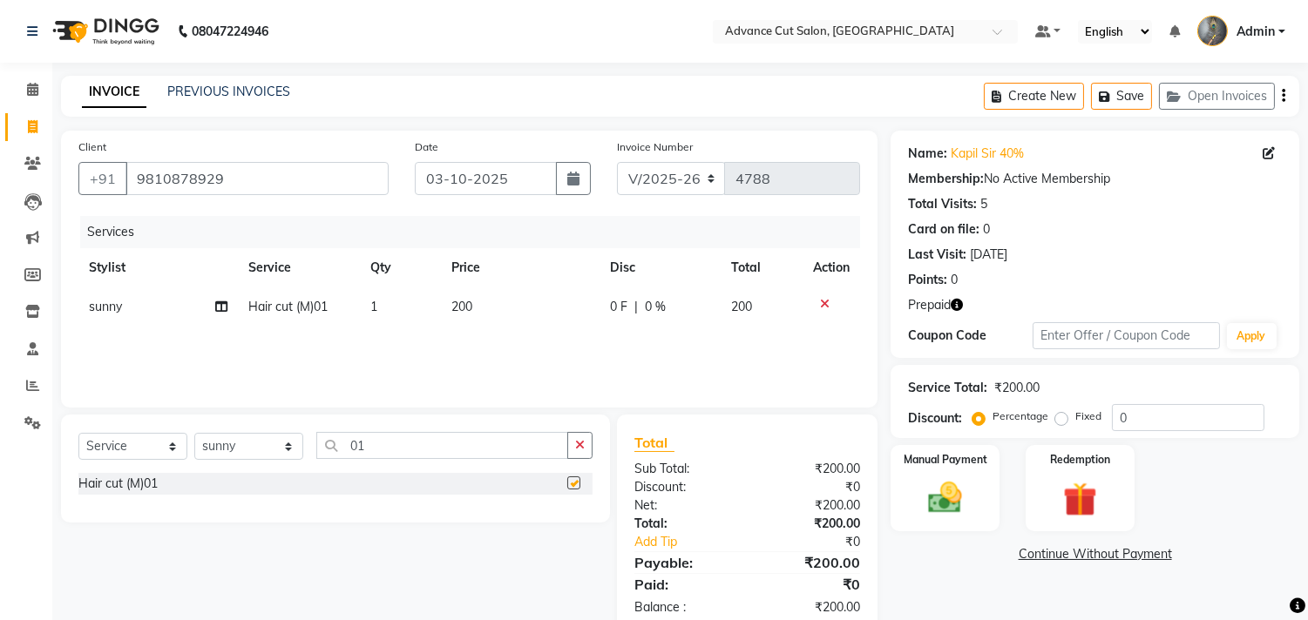
checkbox input "false"
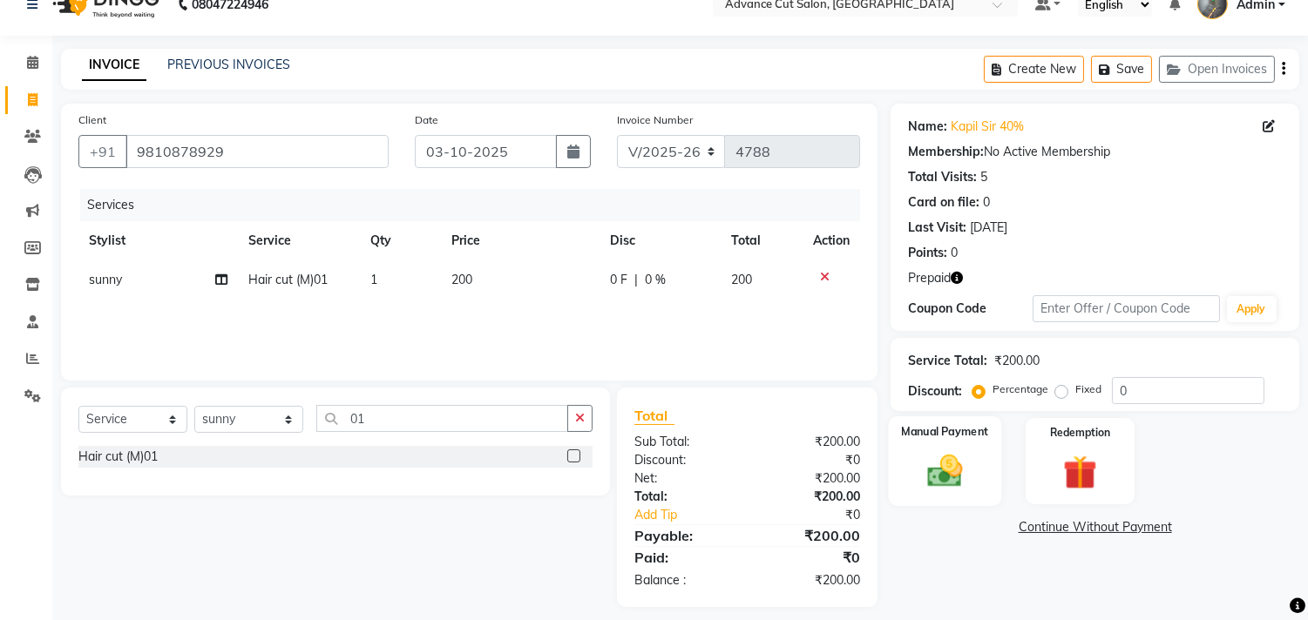
scroll to position [40, 0]
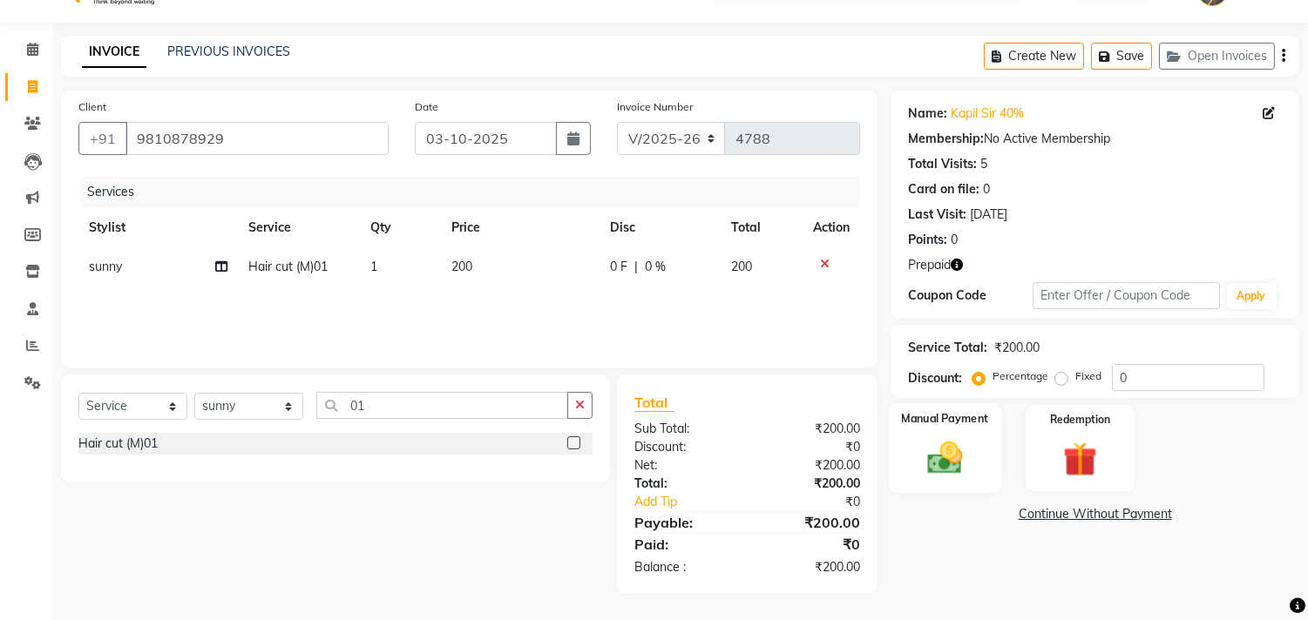
drag, startPoint x: 911, startPoint y: 458, endPoint x: 926, endPoint y: 456, distance: 14.9
click at [912, 458] on div "Manual Payment" at bounding box center [945, 447] width 113 height 89
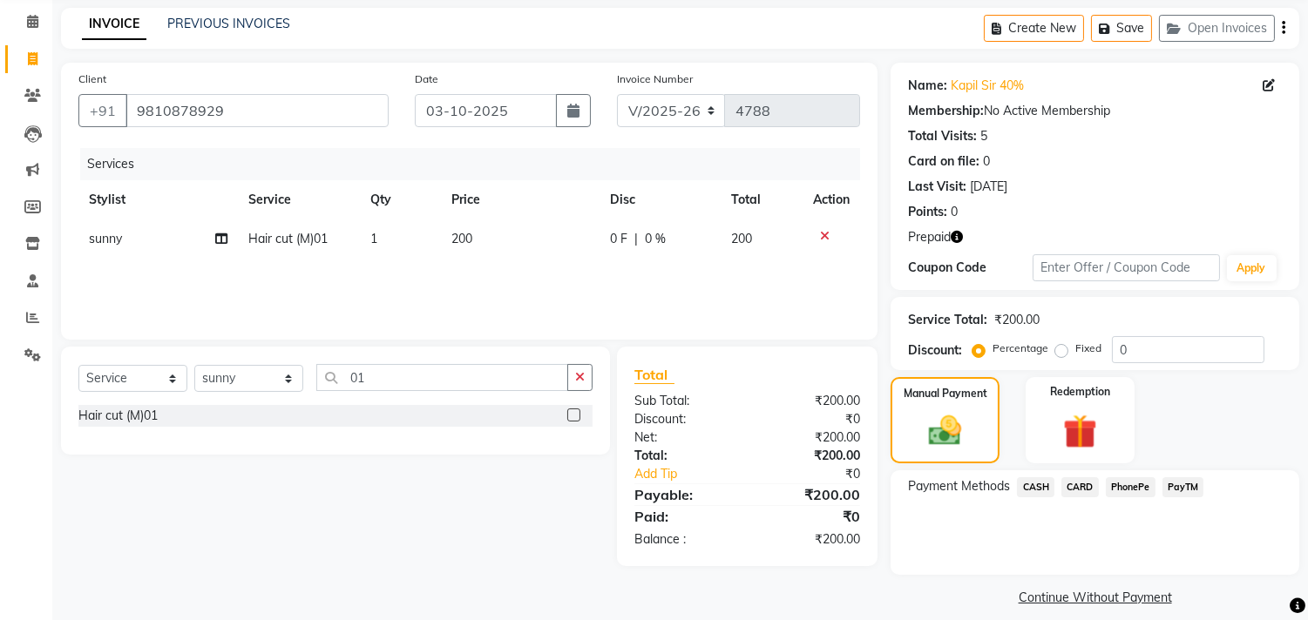
scroll to position [83, 0]
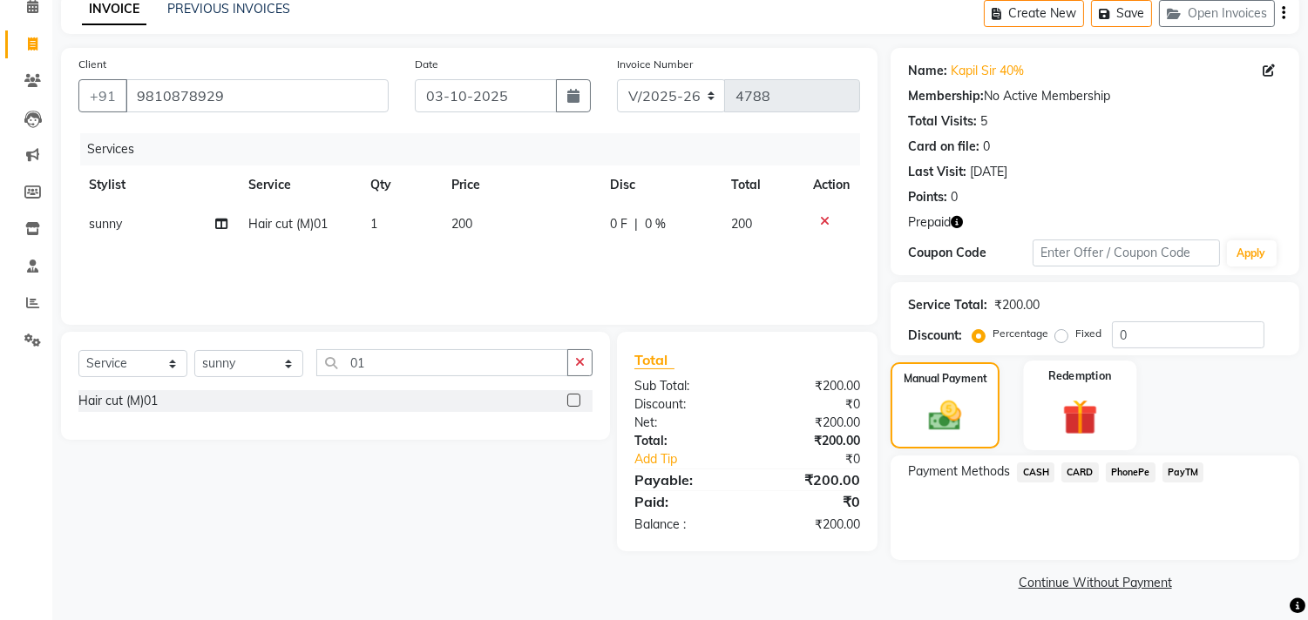
click at [1069, 415] on img at bounding box center [1079, 418] width 57 height 44
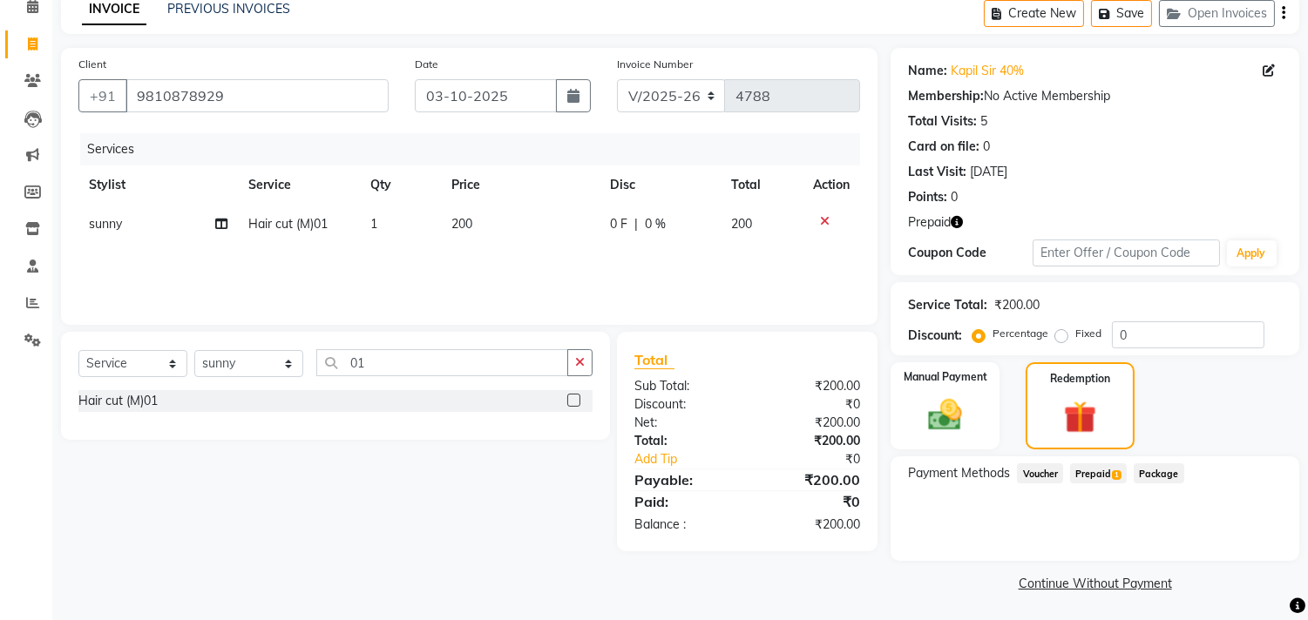
click at [1106, 463] on span "Prepaid 1" at bounding box center [1098, 473] width 57 height 20
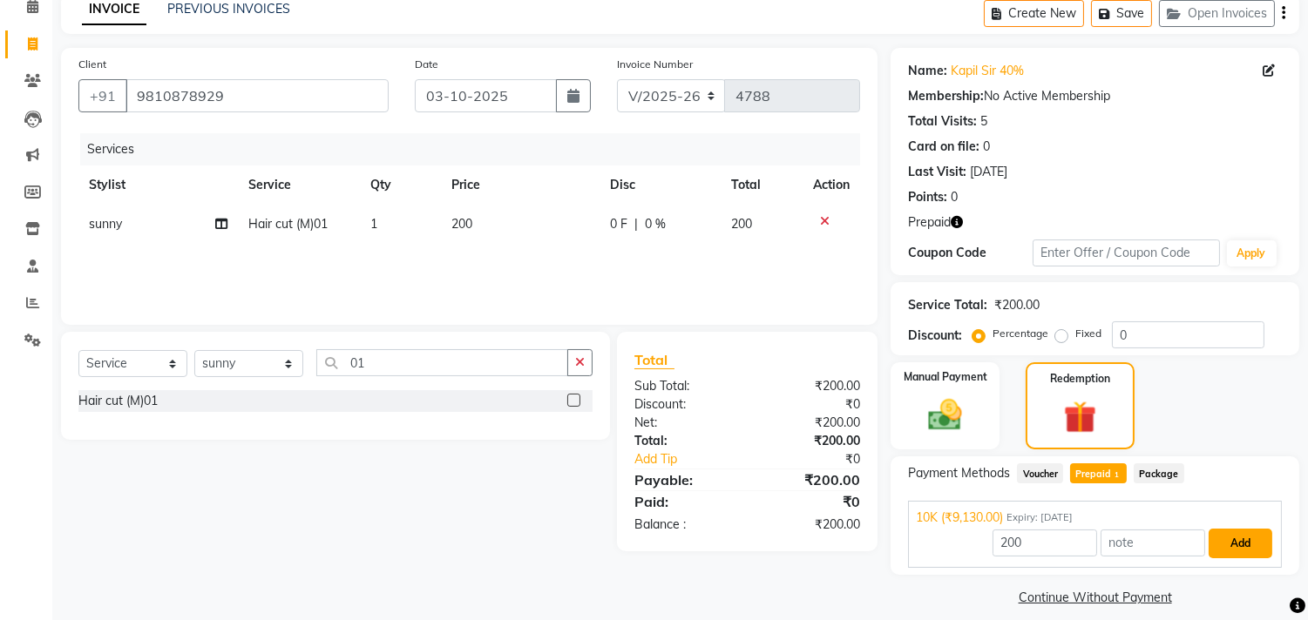
click at [1246, 530] on button "Add" at bounding box center [1240, 544] width 64 height 30
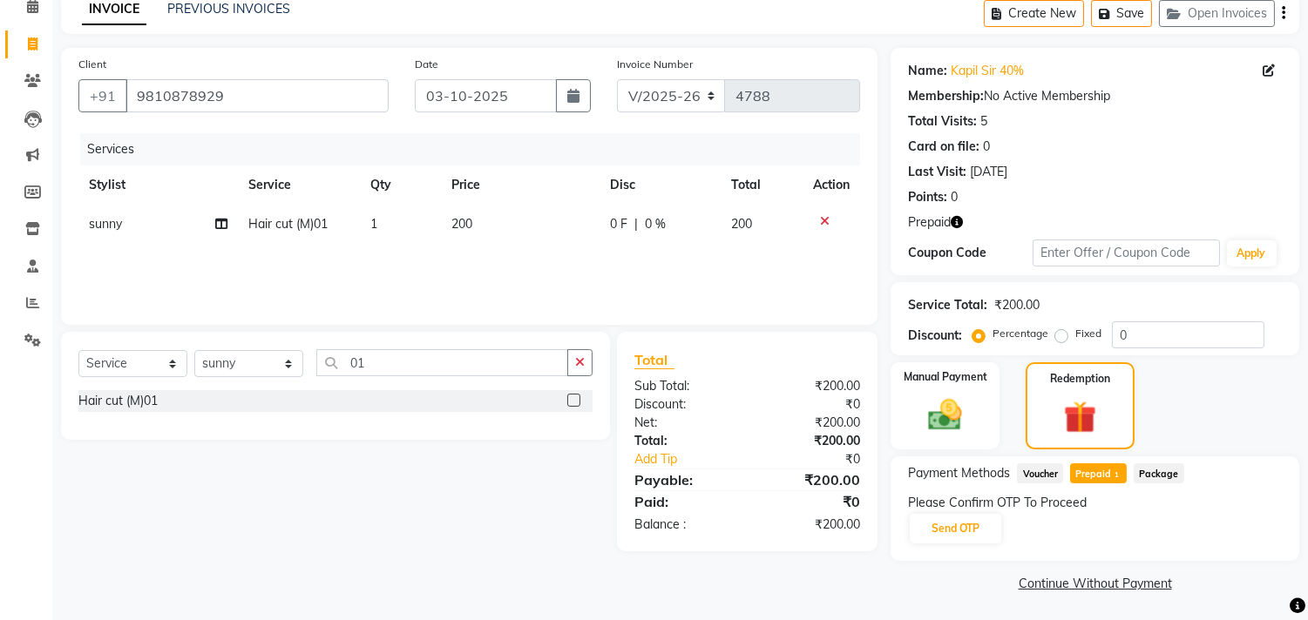
click at [908, 521] on div "Please Confirm OTP To Proceed Send OTP" at bounding box center [1095, 519] width 374 height 51
click at [929, 528] on button "Send OTP" at bounding box center [954, 529] width 91 height 30
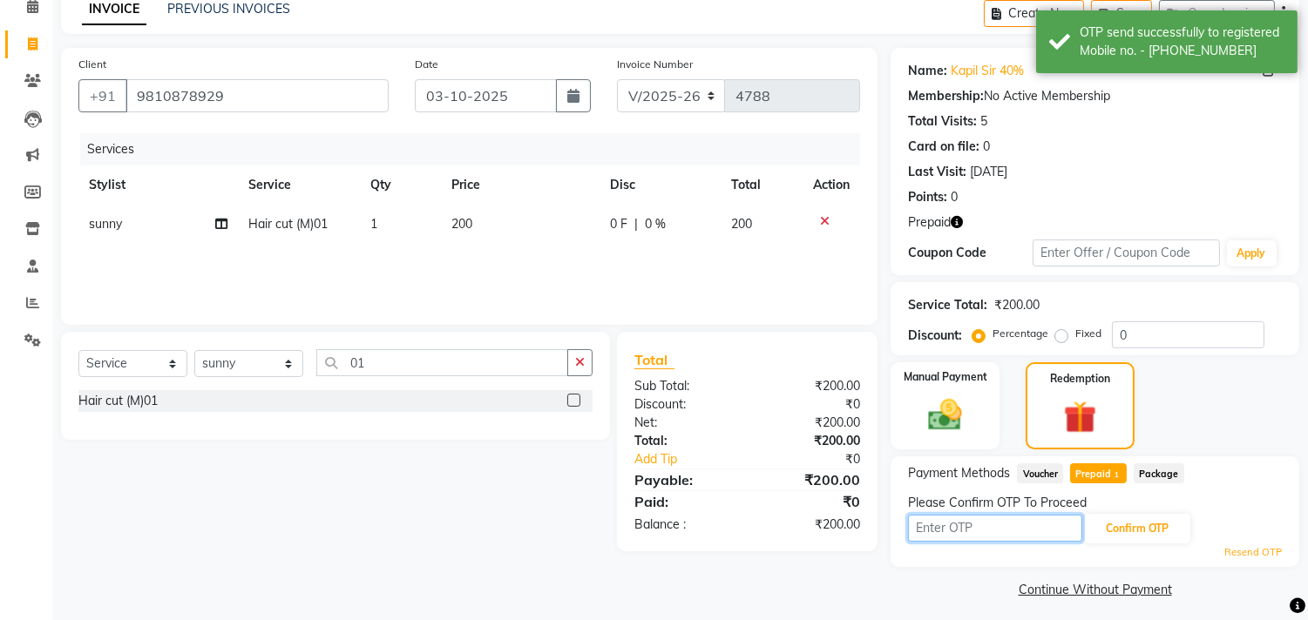
click at [930, 528] on input "text" at bounding box center [995, 528] width 174 height 27
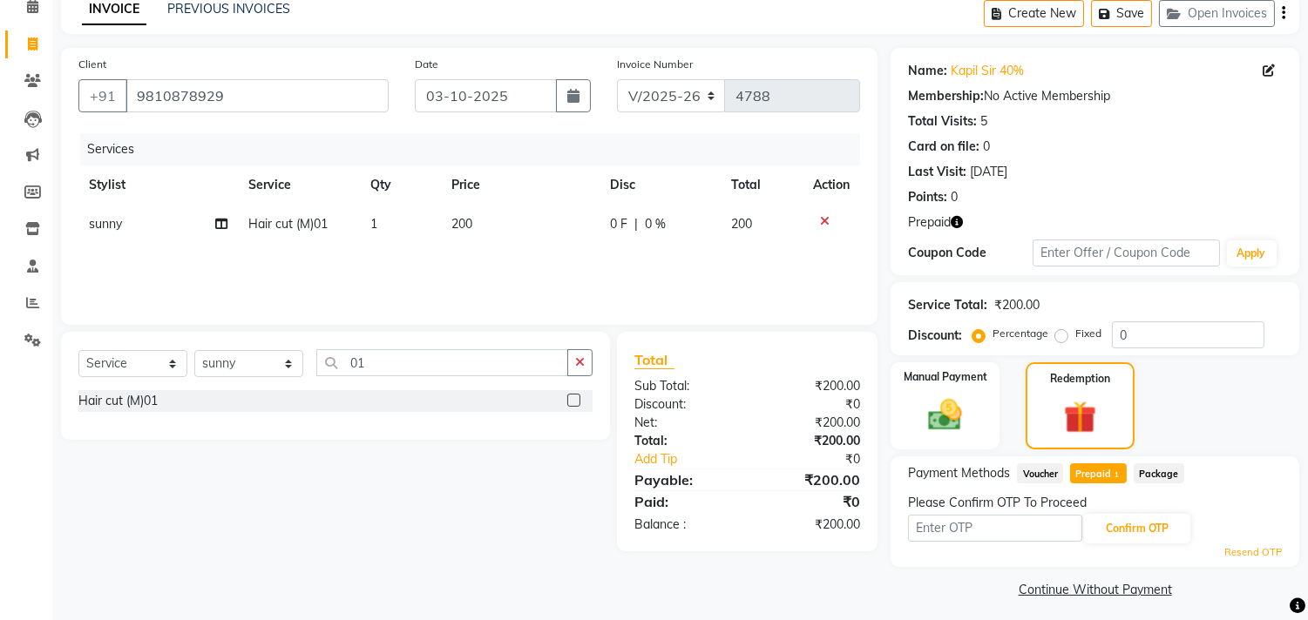
click at [1161, 377] on div "Manual Payment Redemption" at bounding box center [1094, 405] width 435 height 87
click at [965, 528] on input "text" at bounding box center [995, 528] width 174 height 27
type input "9993"
click at [1145, 525] on button "Confirm OTP" at bounding box center [1137, 529] width 106 height 30
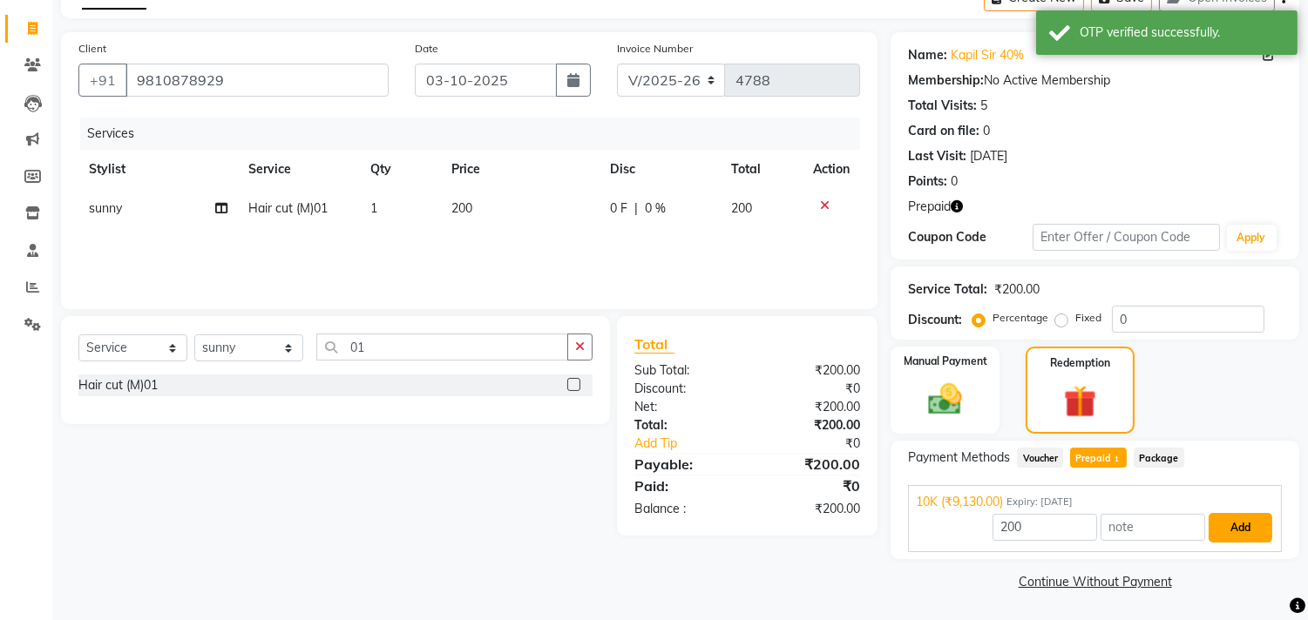
click at [1229, 524] on button "Add" at bounding box center [1240, 528] width 64 height 30
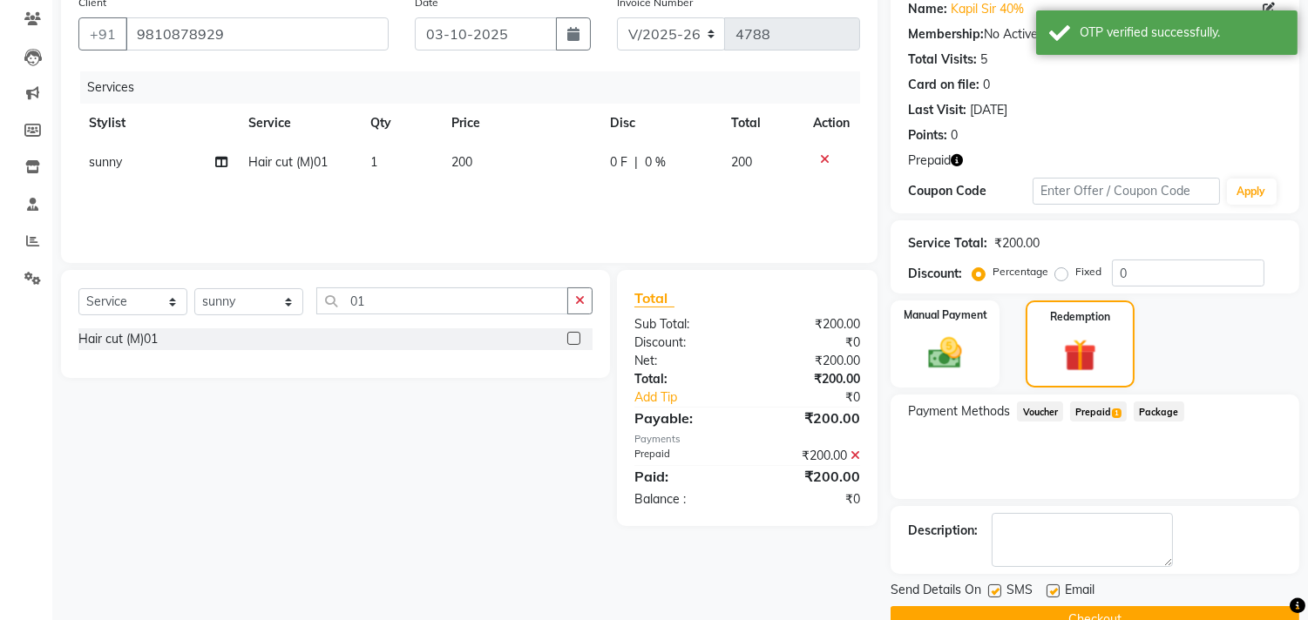
scroll to position [183, 0]
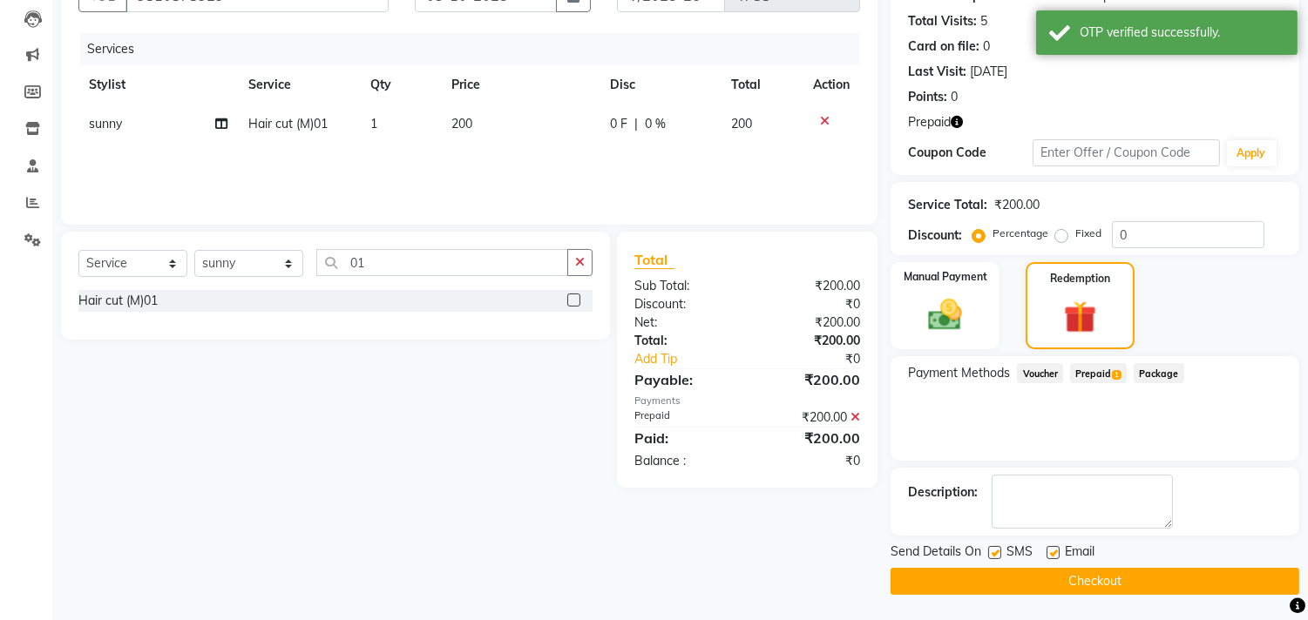
click at [1065, 591] on button "Checkout" at bounding box center [1094, 581] width 409 height 27
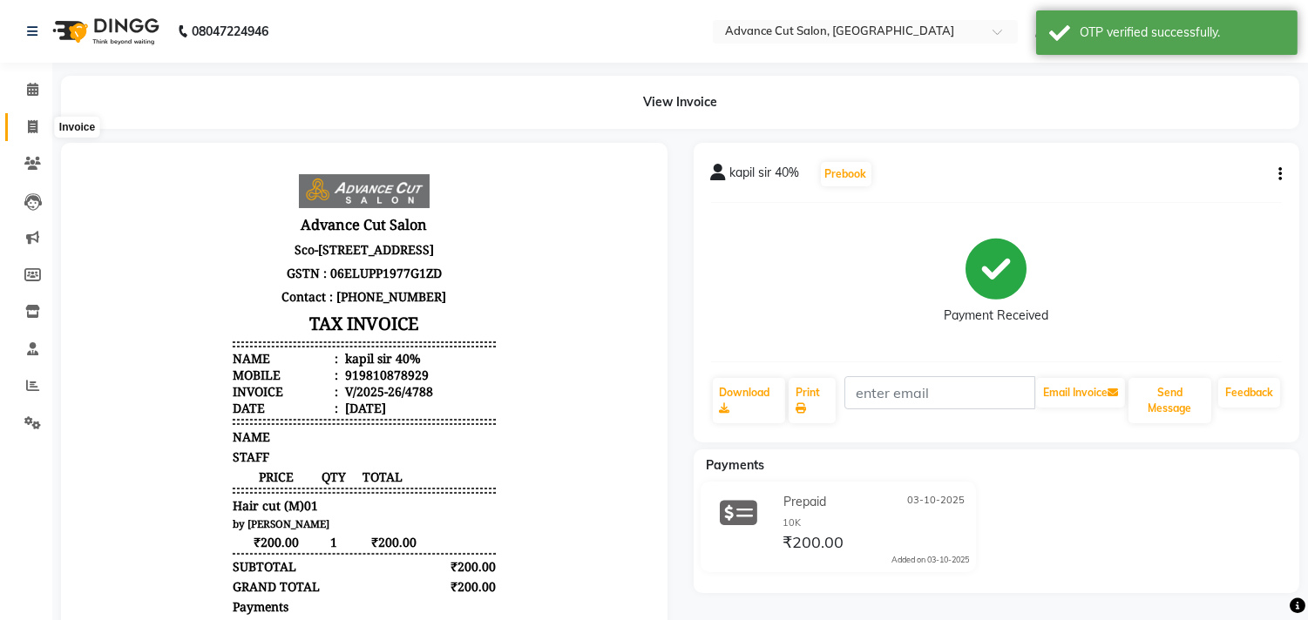
click at [31, 135] on span at bounding box center [32, 128] width 30 height 20
select select "service"
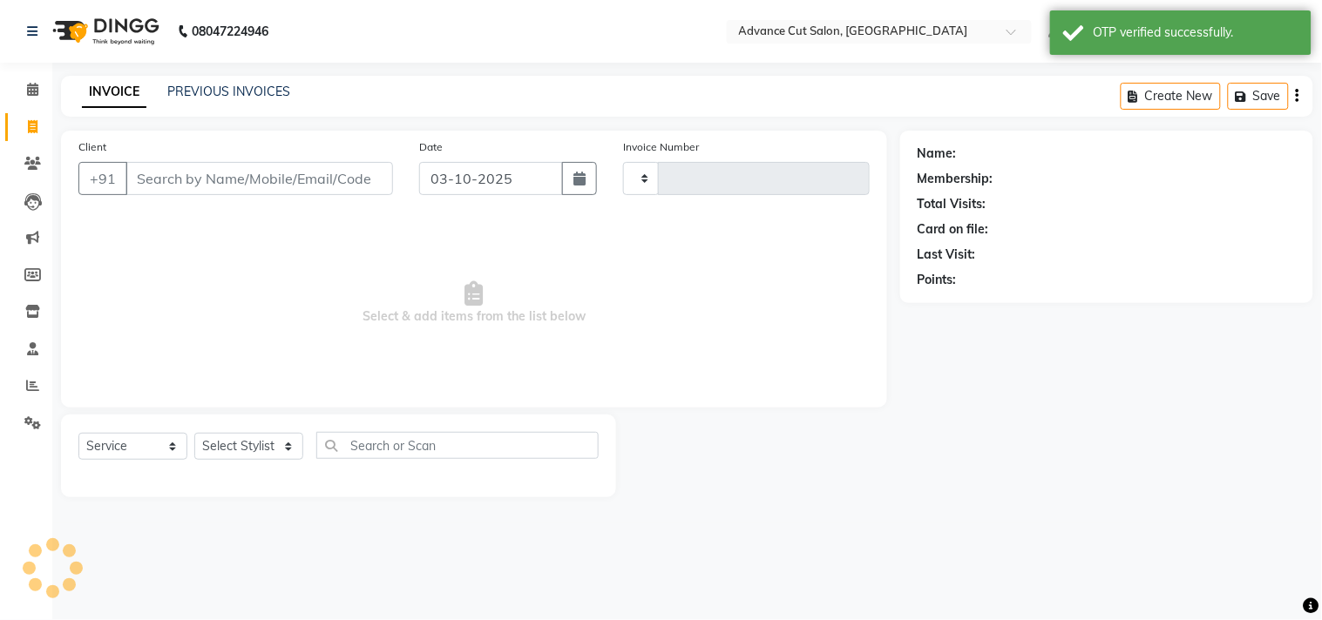
type input "4789"
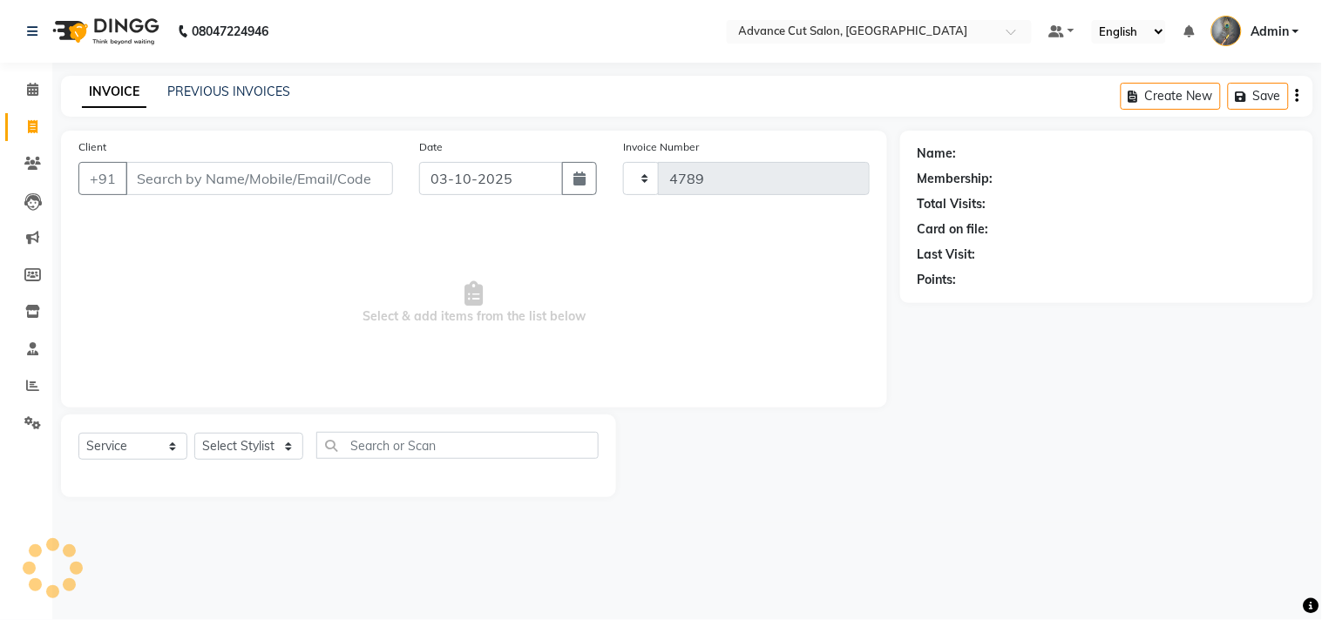
select select "4939"
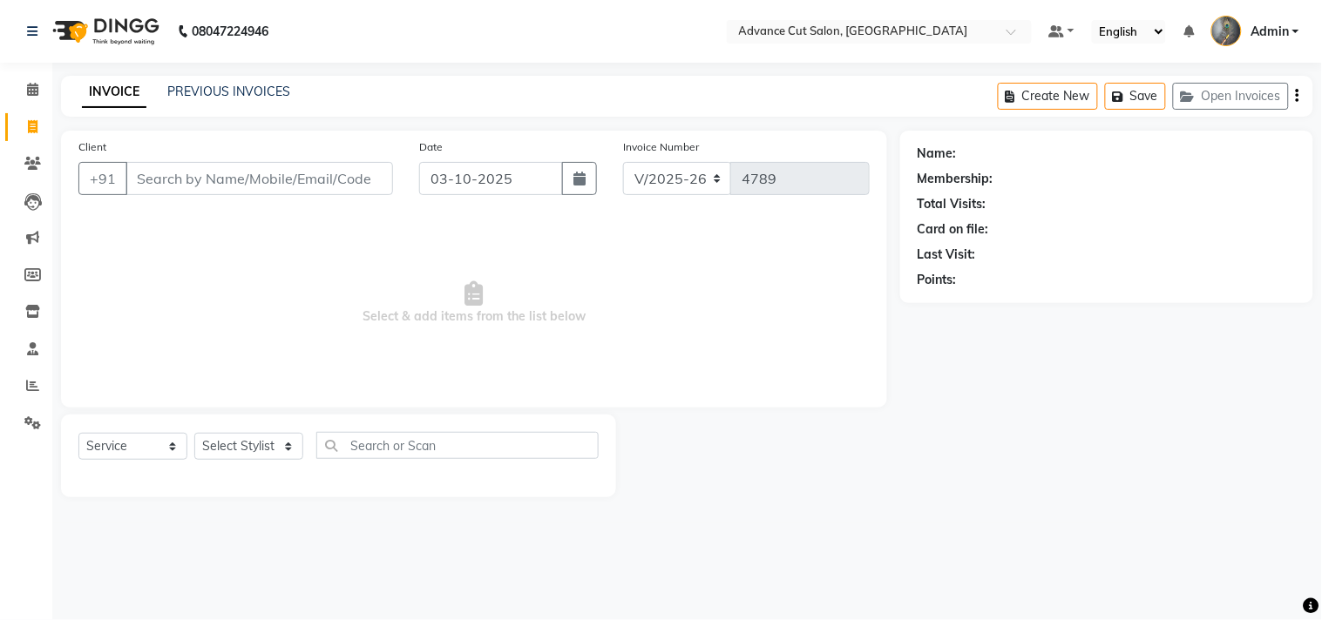
click at [201, 307] on span "Select & add items from the list below" at bounding box center [473, 303] width 791 height 174
click at [220, 87] on link "PREVIOUS INVOICES" at bounding box center [228, 92] width 123 height 16
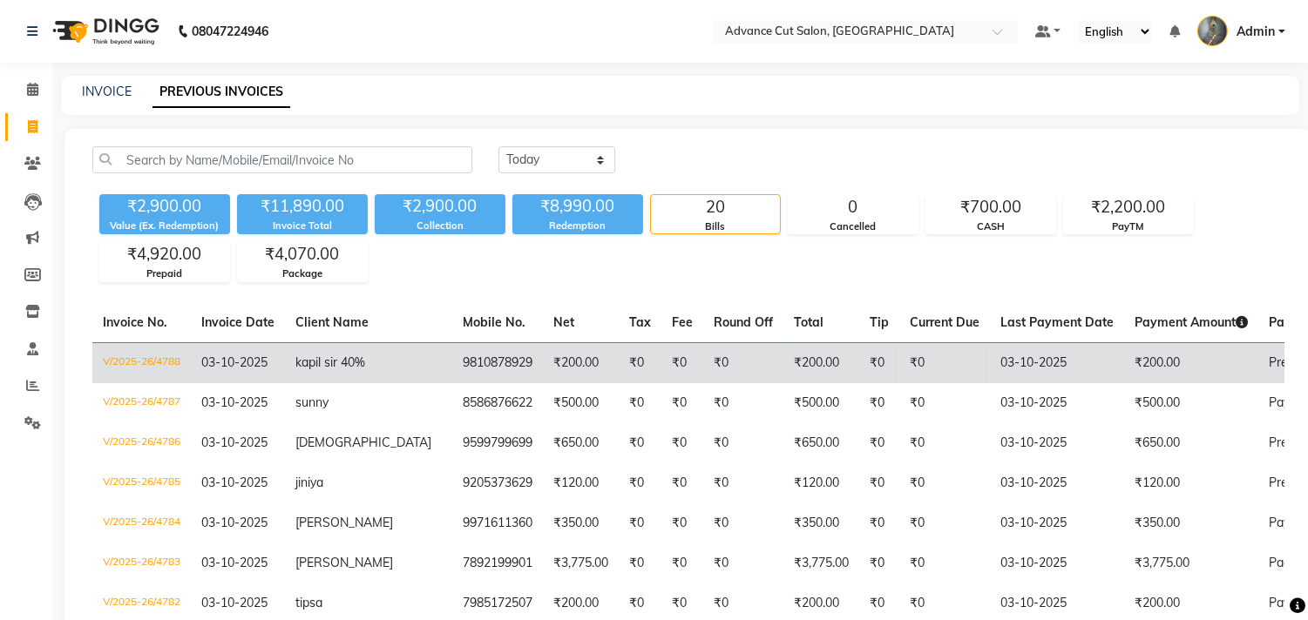
click at [347, 369] on span "kapil sir 40%" at bounding box center [330, 363] width 70 height 16
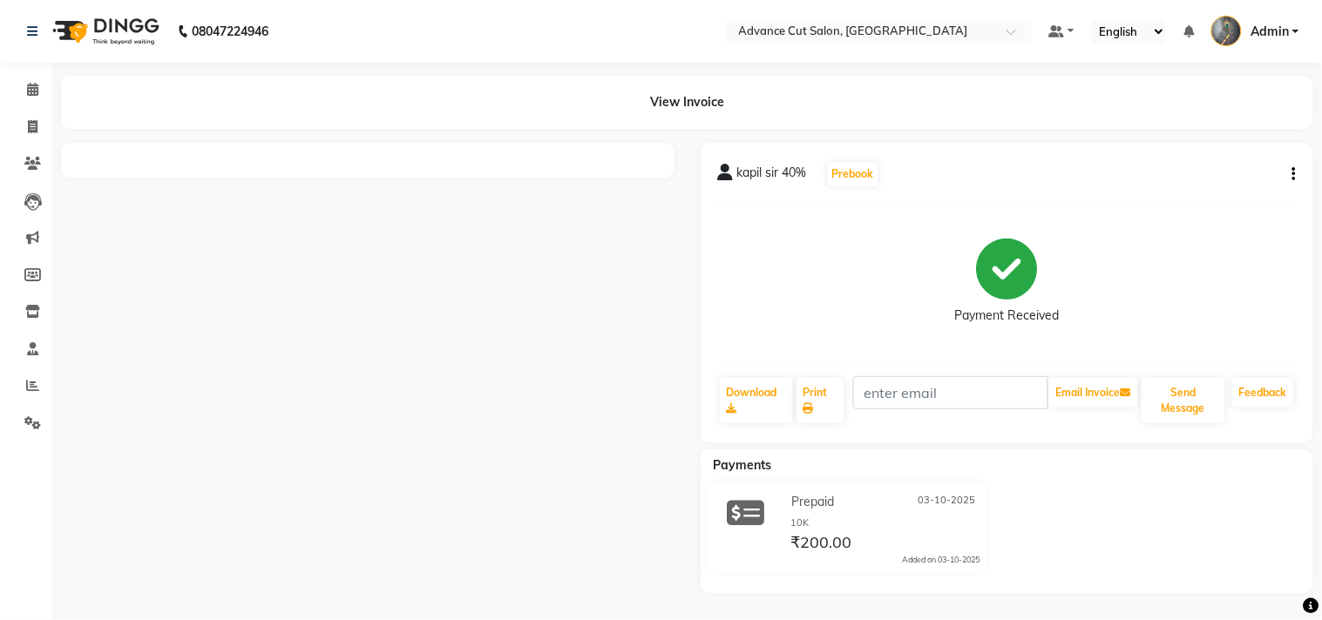
click at [1292, 174] on icon "button" at bounding box center [1293, 174] width 3 height 1
click at [1187, 188] on div "Edit Invoice" at bounding box center [1206, 185] width 119 height 22
select select "service"
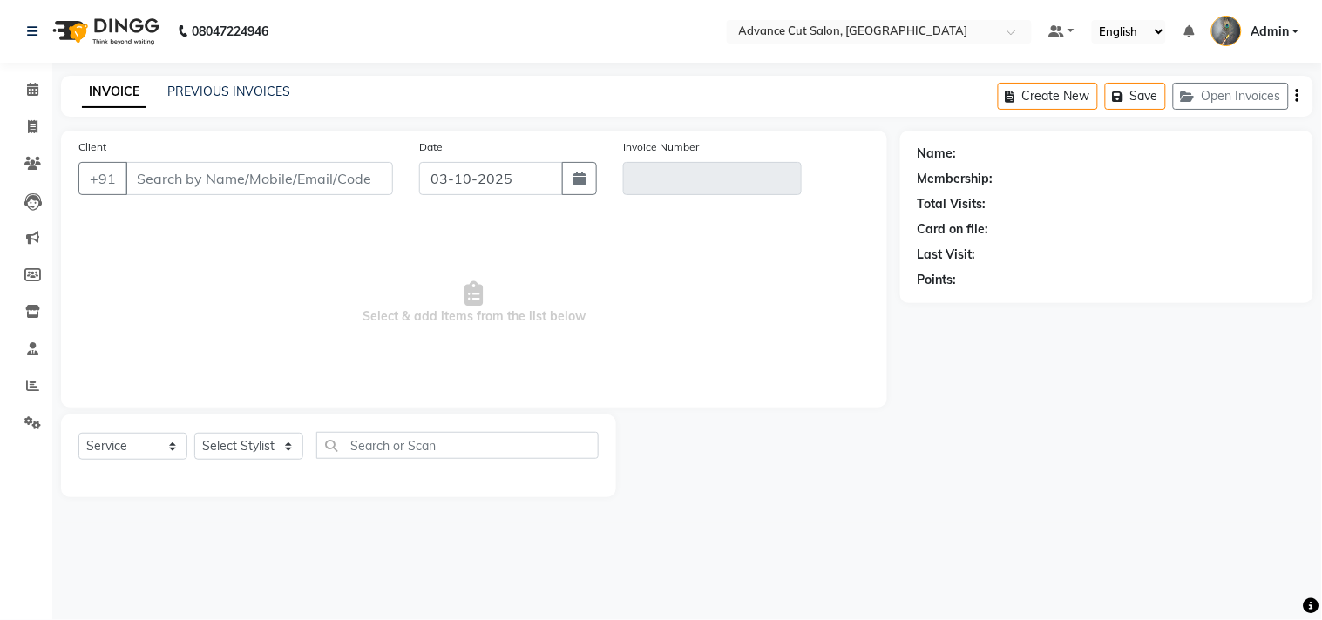
type input "9810878929"
type input "V/2025-26/4788"
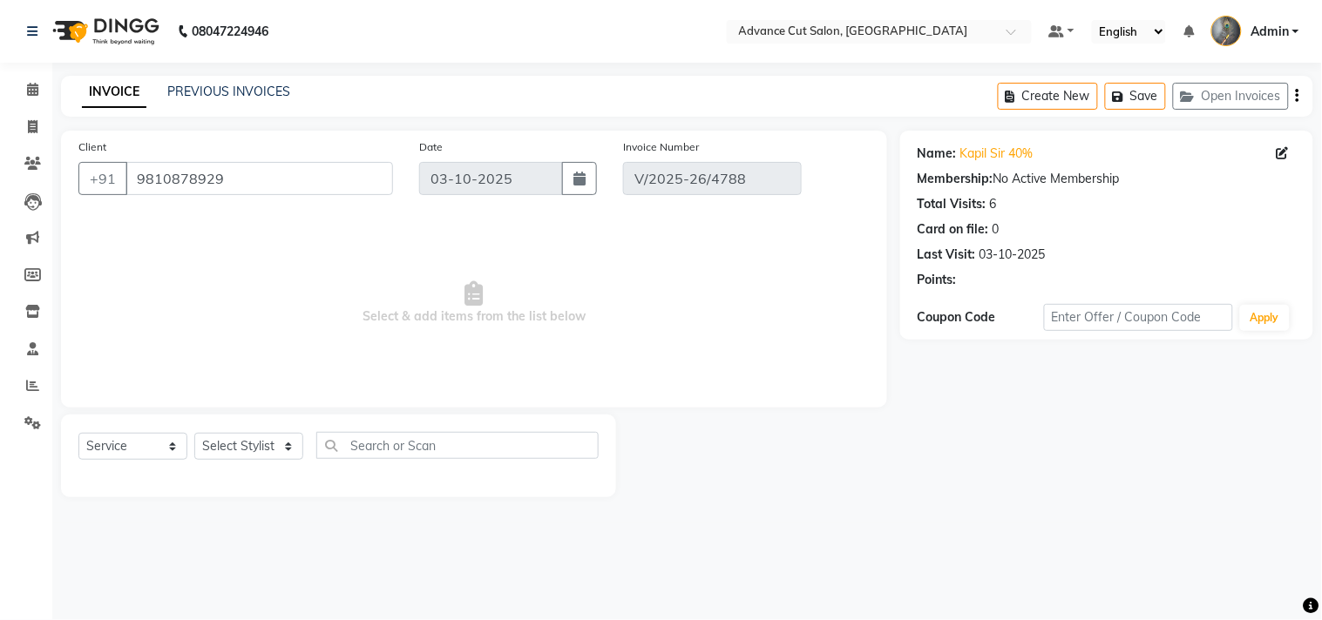
select select "select"
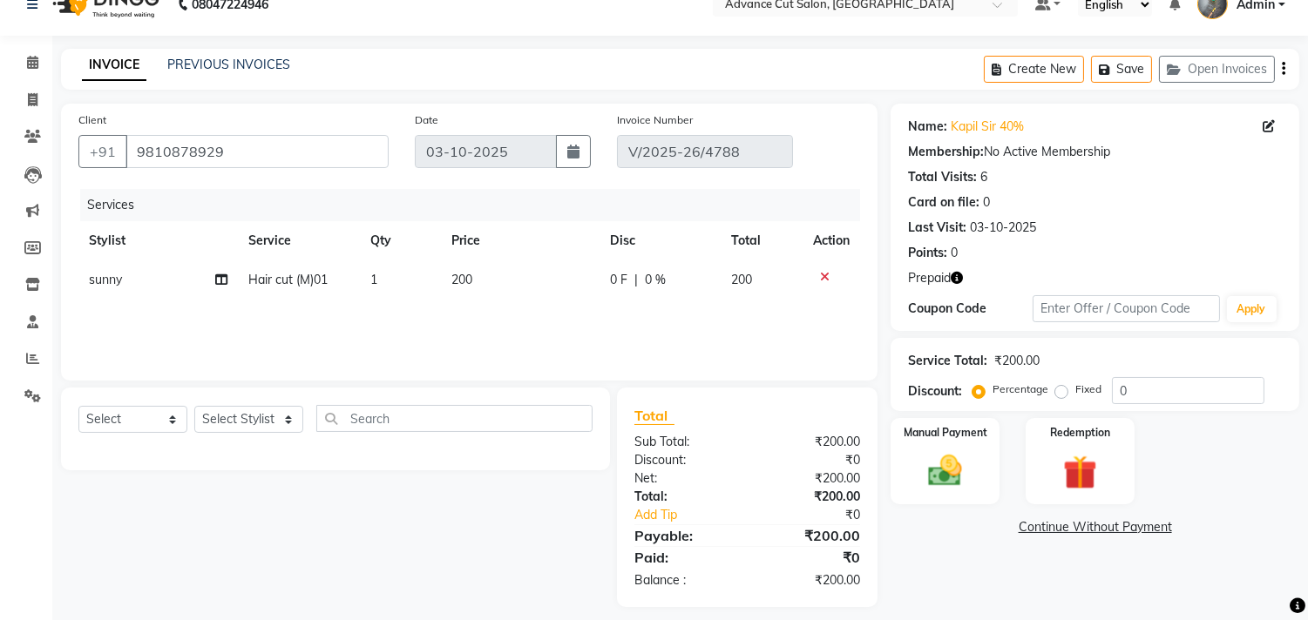
scroll to position [40, 0]
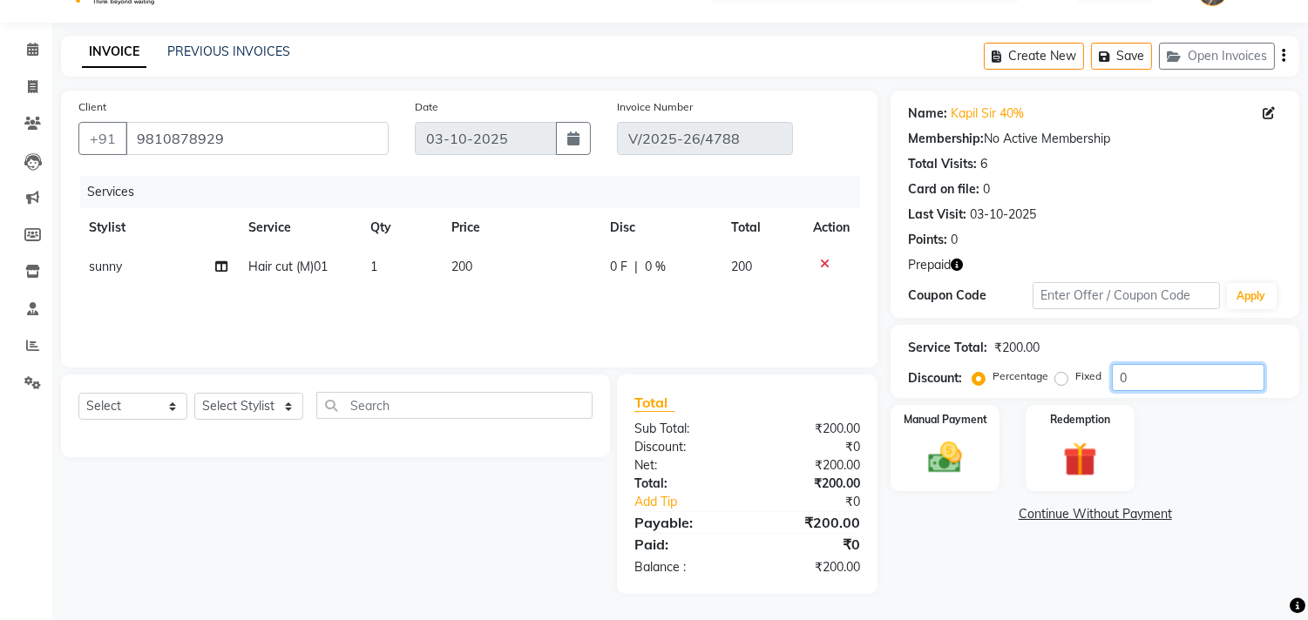
click at [1112, 370] on input "0" at bounding box center [1188, 377] width 152 height 27
type input "40"
click at [1085, 483] on div "Redemption" at bounding box center [1079, 447] width 113 height 89
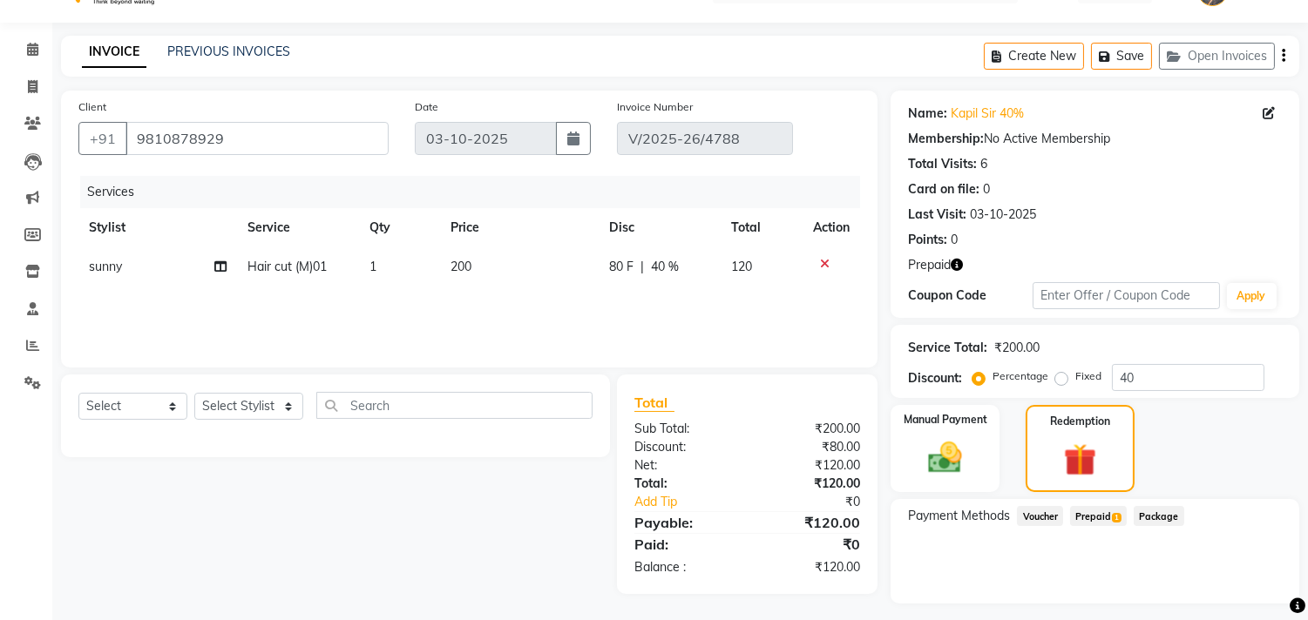
click at [1105, 512] on span "Prepaid 1" at bounding box center [1098, 516] width 57 height 20
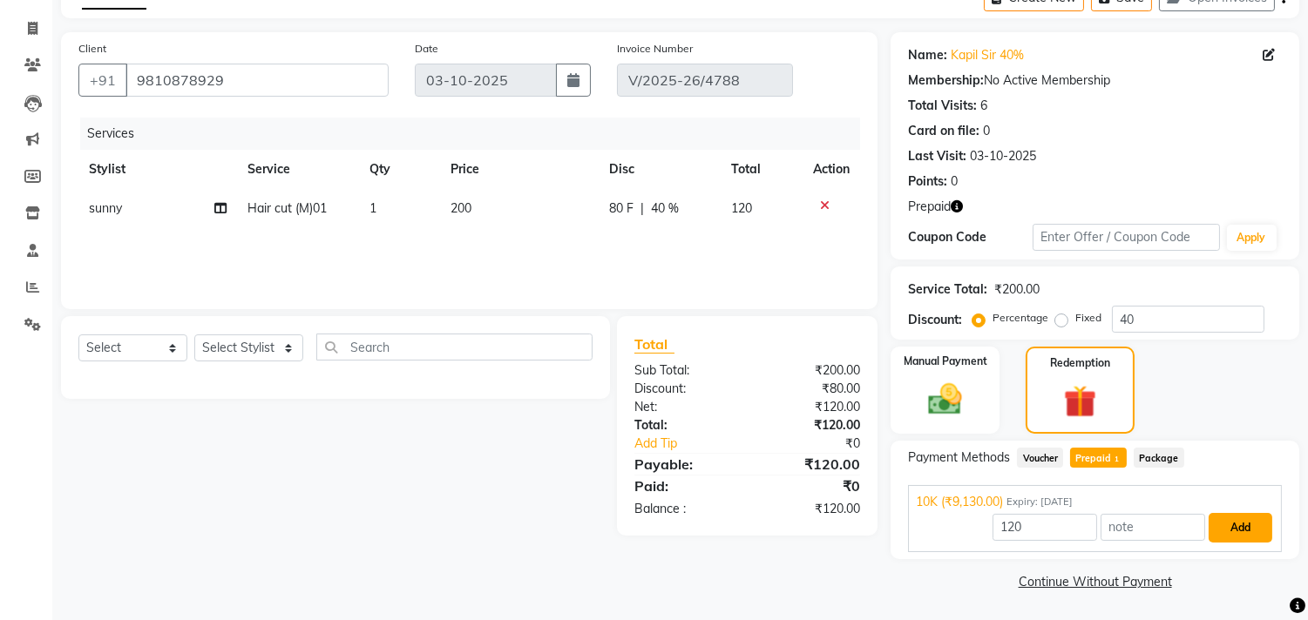
click at [1230, 524] on button "Add" at bounding box center [1240, 528] width 64 height 30
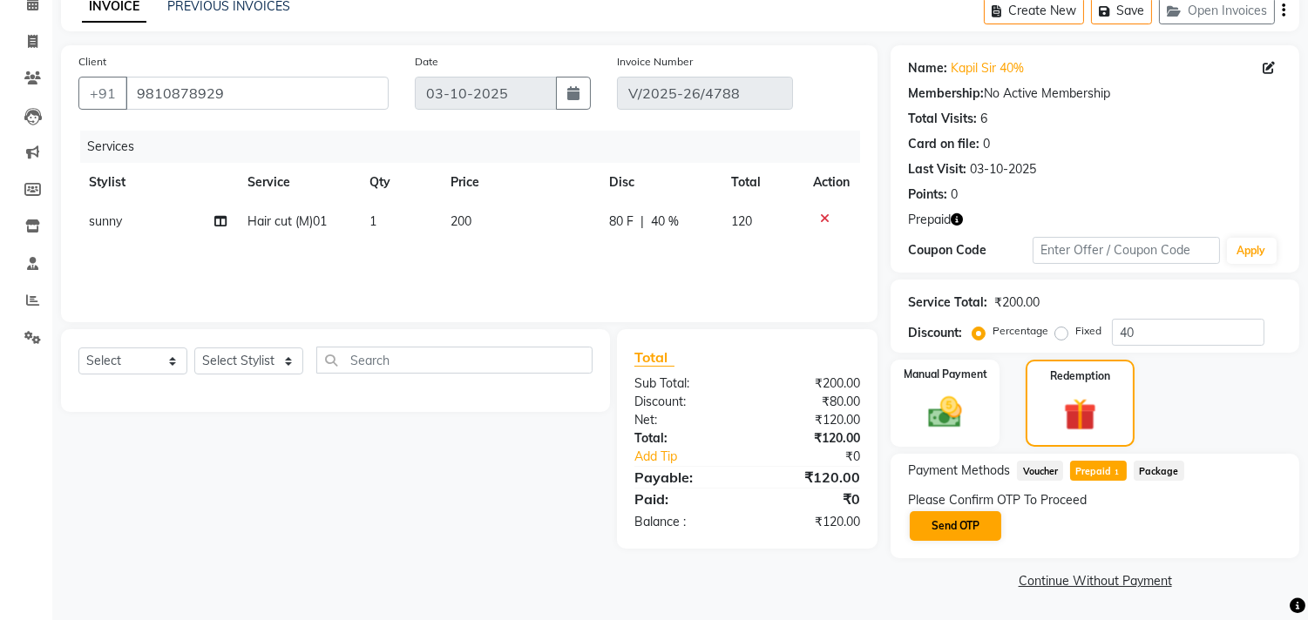
scroll to position [84, 0]
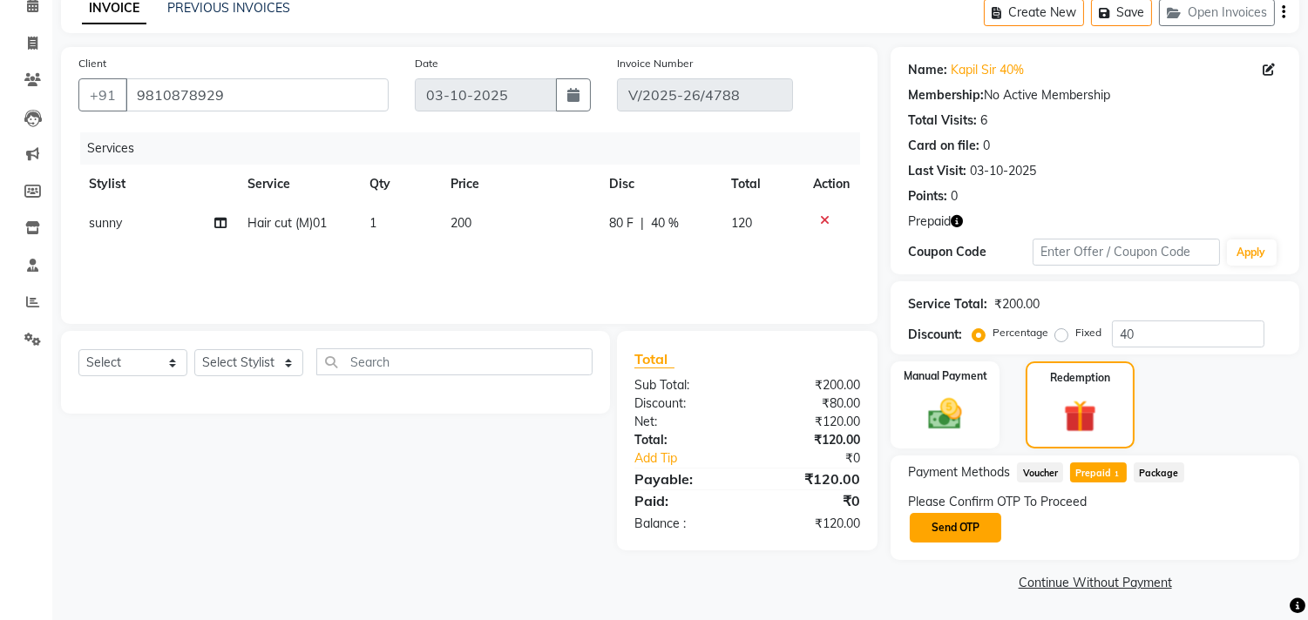
click at [967, 531] on button "Send OTP" at bounding box center [954, 528] width 91 height 30
click at [964, 526] on div "Please Confirm OTP To Proceed Send OTP" at bounding box center [1095, 518] width 374 height 51
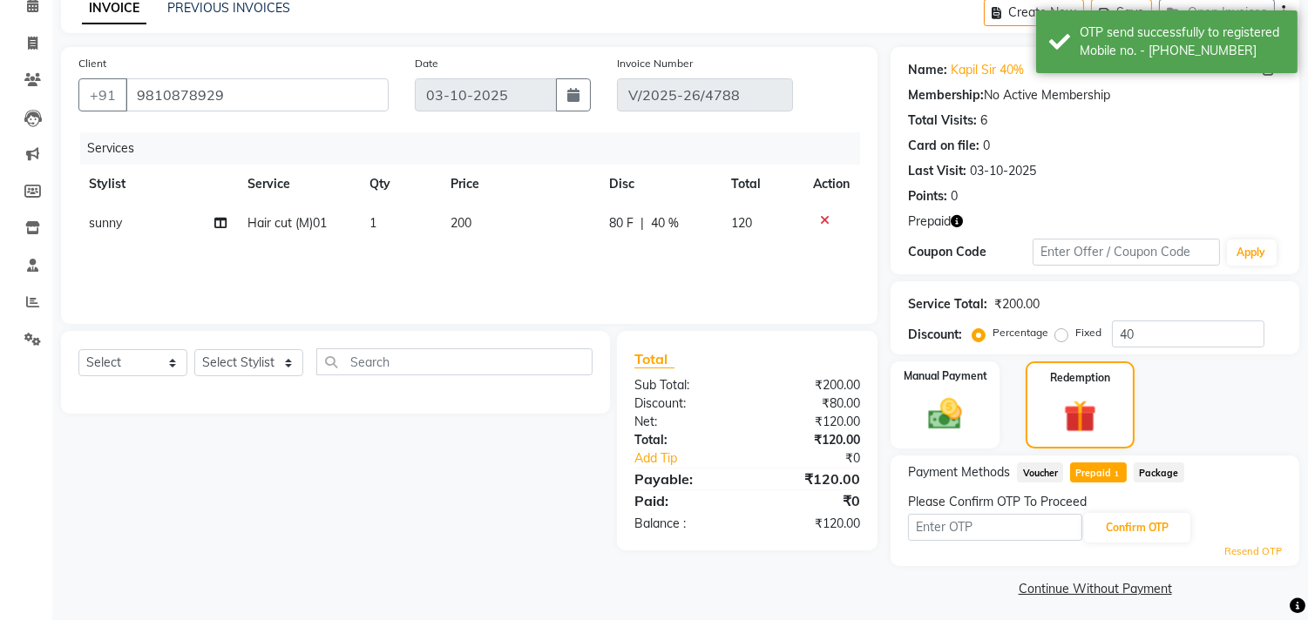
click at [959, 519] on div "Please Confirm OTP To Proceed Confirm OTP Resend OTP" at bounding box center [1095, 526] width 374 height 66
drag, startPoint x: 952, startPoint y: 525, endPoint x: 957, endPoint y: 515, distance: 11.3
click at [952, 525] on input "text" at bounding box center [995, 527] width 174 height 27
type input "9993"
click at [1130, 526] on button "Confirm OTP" at bounding box center [1137, 528] width 106 height 30
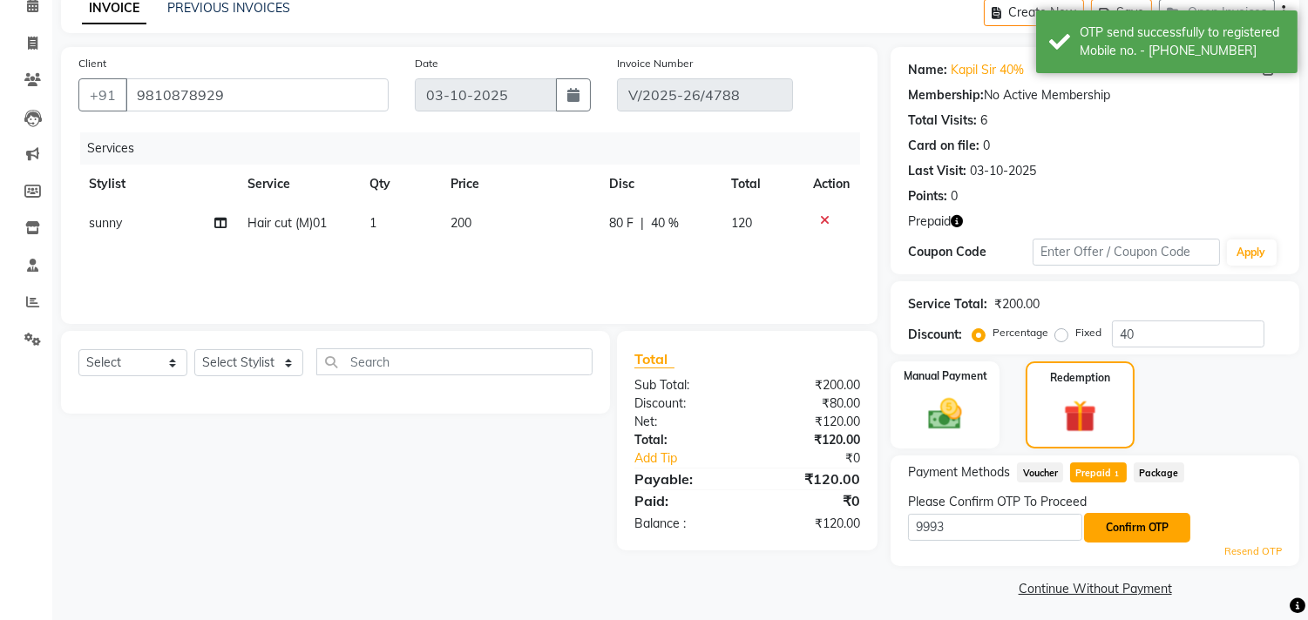
click at [1130, 526] on button "Confirm OTP" at bounding box center [1137, 528] width 106 height 30
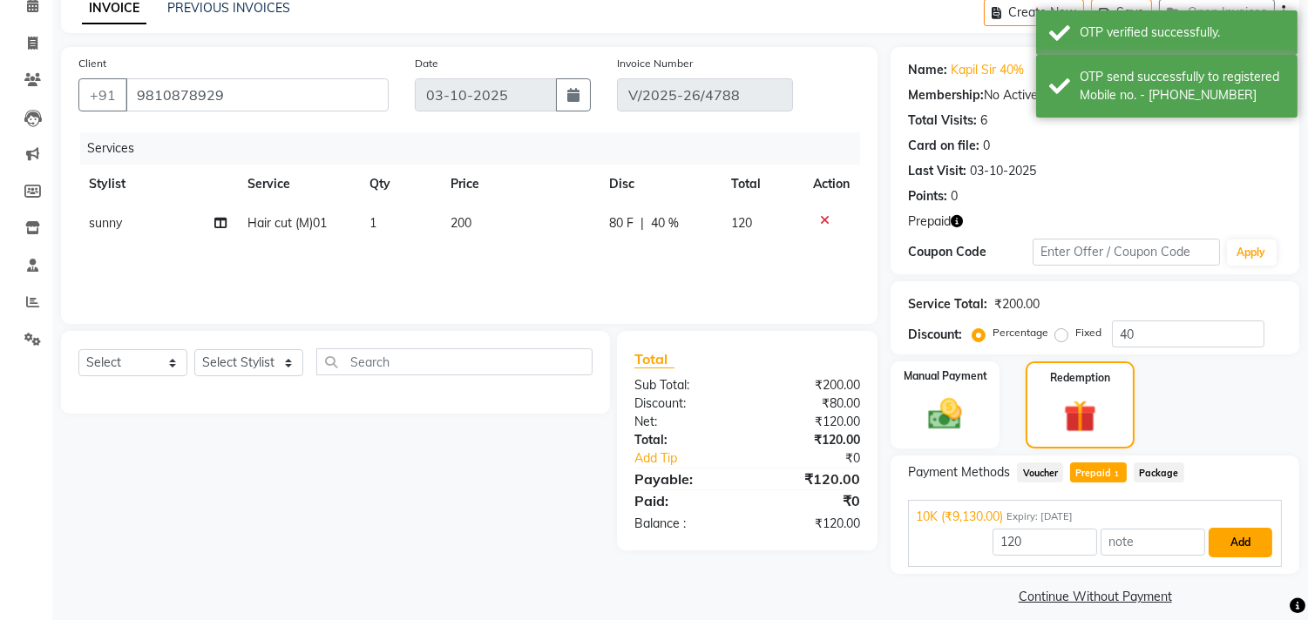
click at [1234, 544] on button "Add" at bounding box center [1240, 543] width 64 height 30
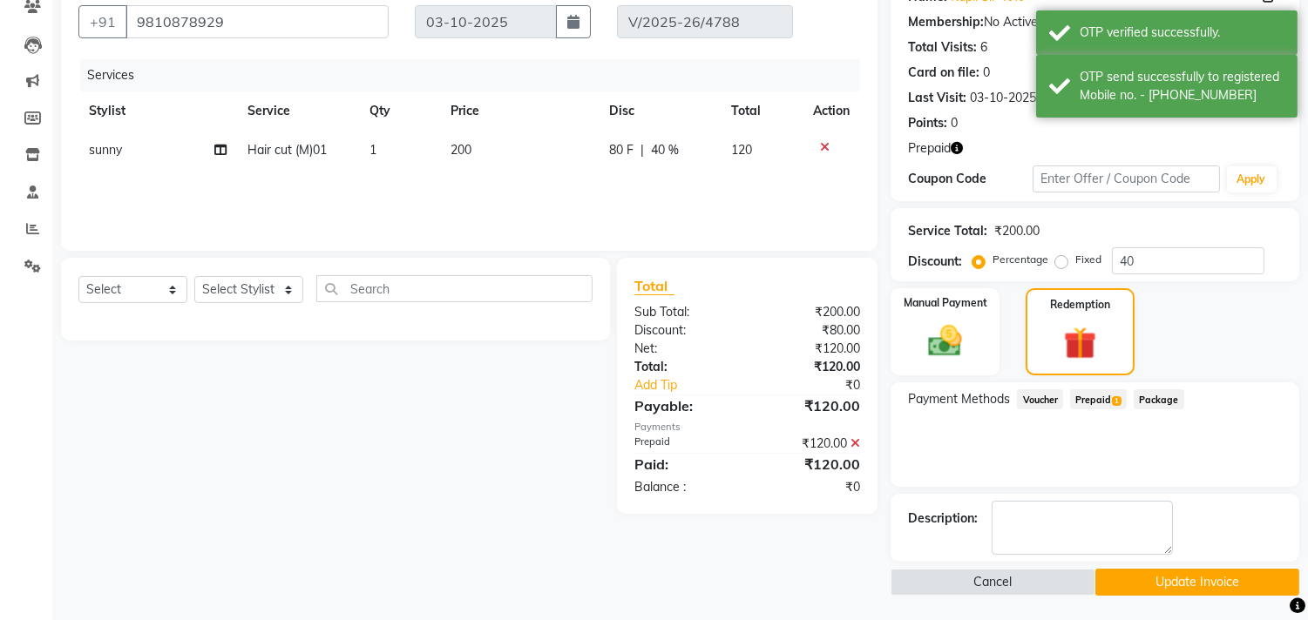
scroll to position [158, 0]
click at [1112, 578] on button "Update Invoice" at bounding box center [1197, 581] width 204 height 27
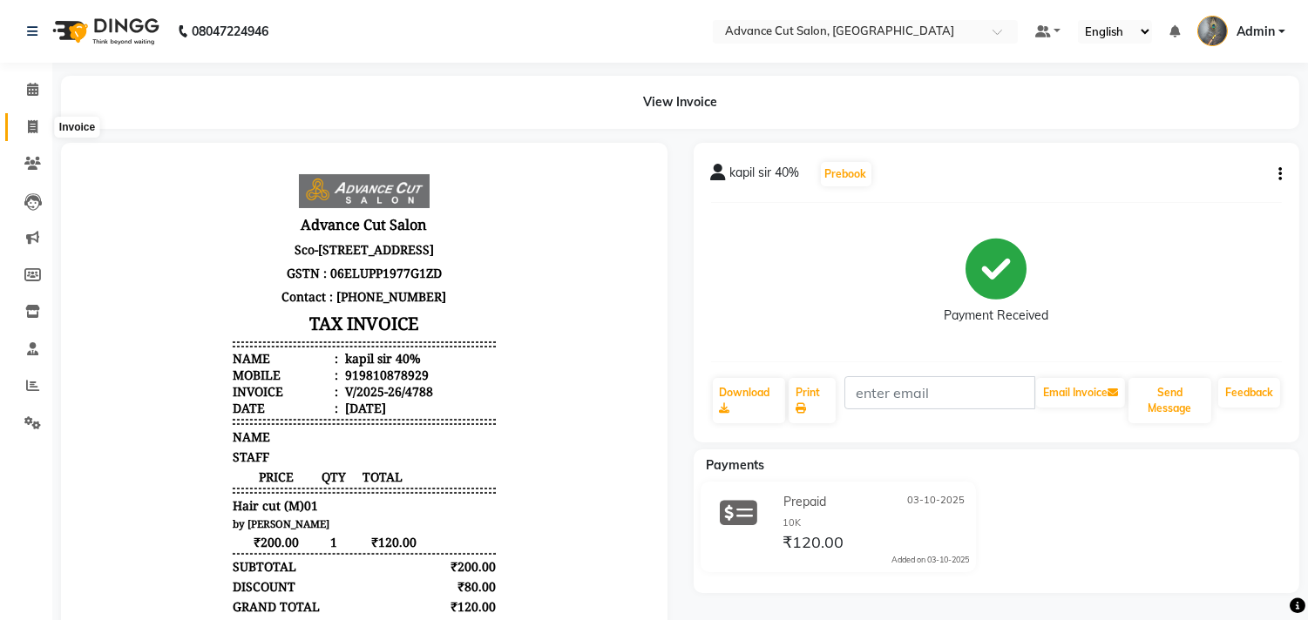
click at [31, 126] on icon at bounding box center [33, 126] width 10 height 13
select select "service"
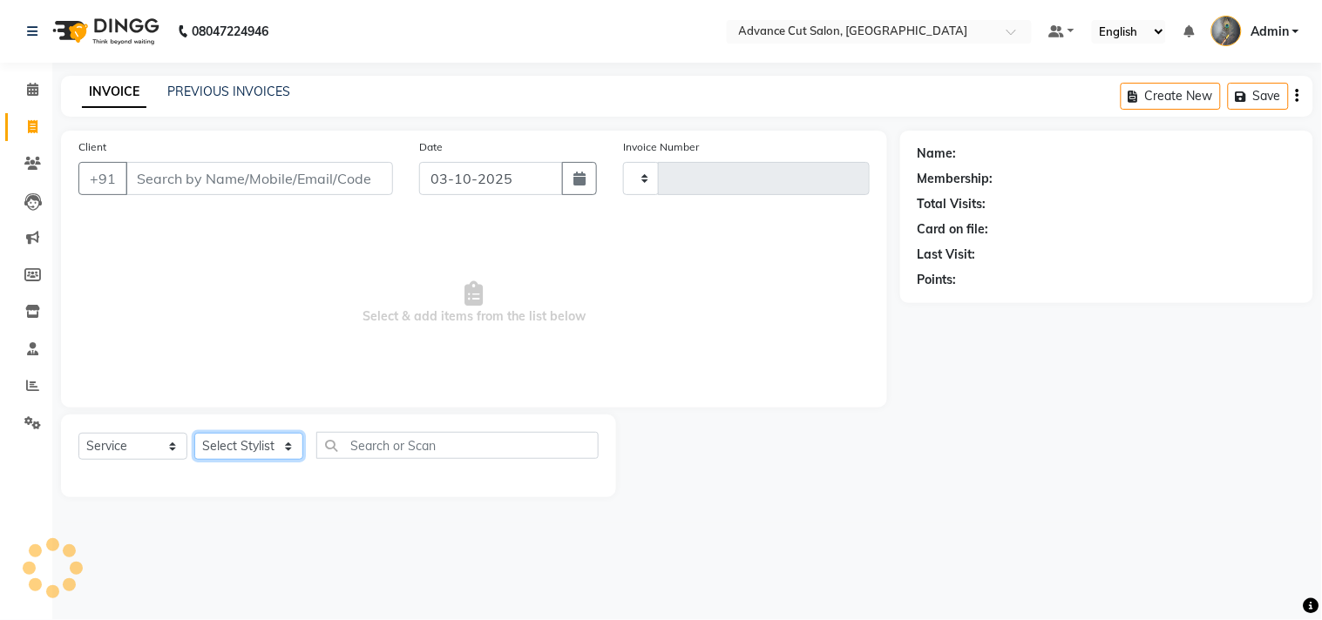
click at [272, 447] on select "Select Stylist" at bounding box center [248, 446] width 109 height 27
type input "4789"
select select "4939"
click at [261, 449] on select "Select Stylist" at bounding box center [248, 446] width 109 height 27
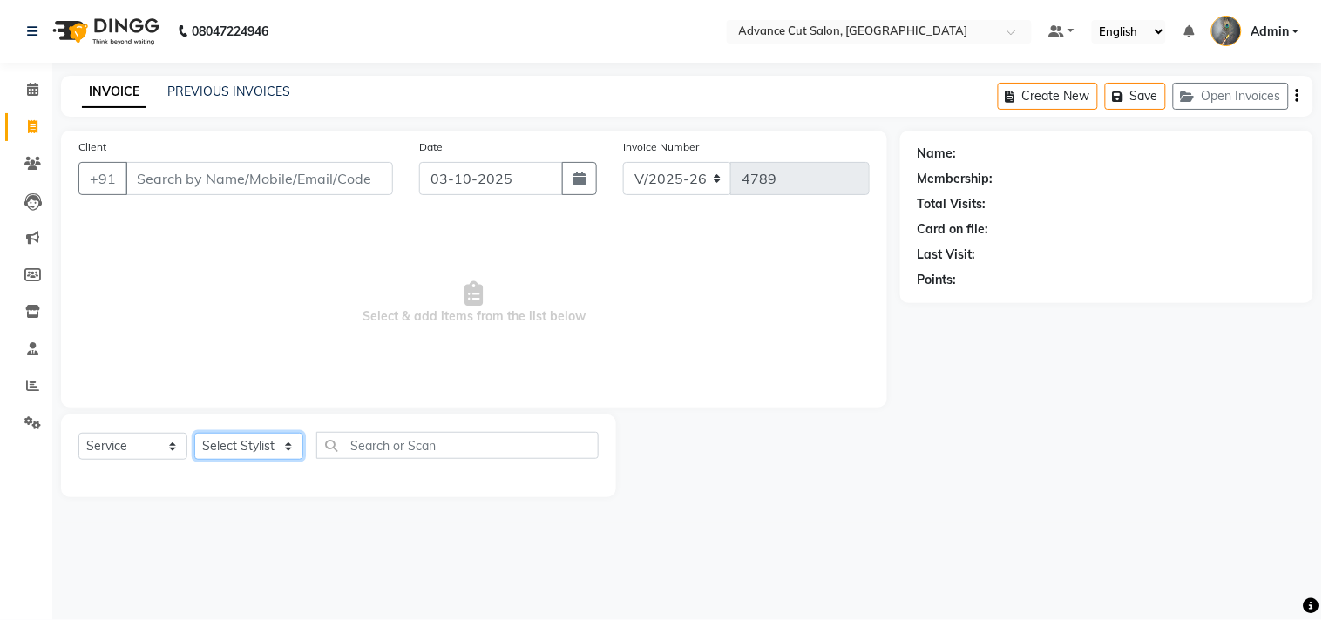
click at [262, 448] on select "Select Stylist" at bounding box center [248, 446] width 109 height 27
click at [267, 443] on select "Select Stylist" at bounding box center [248, 446] width 109 height 27
click at [267, 443] on select "Select Stylist Admin chahit COUNTOR [PERSON_NAME] mamta [PERSON_NAME] navi [PER…" at bounding box center [248, 446] width 109 height 27
click at [266, 449] on select "Select Stylist Admin chahit COUNTOR [PERSON_NAME] mamta [PERSON_NAME] navi [PER…" at bounding box center [248, 446] width 109 height 27
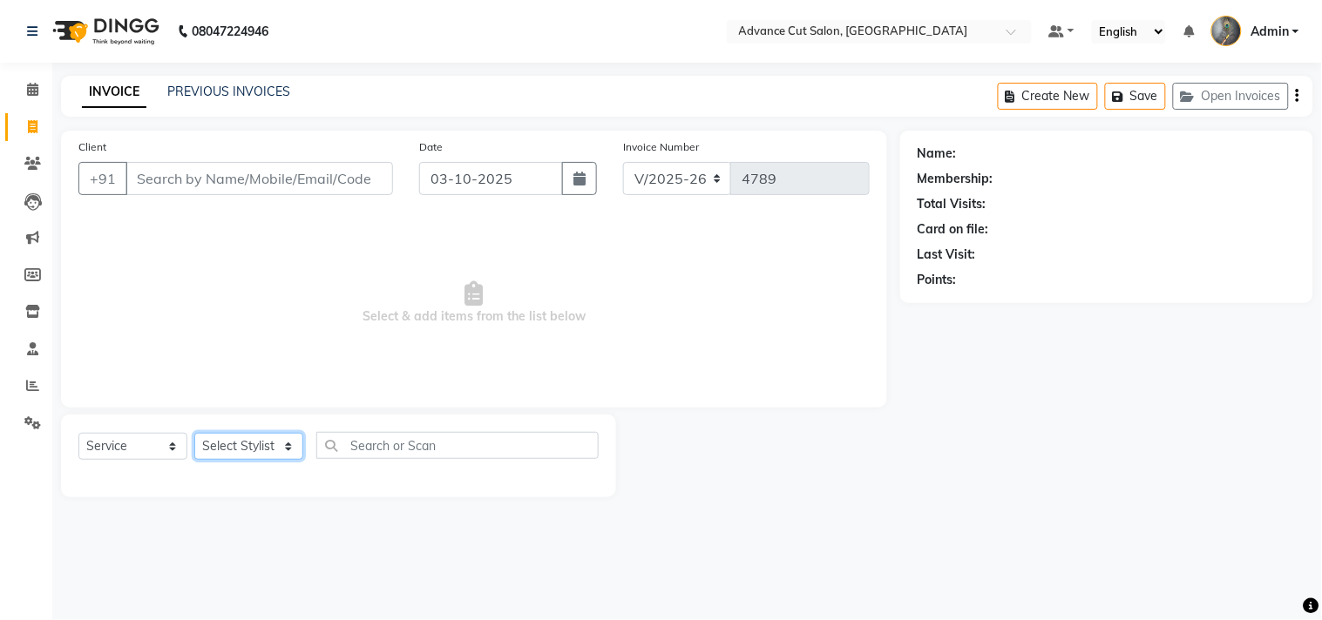
select select "81671"
click at [194, 434] on select "Select Stylist Admin chahit COUNTOR [PERSON_NAME] mamta [PERSON_NAME] navi [PER…" at bounding box center [248, 446] width 109 height 27
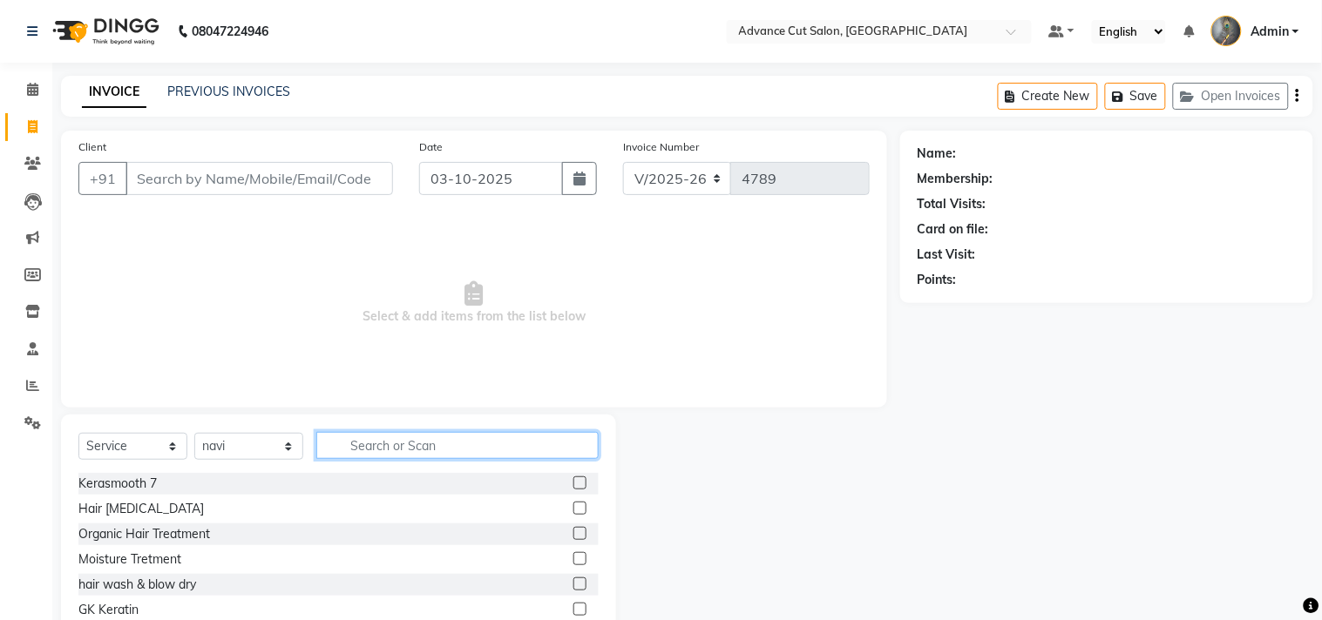
click at [359, 455] on input "text" at bounding box center [457, 445] width 282 height 27
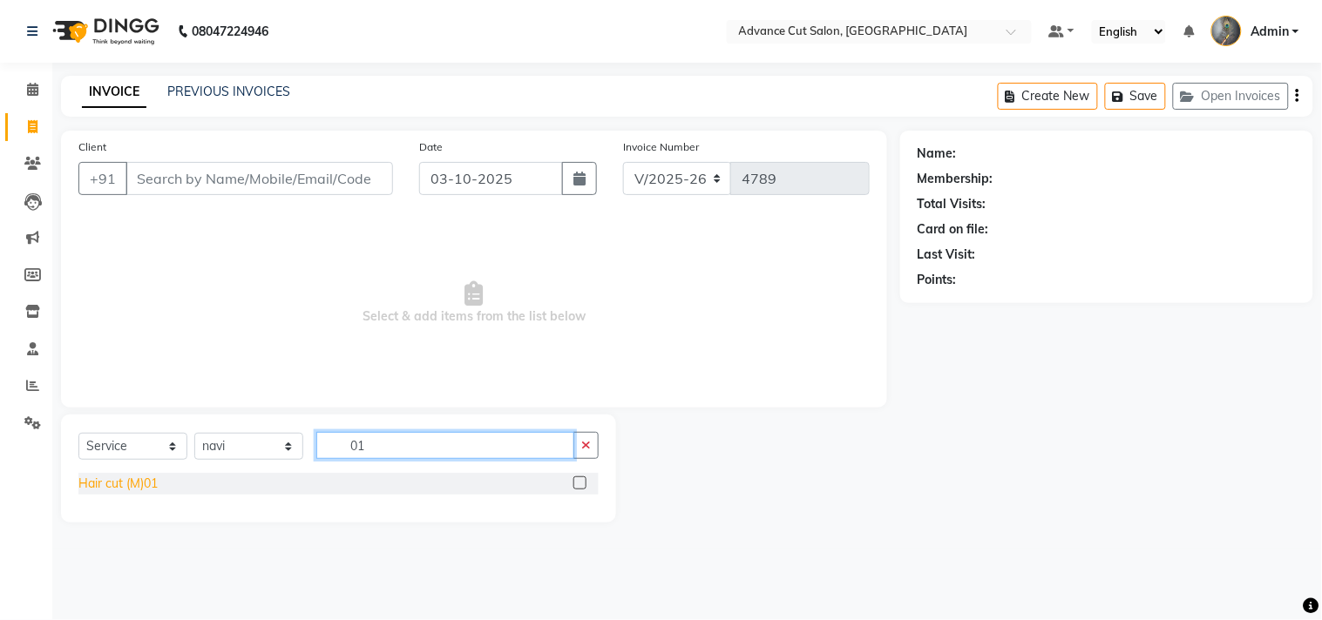
type input "01"
click at [123, 475] on div "Hair cut (M)01" at bounding box center [117, 484] width 79 height 18
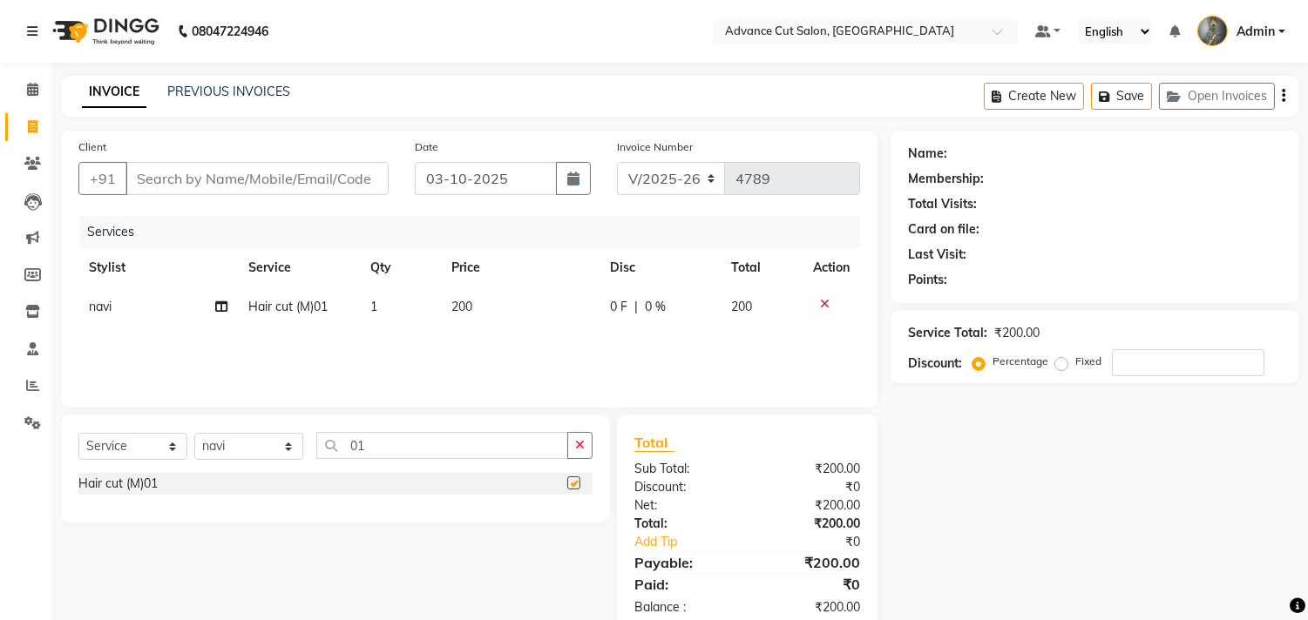
checkbox input "false"
click at [232, 174] on input "Client" at bounding box center [256, 178] width 263 height 33
type input "9"
type input "0"
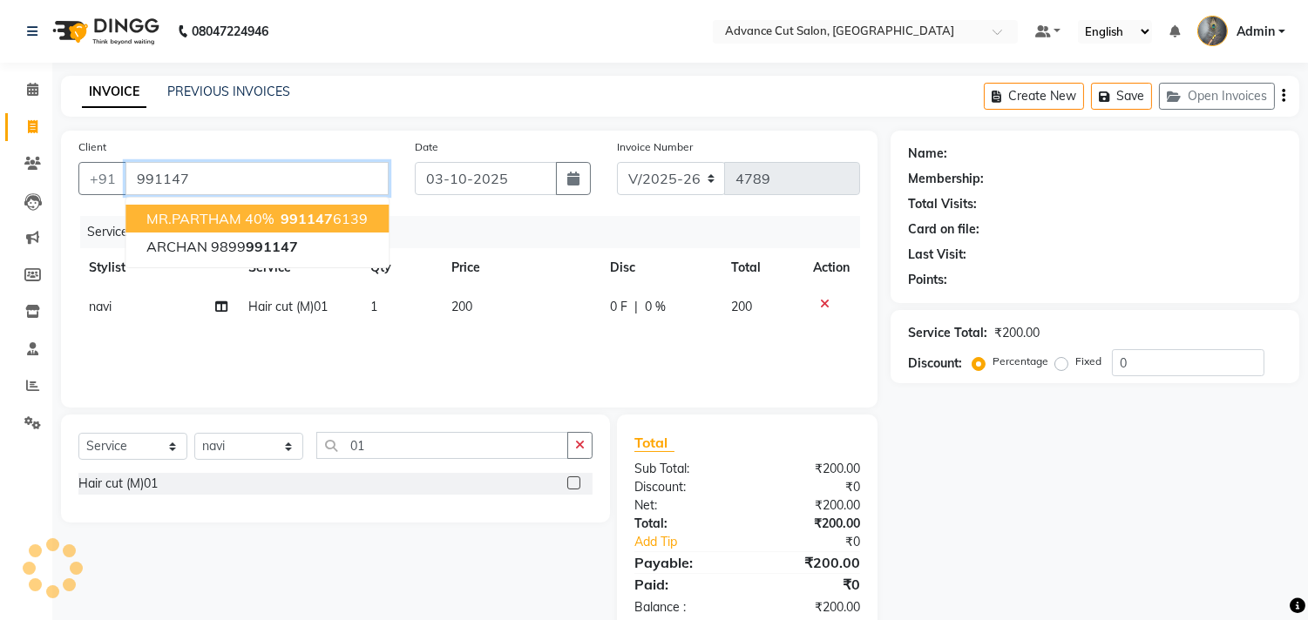
click at [249, 220] on span "MR.PARTHAM 40%" at bounding box center [209, 218] width 127 height 17
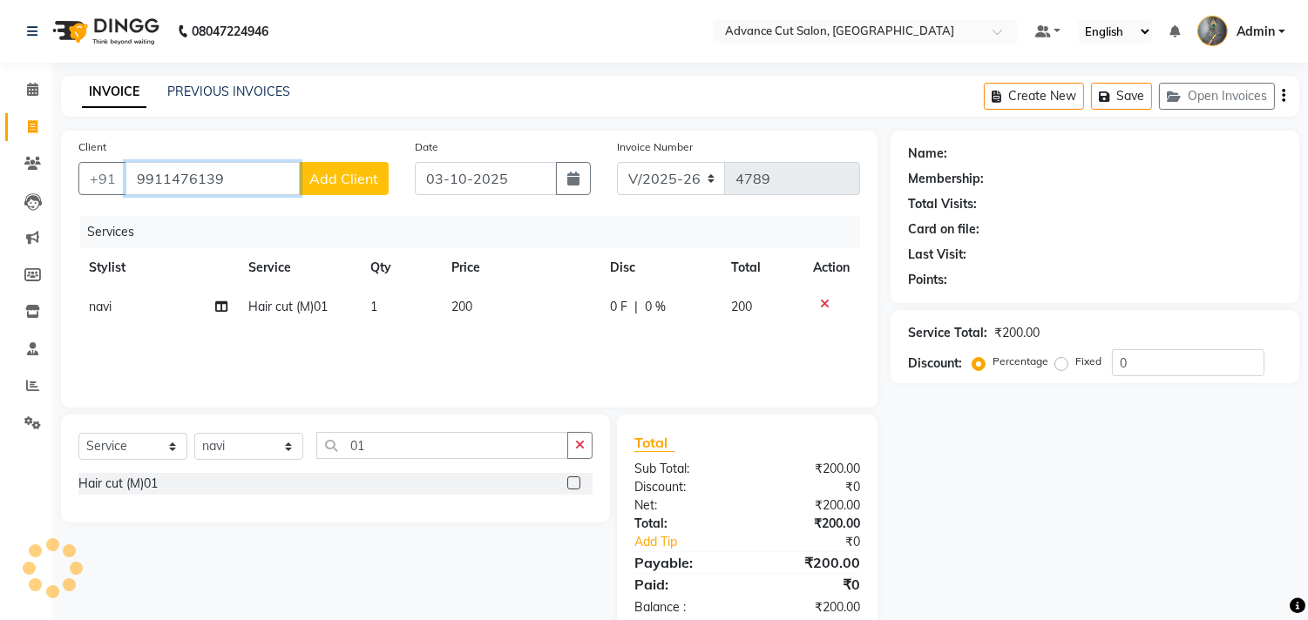
type input "9911476139"
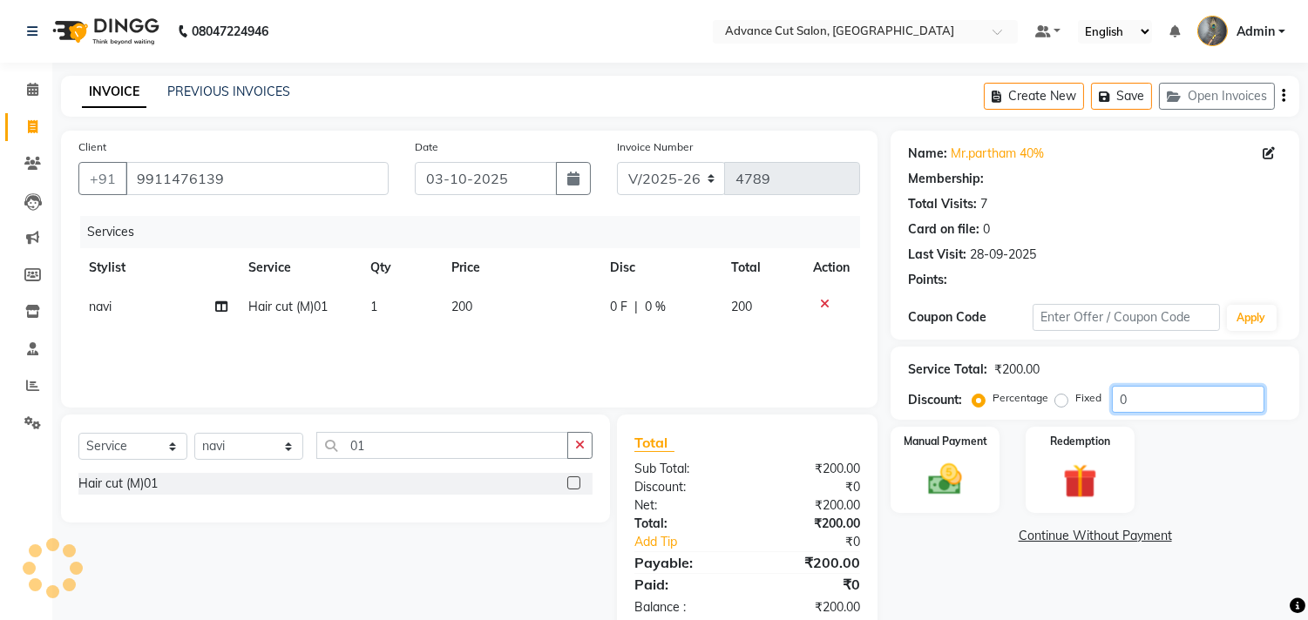
click at [1115, 396] on input "0" at bounding box center [1188, 399] width 152 height 27
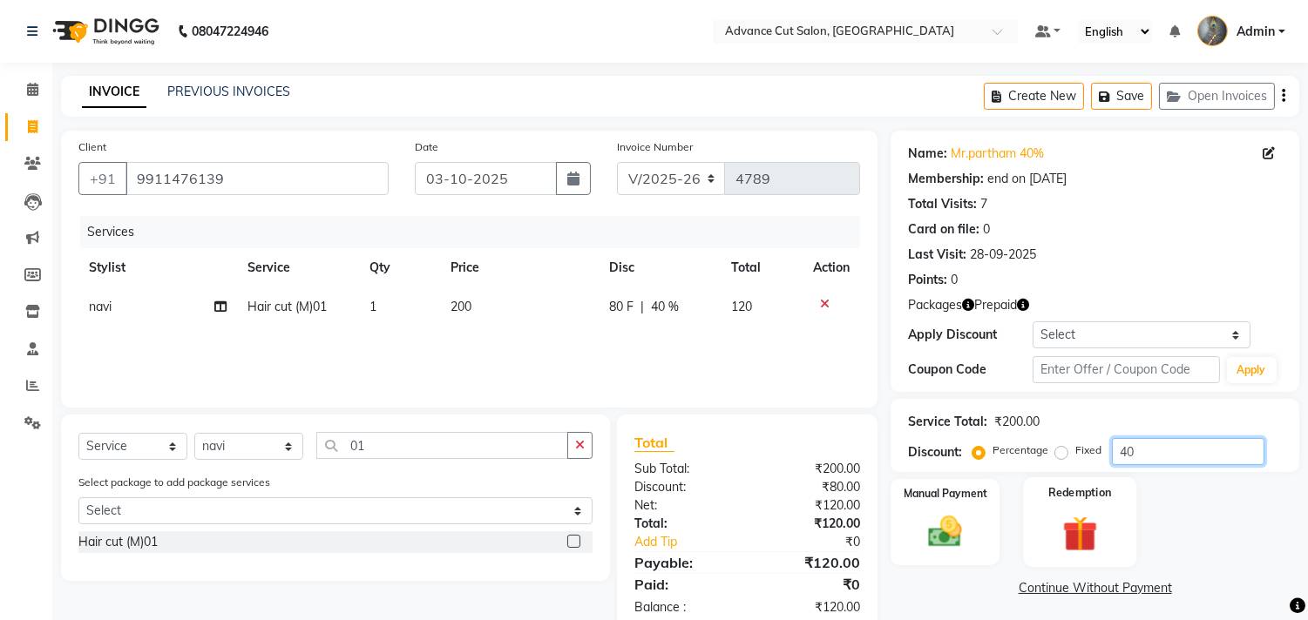
type input "40"
click at [1064, 499] on label "Redemption" at bounding box center [1079, 492] width 63 height 17
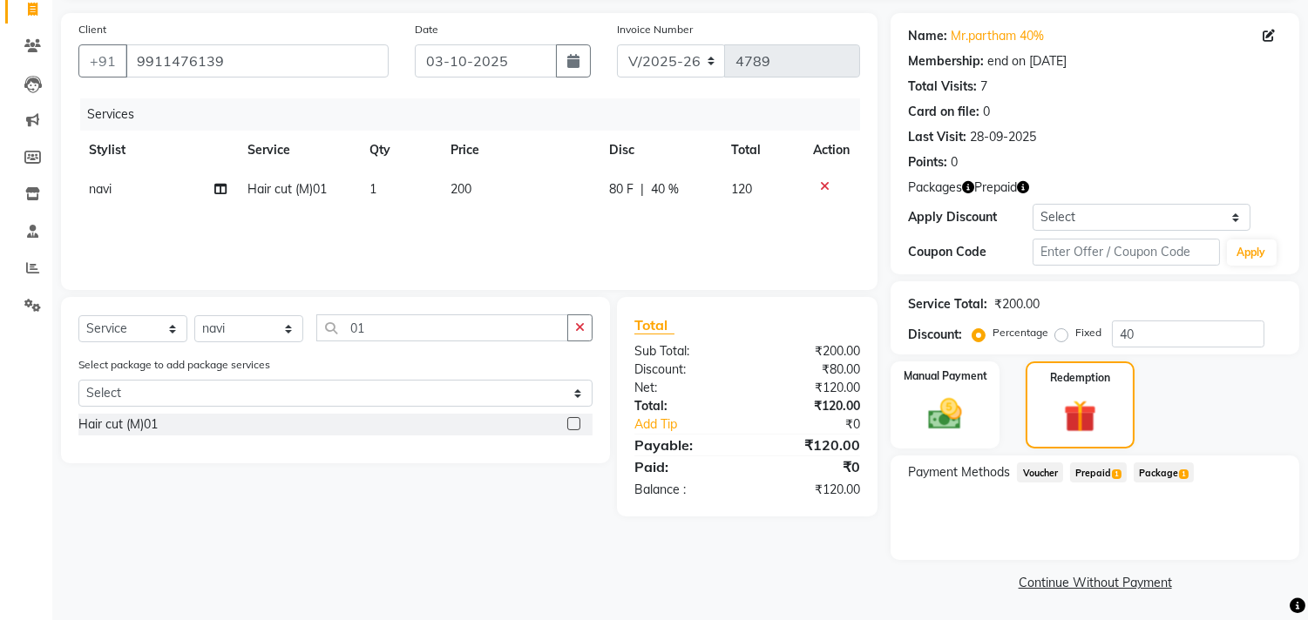
click at [1099, 472] on span "Prepaid 1" at bounding box center [1098, 473] width 57 height 20
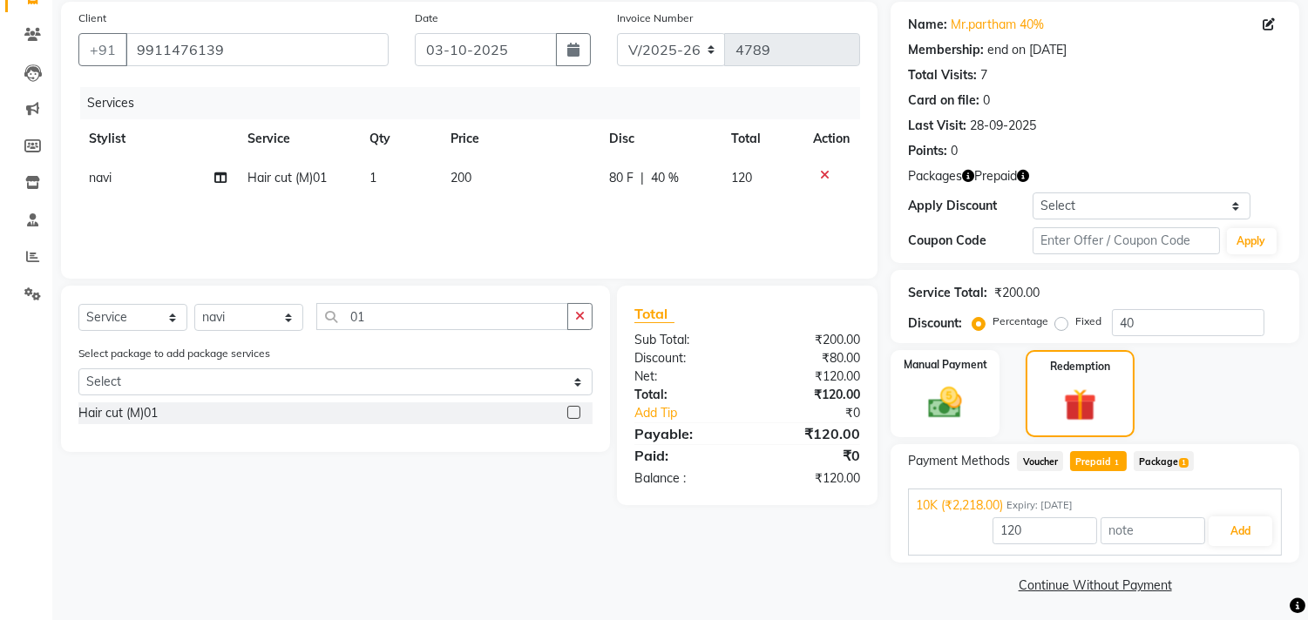
scroll to position [132, 0]
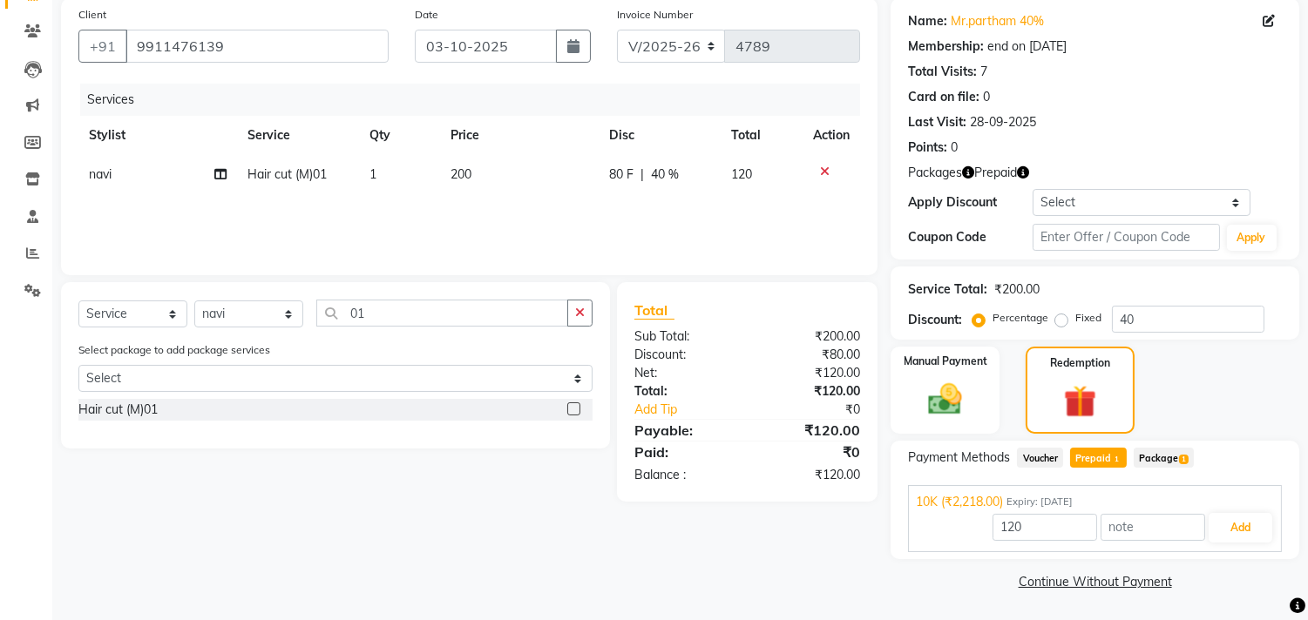
click at [1172, 451] on span "Package 1" at bounding box center [1163, 458] width 60 height 20
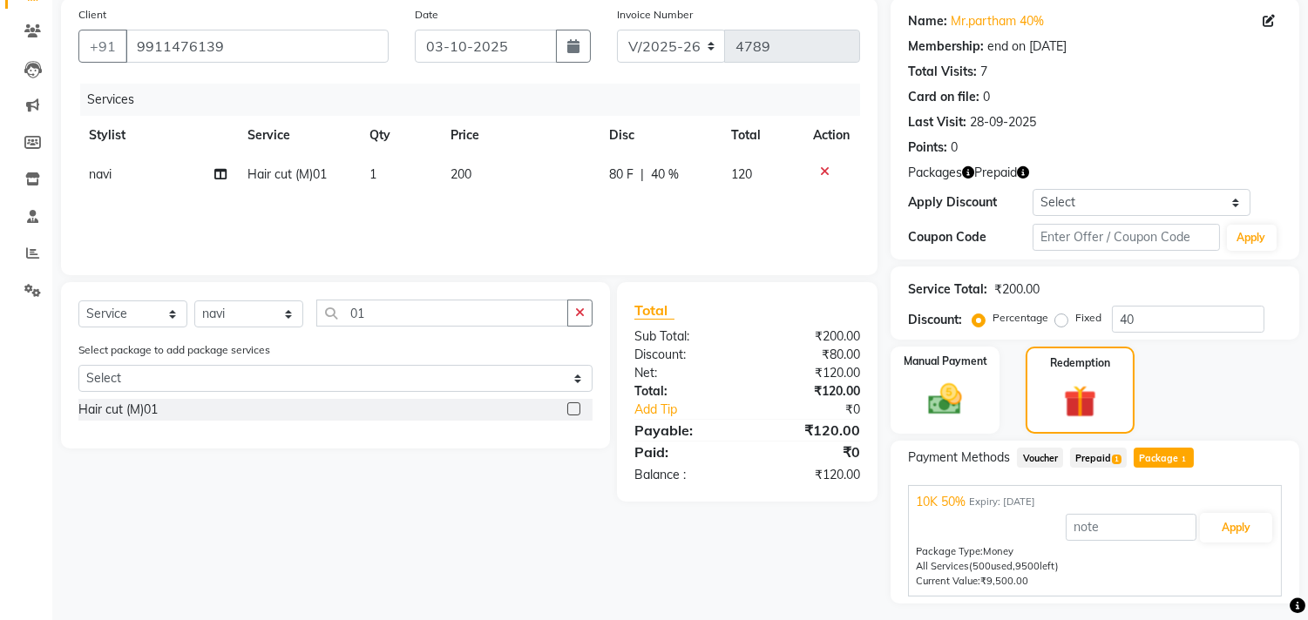
click at [1084, 450] on span "Prepaid 1" at bounding box center [1098, 458] width 57 height 20
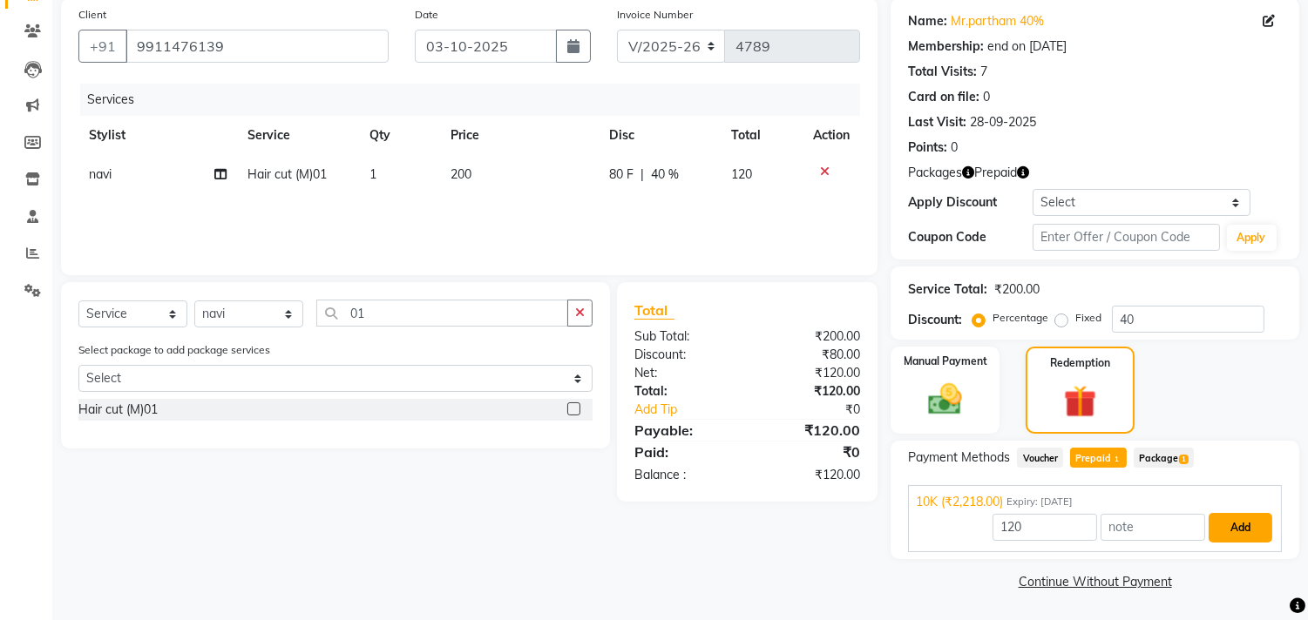
click at [1240, 526] on button "Add" at bounding box center [1240, 528] width 64 height 30
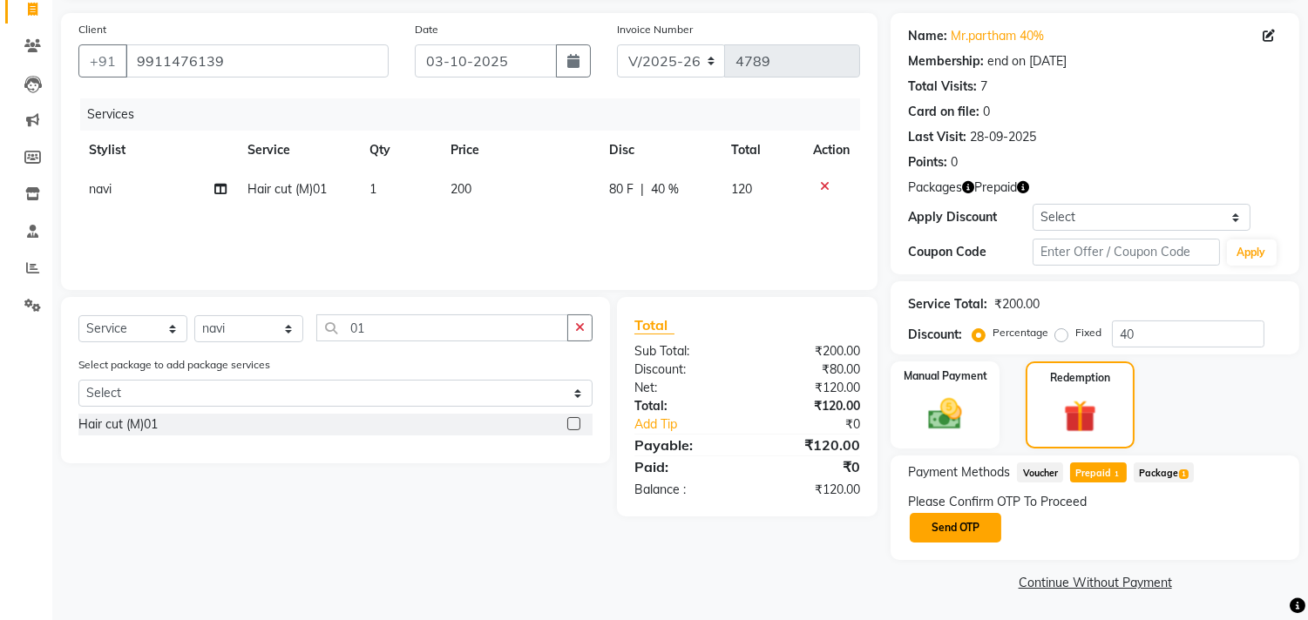
click at [968, 528] on button "Send OTP" at bounding box center [954, 528] width 91 height 30
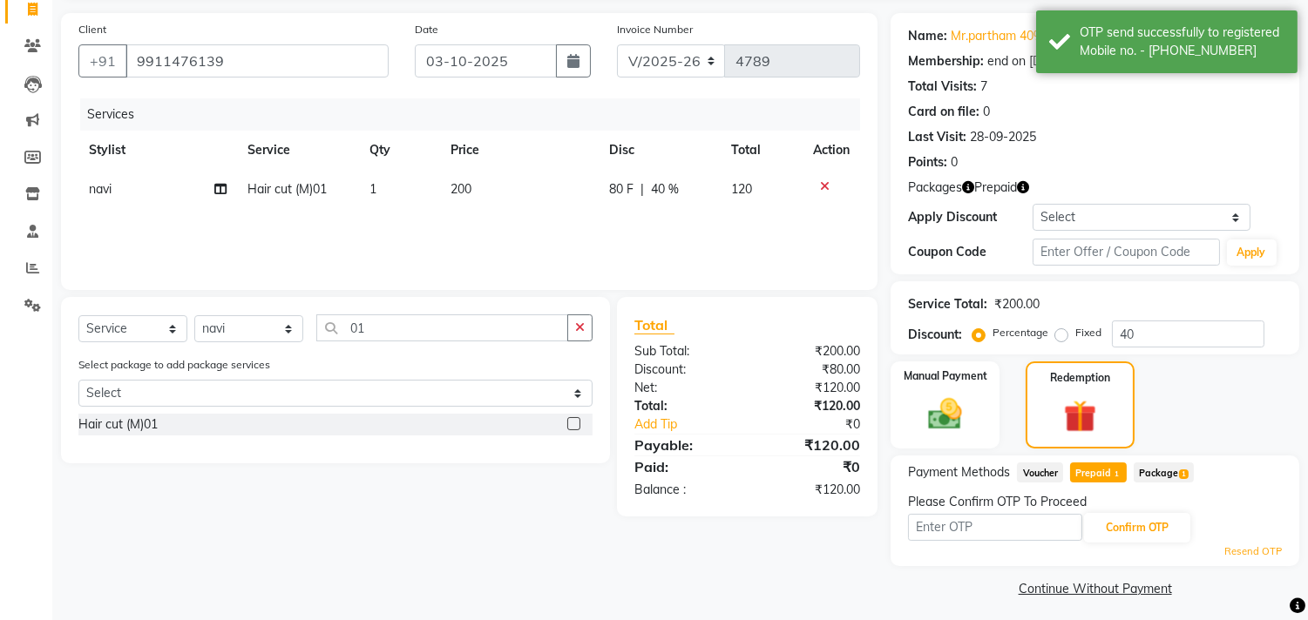
click at [1092, 465] on span "Prepaid 1" at bounding box center [1098, 473] width 57 height 20
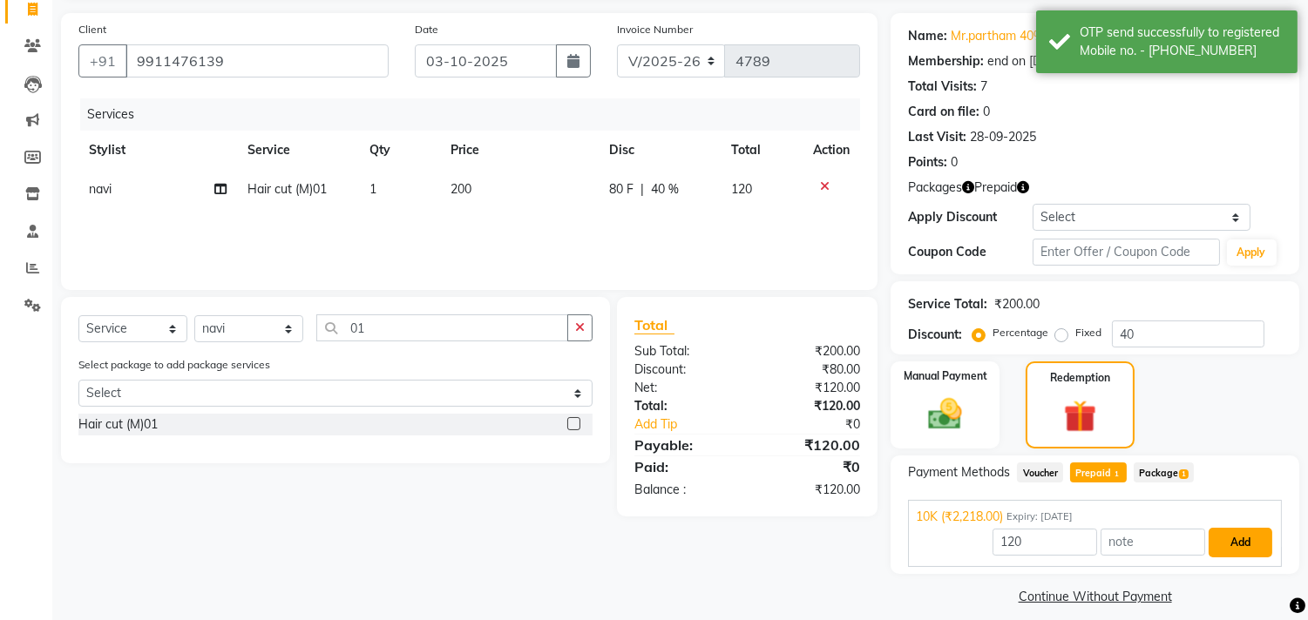
click at [1215, 533] on button "Add" at bounding box center [1240, 543] width 64 height 30
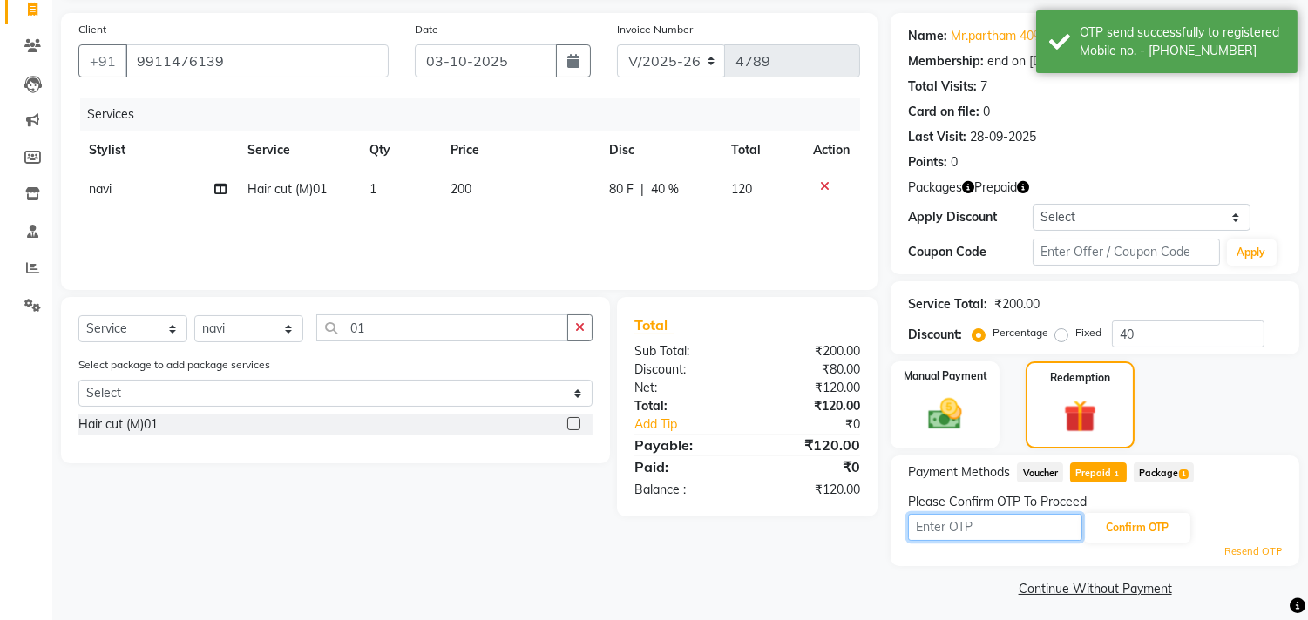
click at [938, 514] on input "text" at bounding box center [995, 527] width 174 height 27
type input "2025"
click at [1099, 527] on button "Confirm OTP" at bounding box center [1137, 528] width 106 height 30
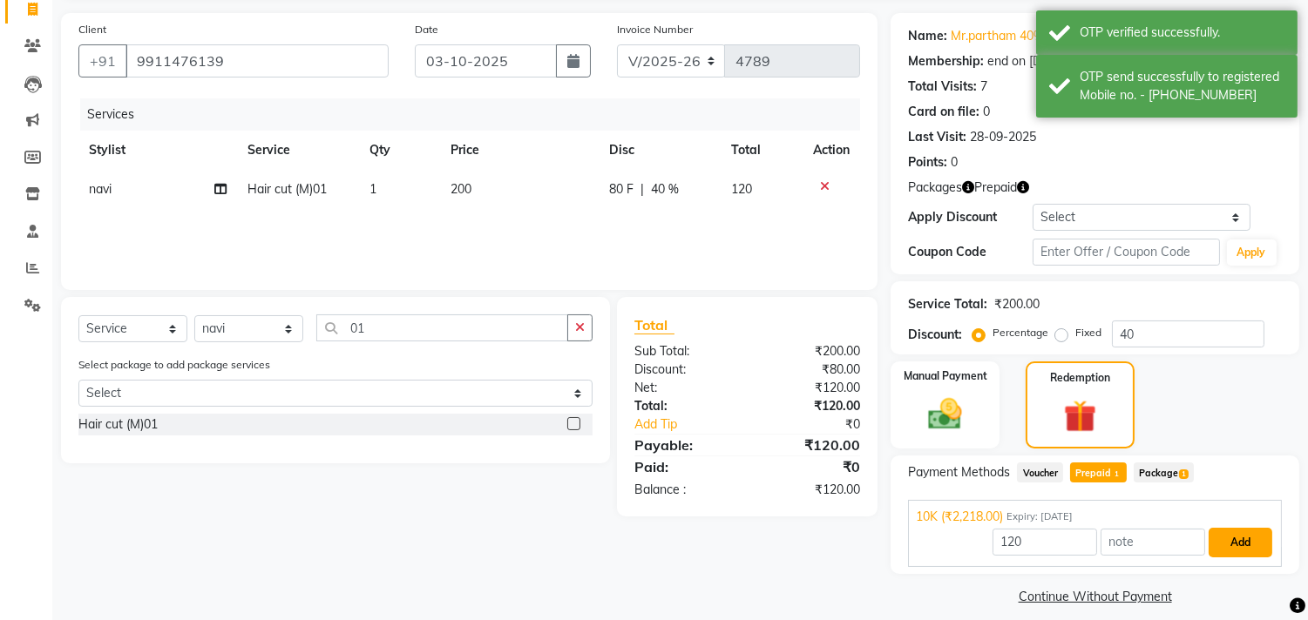
click at [1231, 554] on button "Add" at bounding box center [1240, 543] width 64 height 30
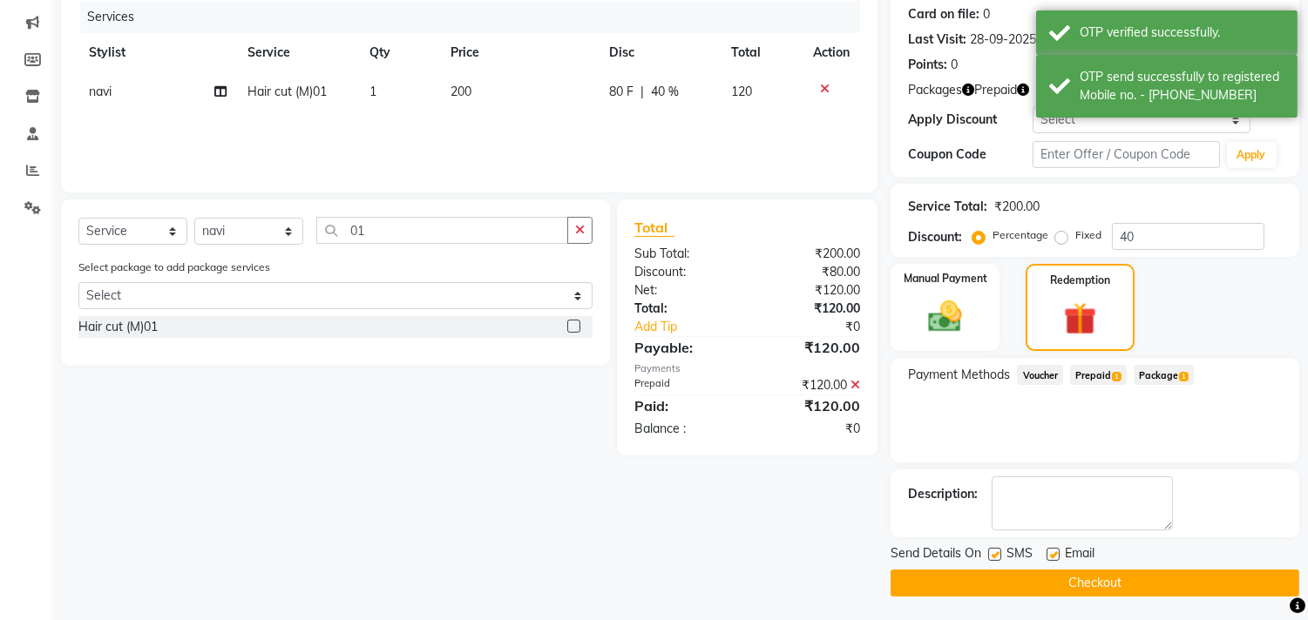
scroll to position [216, 0]
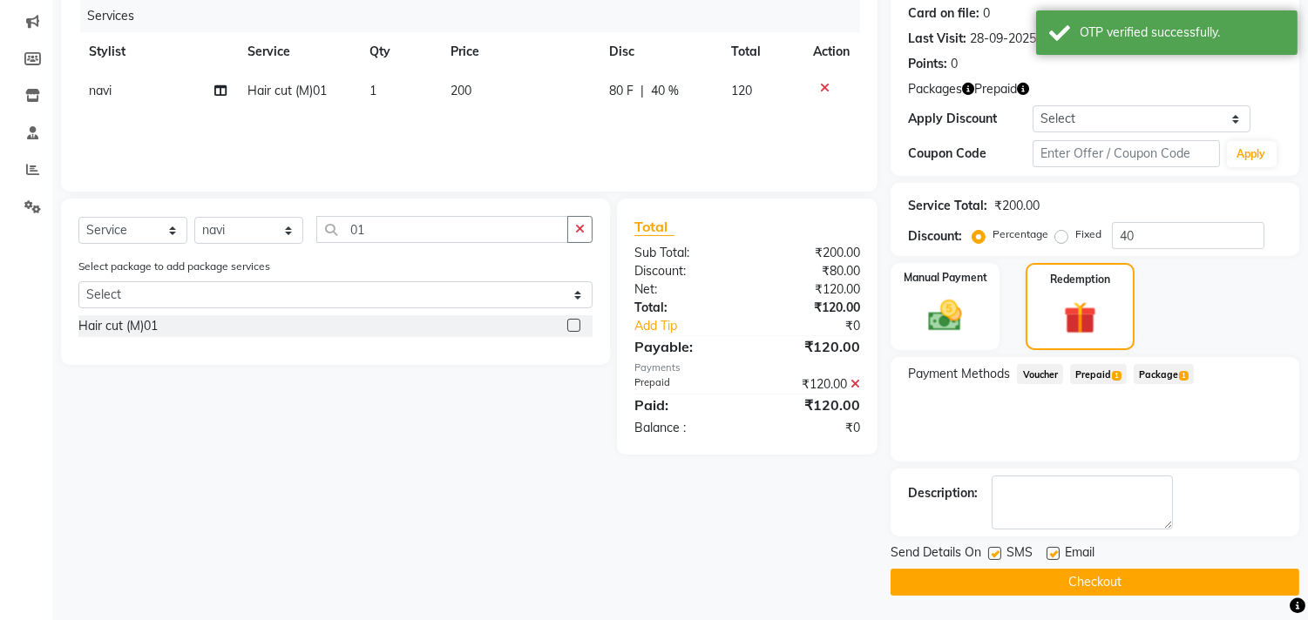
click at [1119, 581] on button "Checkout" at bounding box center [1094, 582] width 409 height 27
